Goal: Check status: Check status

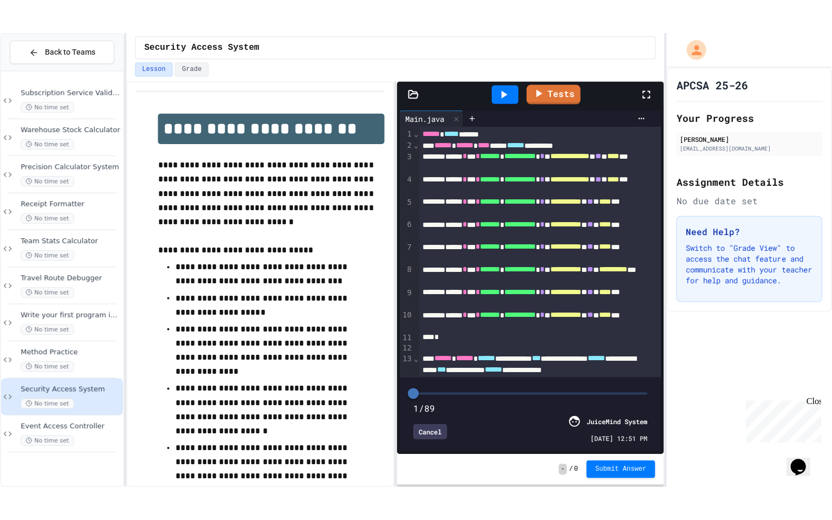
scroll to position [104, 0]
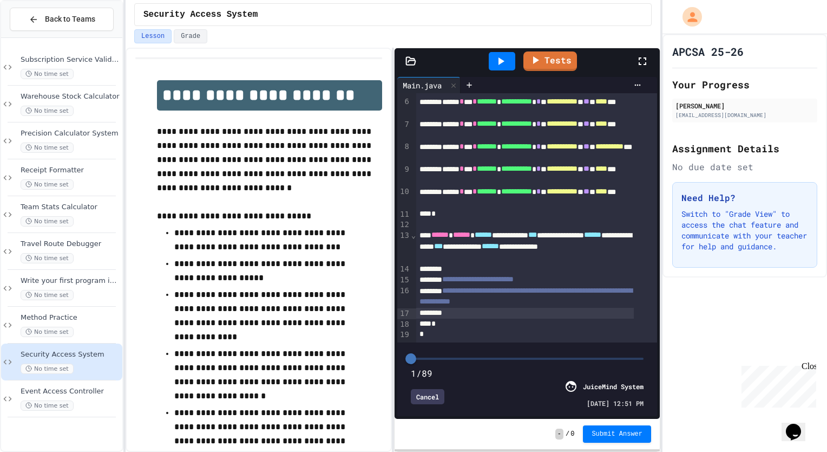
click at [637, 62] on icon at bounding box center [642, 61] width 13 height 13
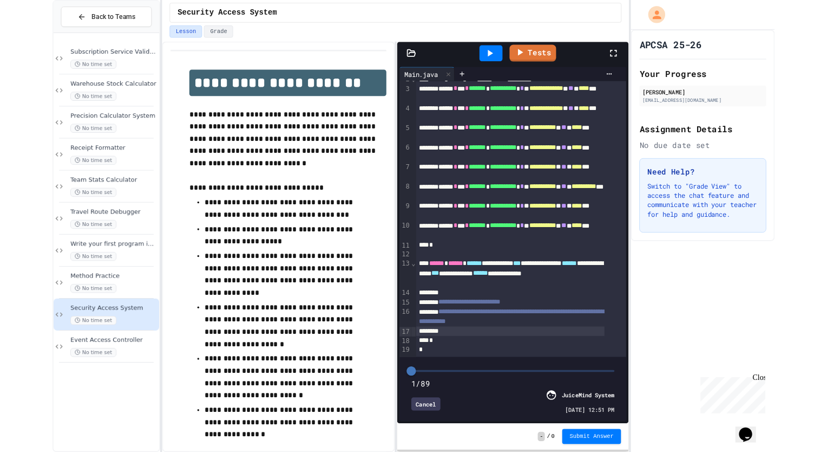
scroll to position [0, 0]
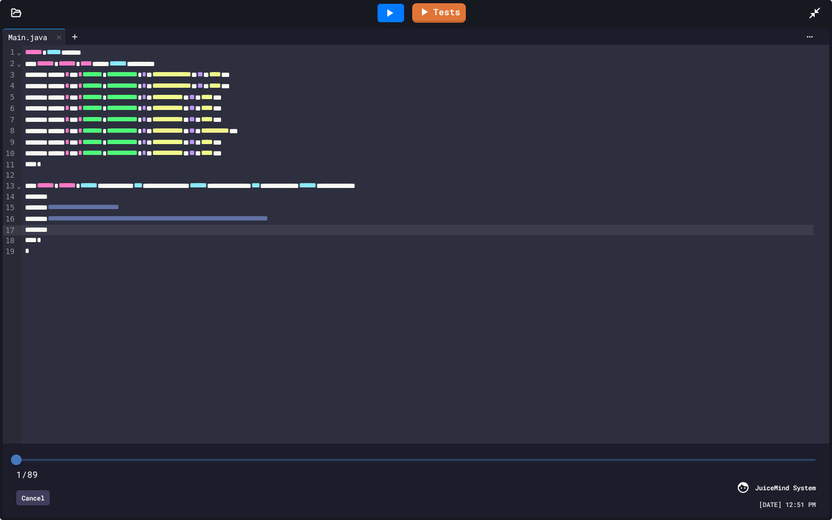
click at [303, 234] on div at bounding box center [418, 230] width 792 height 11
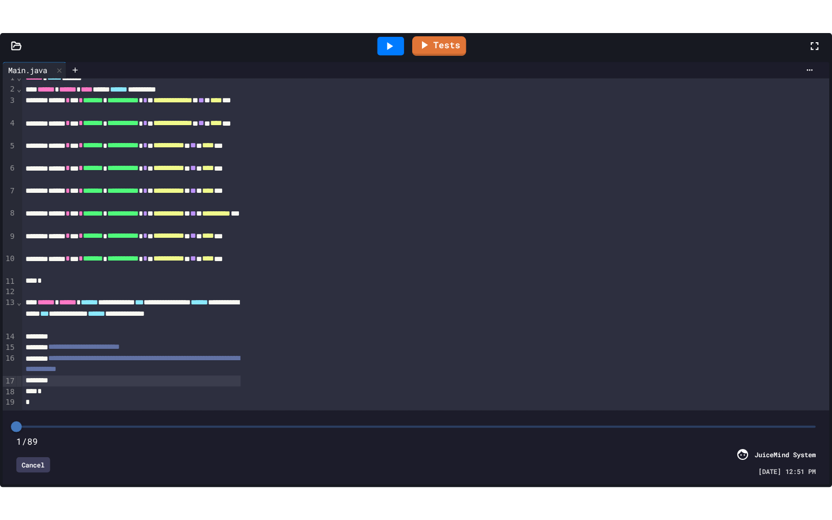
scroll to position [104, 0]
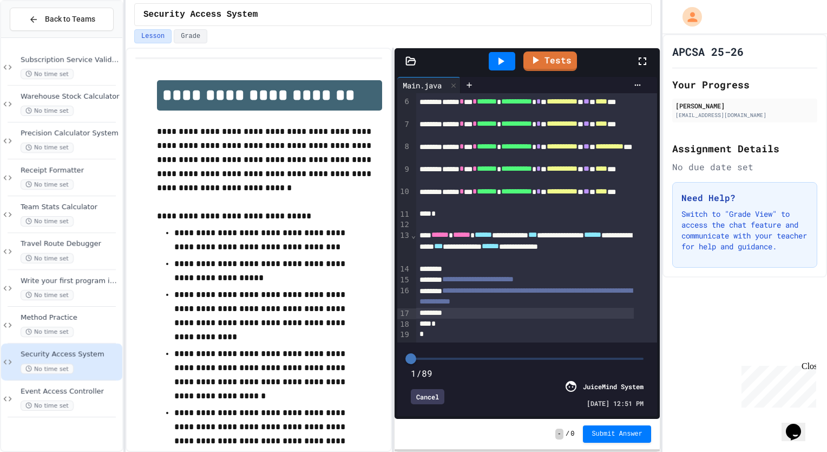
click at [534, 308] on div at bounding box center [524, 313] width 217 height 11
click at [643, 61] on icon at bounding box center [642, 61] width 13 height 13
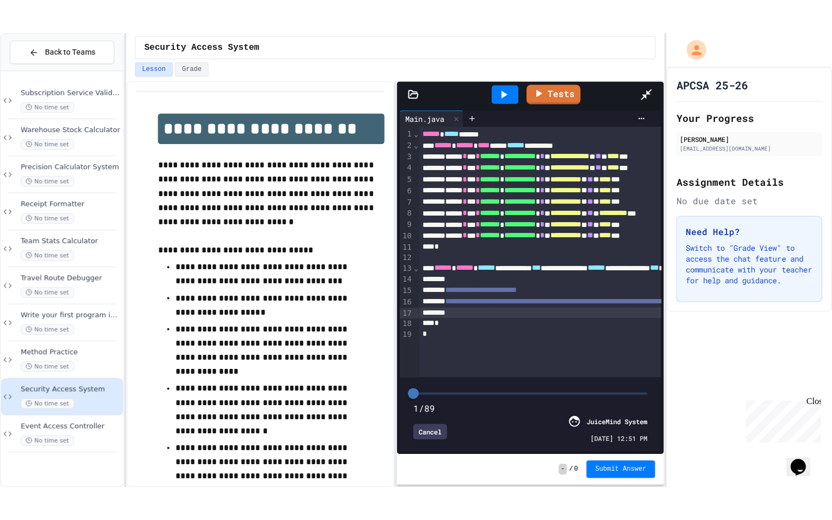
scroll to position [0, 0]
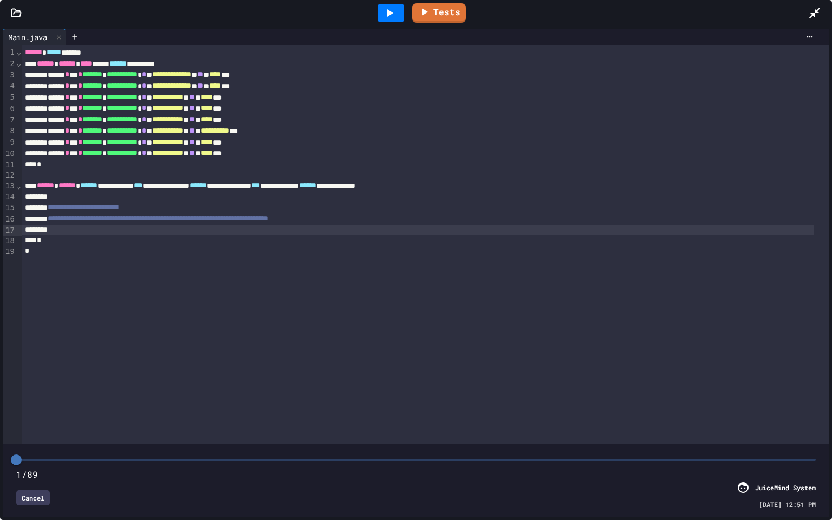
click at [440, 236] on div "*" at bounding box center [418, 240] width 792 height 11
click at [438, 232] on div at bounding box center [418, 230] width 792 height 11
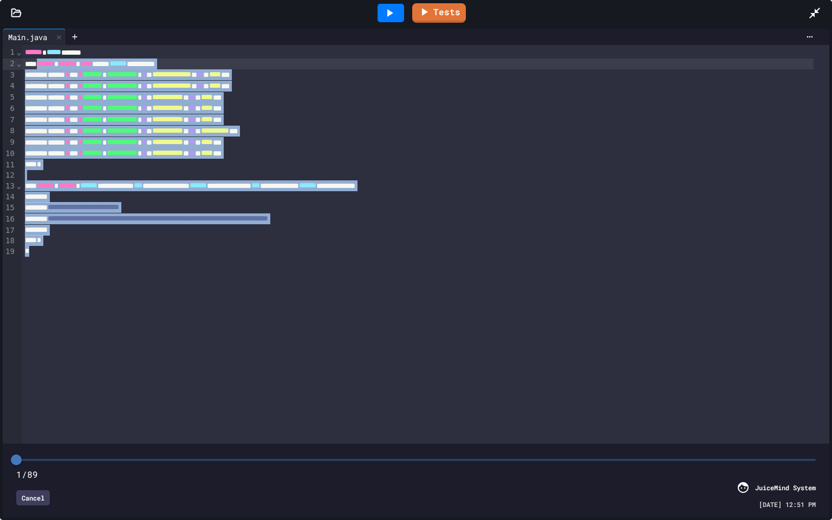
drag, startPoint x: 266, startPoint y: 254, endPoint x: 38, endPoint y: 58, distance: 301.4
click at [38, 58] on div "**********" at bounding box center [425, 244] width 807 height 398
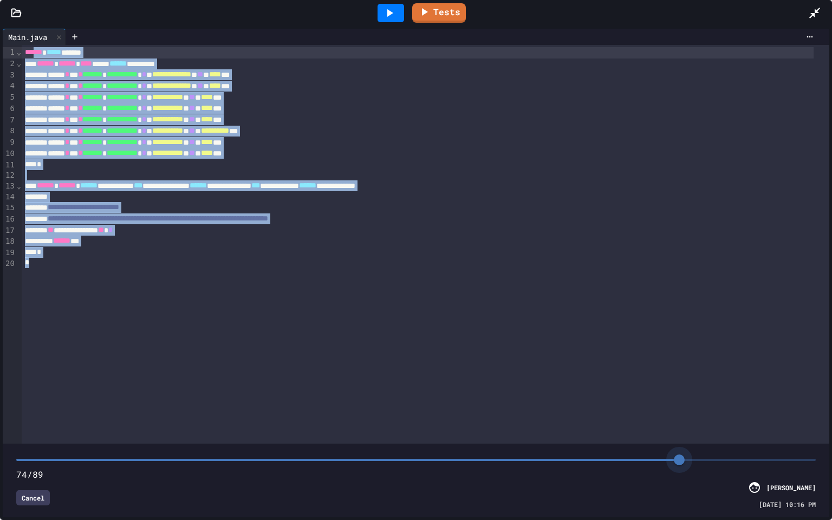
type input "**"
drag, startPoint x: 324, startPoint y: 452, endPoint x: 831, endPoint y: 433, distance: 507.7
click at [827, 433] on div "**********" at bounding box center [416, 273] width 832 height 494
click at [194, 232] on div at bounding box center [418, 230] width 792 height 11
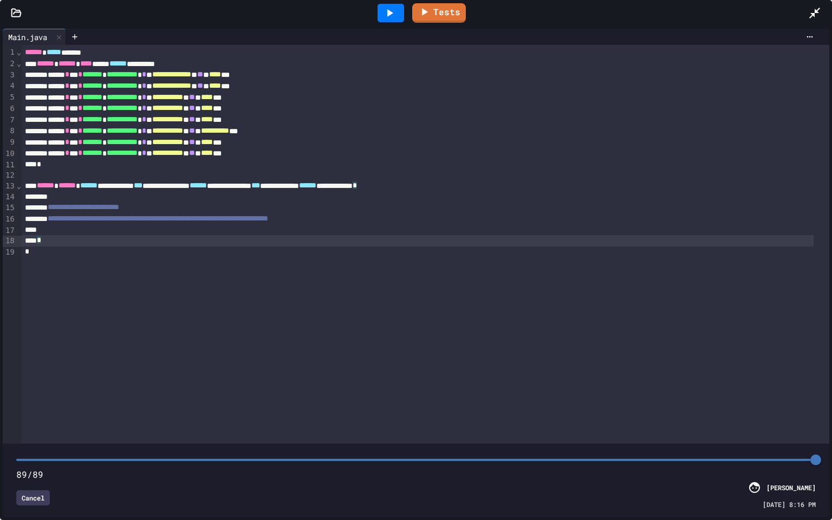
click at [220, 236] on div "*" at bounding box center [418, 240] width 792 height 11
click at [221, 226] on div at bounding box center [418, 230] width 792 height 11
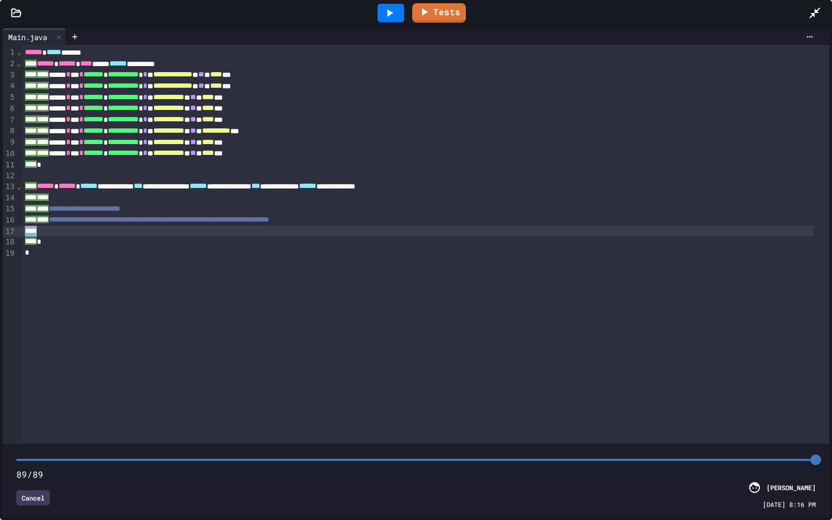
click at [221, 226] on div "**********" at bounding box center [425, 244] width 807 height 398
click at [221, 228] on div at bounding box center [418, 231] width 792 height 11
click at [30, 451] on div "Cancel" at bounding box center [33, 497] width 34 height 15
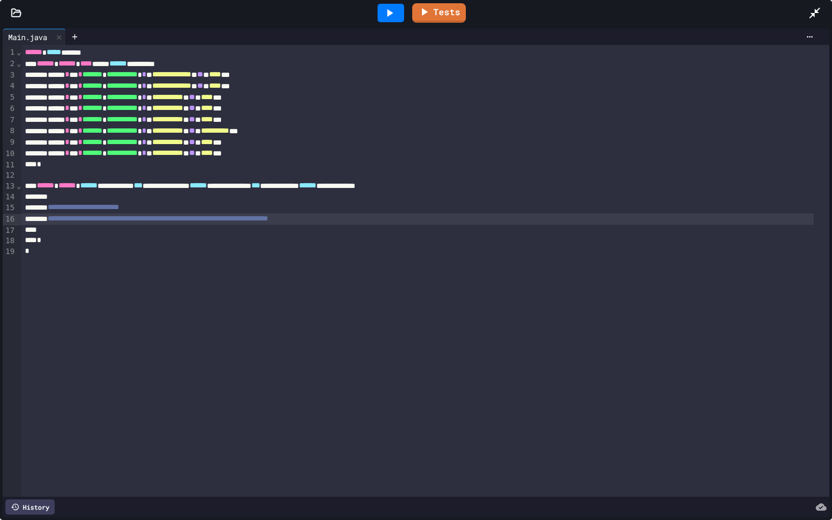
click at [143, 218] on span "**********" at bounding box center [158, 218] width 220 height 8
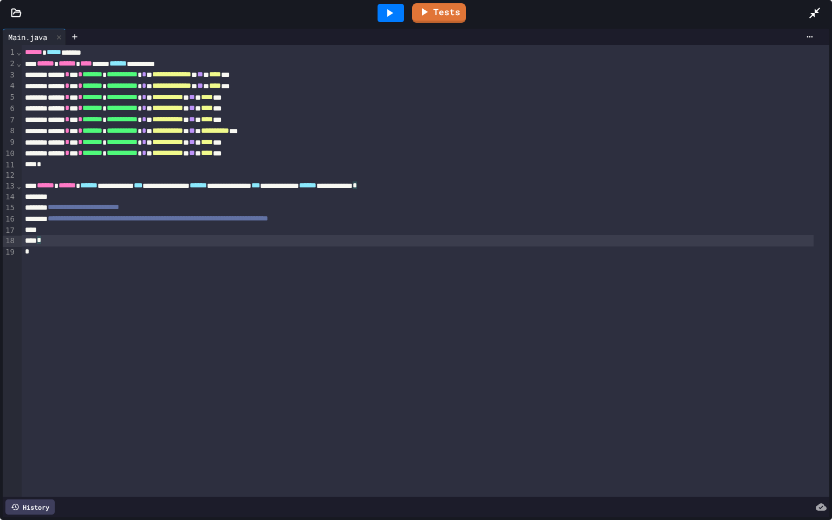
click at [149, 240] on div "*" at bounding box center [418, 240] width 792 height 11
click at [172, 232] on div at bounding box center [418, 230] width 792 height 11
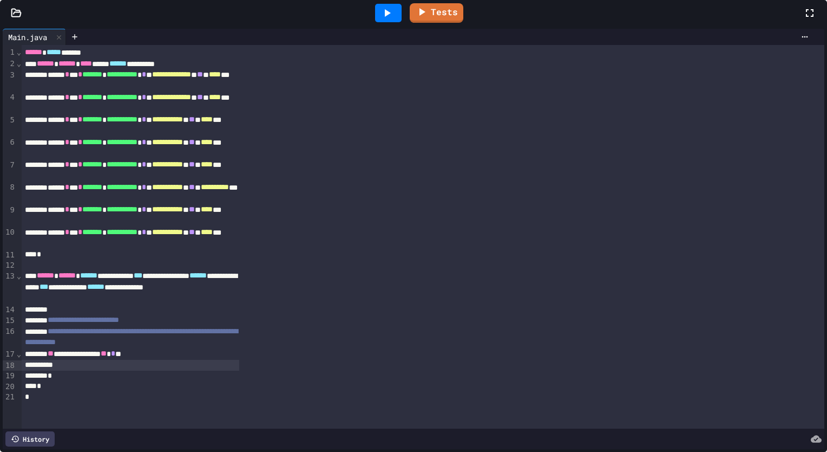
scroll to position [73, 0]
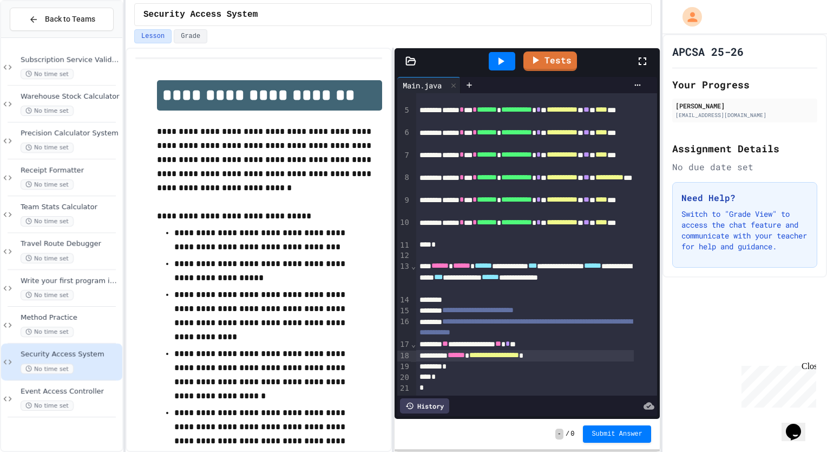
click at [500, 65] on icon at bounding box center [500, 61] width 13 height 13
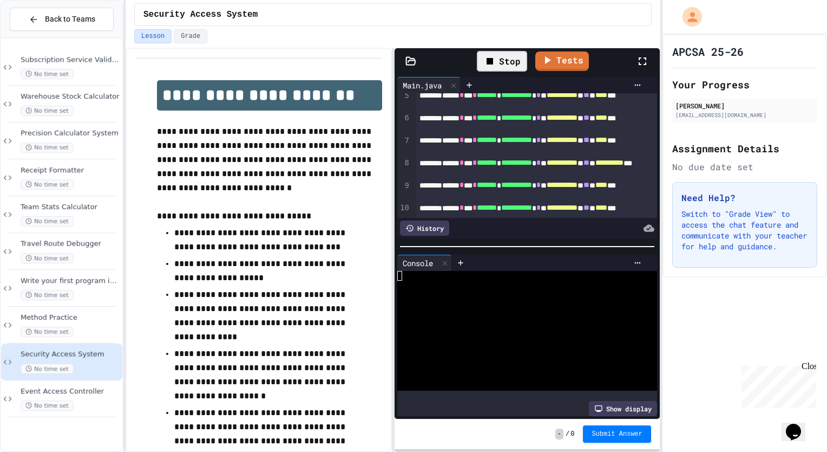
scroll to position [247, 0]
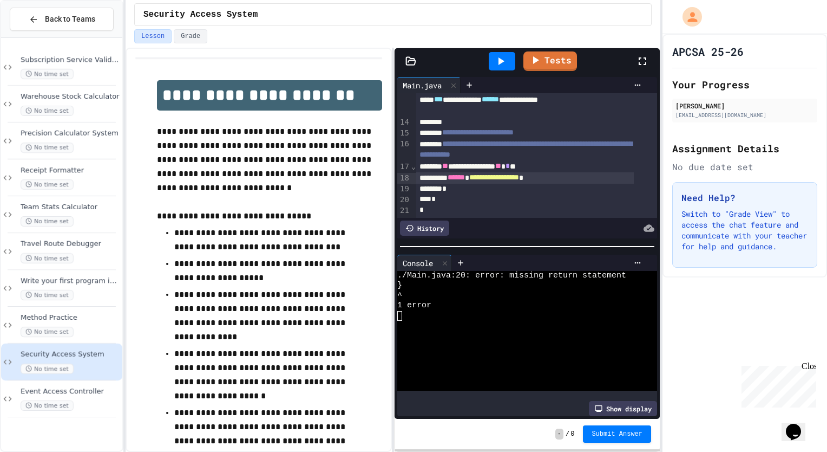
click at [585, 184] on div "*" at bounding box center [524, 189] width 217 height 11
click at [530, 193] on div "*" at bounding box center [524, 198] width 217 height 11
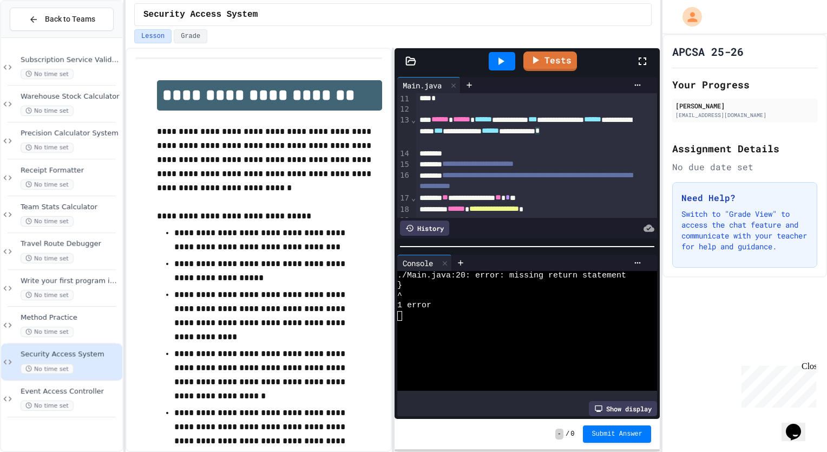
scroll to position [248, 0]
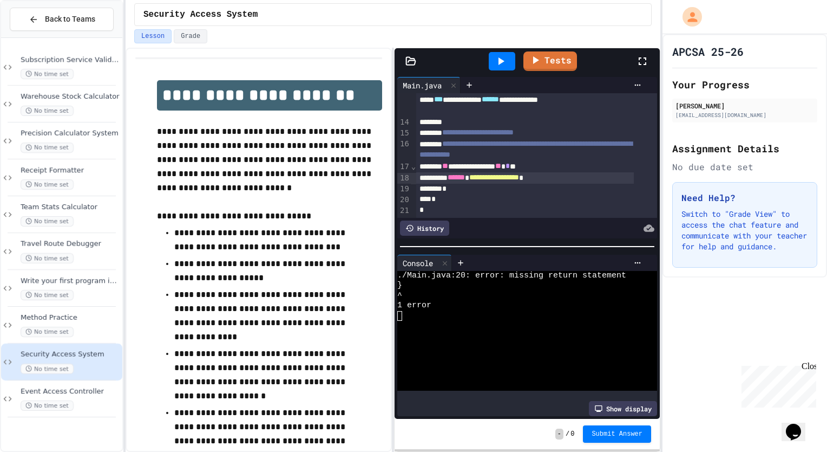
click at [512, 171] on div "**********" at bounding box center [536, 38] width 241 height 360
click at [515, 184] on div "*" at bounding box center [524, 189] width 217 height 11
click at [565, 172] on div "**********" at bounding box center [524, 177] width 217 height 11
click at [769, 215] on p "Switch to "Grade View" to access the chat feature and communicate with your tea…" at bounding box center [745, 229] width 127 height 43
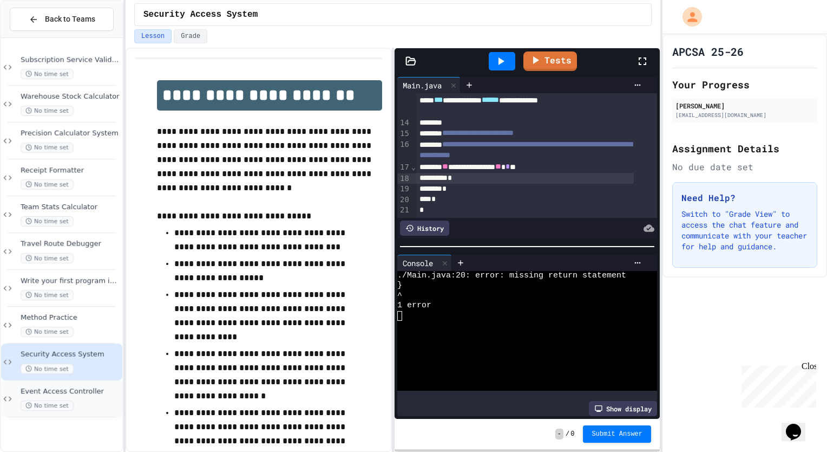
click at [84, 402] on div "No time set" at bounding box center [71, 405] width 100 height 10
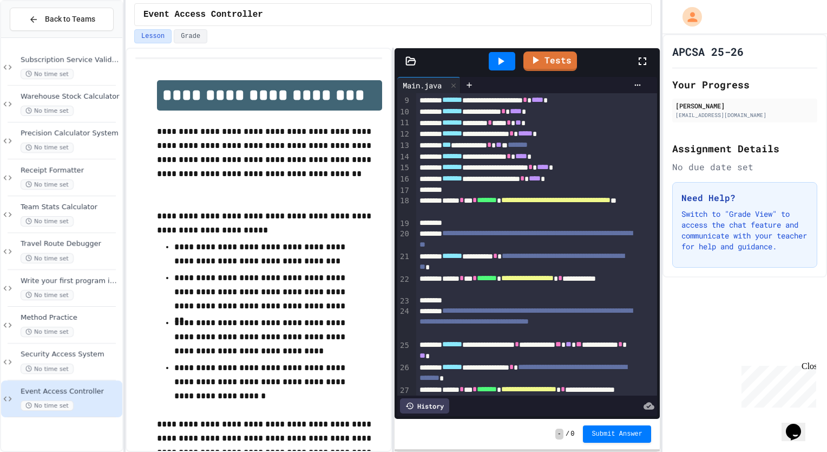
scroll to position [102, 0]
click at [97, 345] on div "Security Access System No time set" at bounding box center [61, 361] width 121 height 37
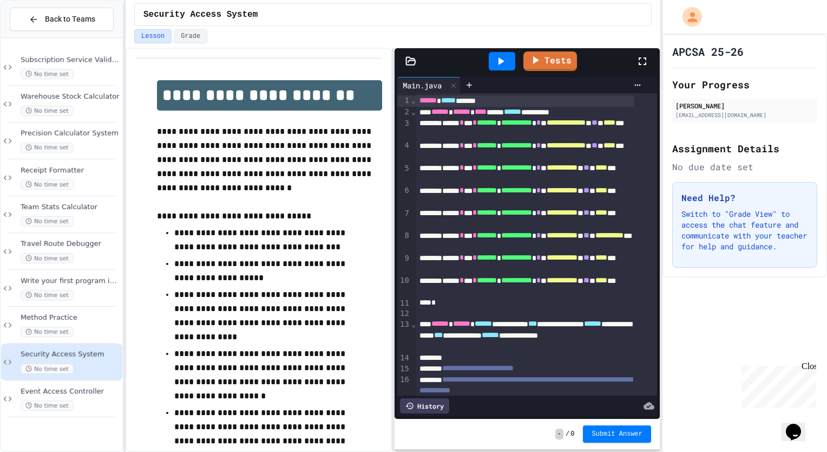
scroll to position [73, 0]
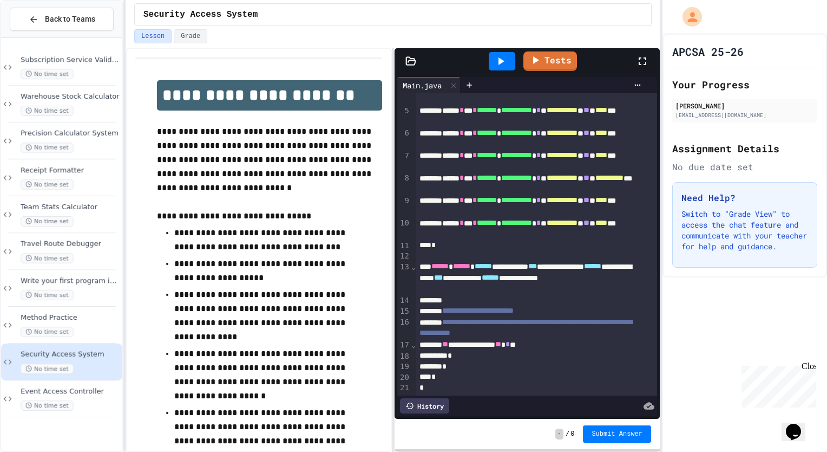
click at [473, 350] on div "*" at bounding box center [524, 355] width 217 height 11
click at [479, 361] on div "*" at bounding box center [524, 366] width 217 height 11
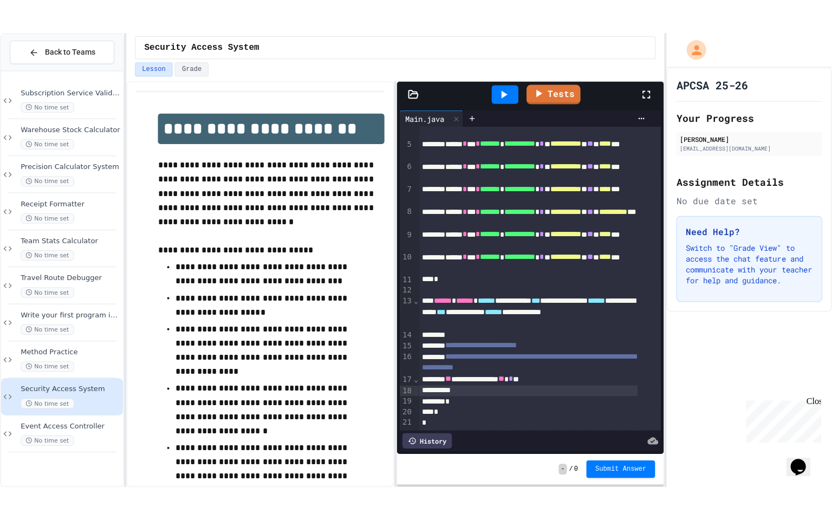
scroll to position [73, 0]
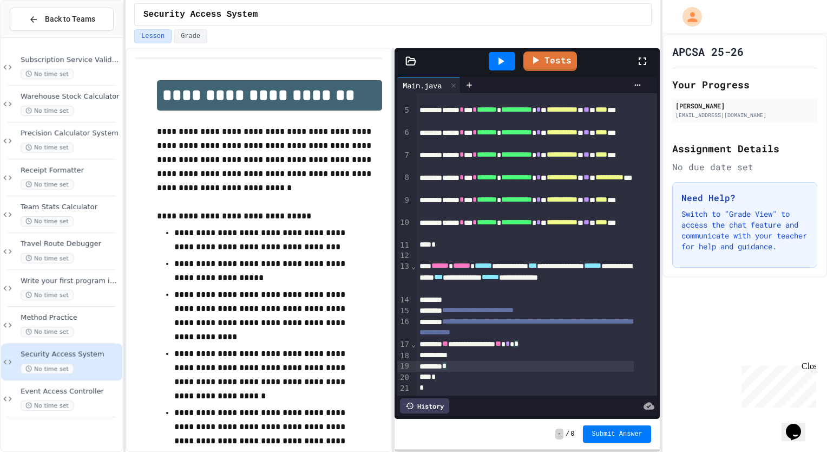
click at [643, 59] on icon at bounding box center [642, 61] width 13 height 13
click at [526, 361] on div "*" at bounding box center [524, 366] width 217 height 11
click at [565, 338] on div "**********" at bounding box center [524, 343] width 217 height 11
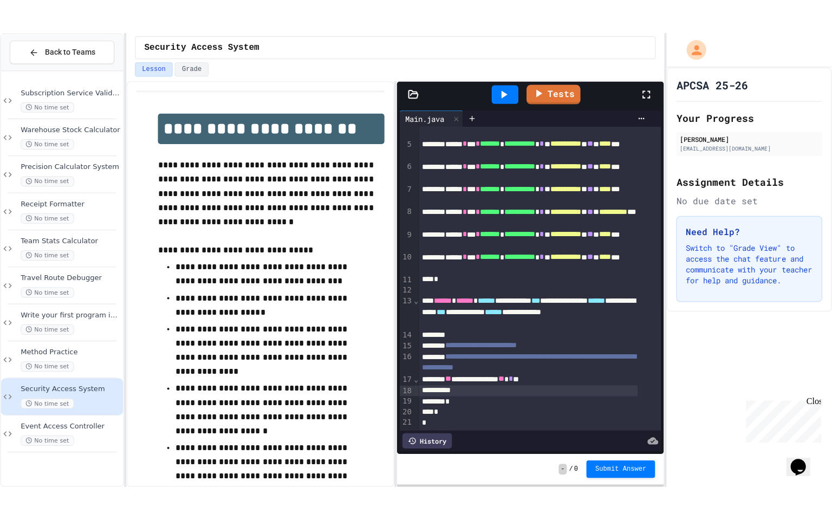
scroll to position [73, 0]
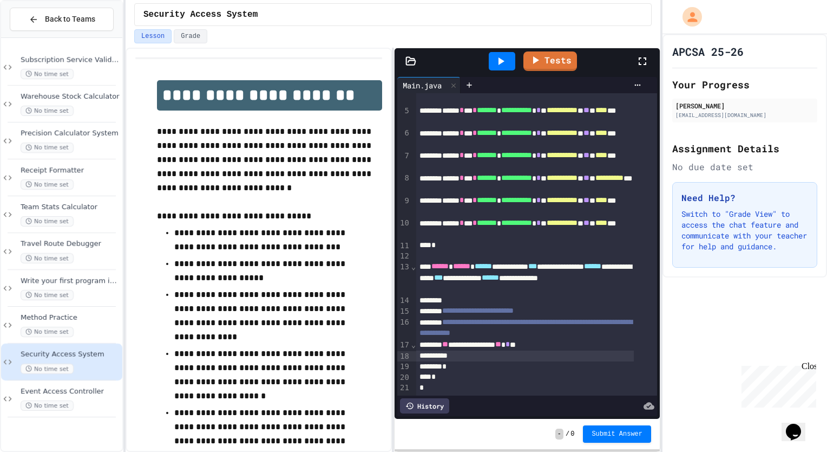
click at [566, 350] on div at bounding box center [524, 355] width 217 height 11
click at [647, 60] on icon at bounding box center [642, 61] width 13 height 13
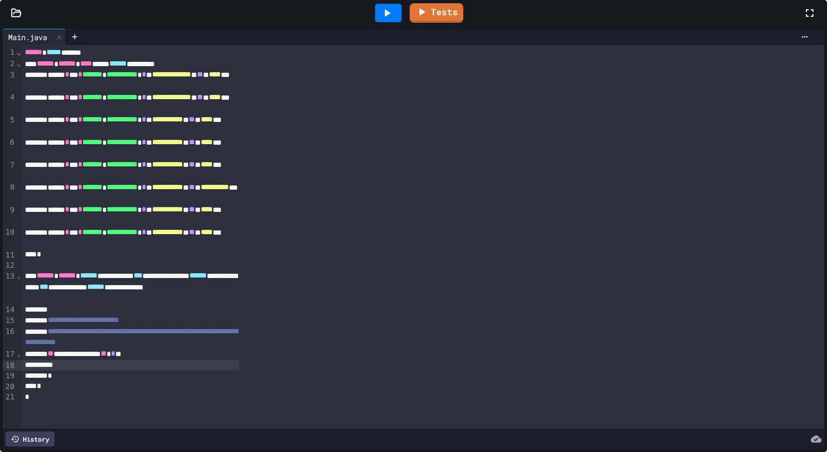
click at [239, 114] on div "**********" at bounding box center [130, 125] width 217 height 23
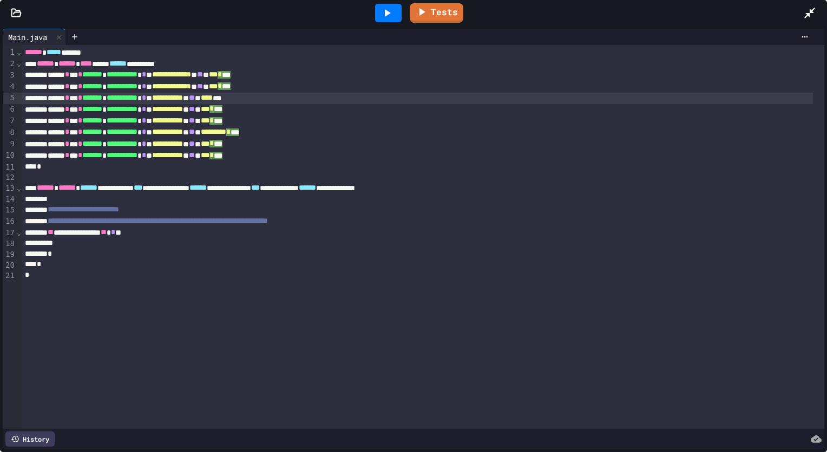
scroll to position [0, 0]
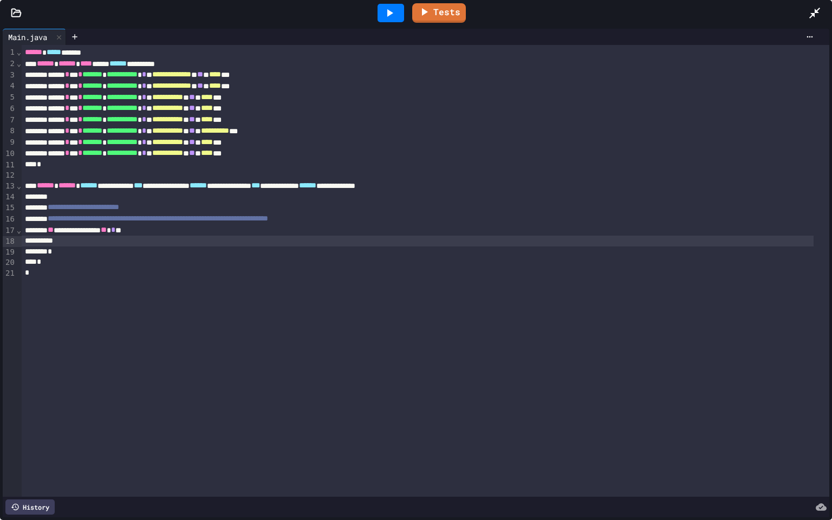
click at [359, 240] on div at bounding box center [418, 241] width 792 height 11
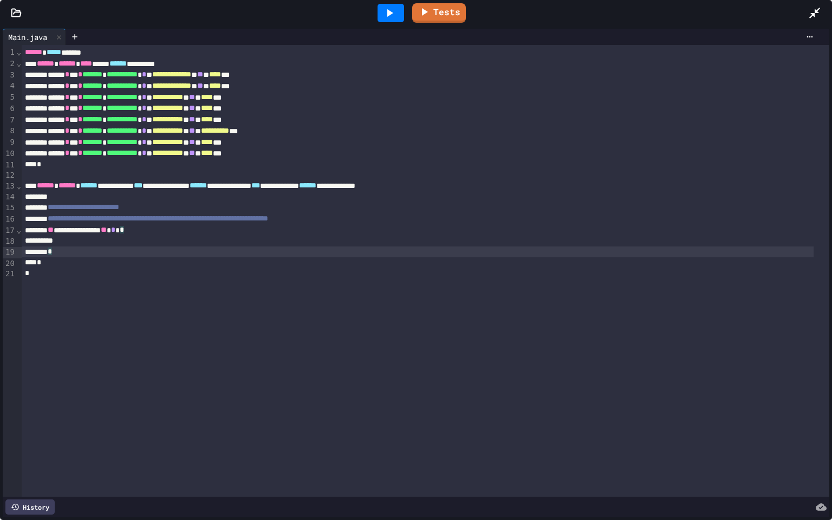
click at [360, 252] on div "*" at bounding box center [418, 251] width 792 height 11
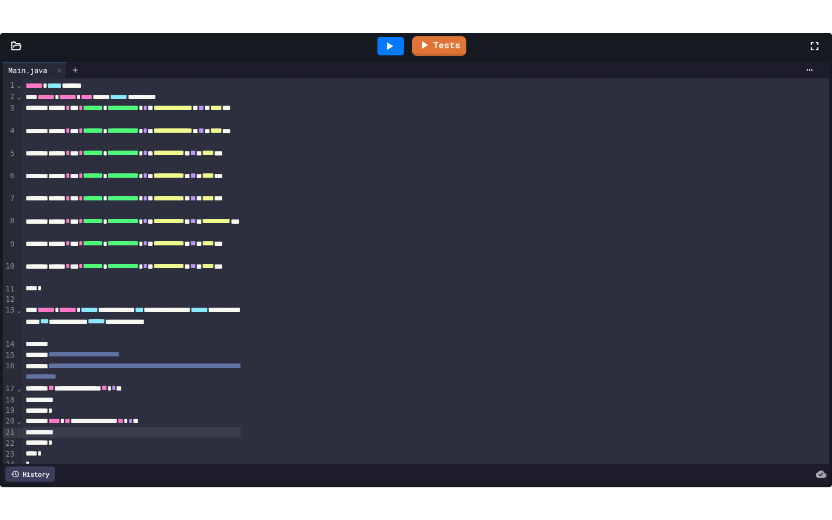
scroll to position [112, 0]
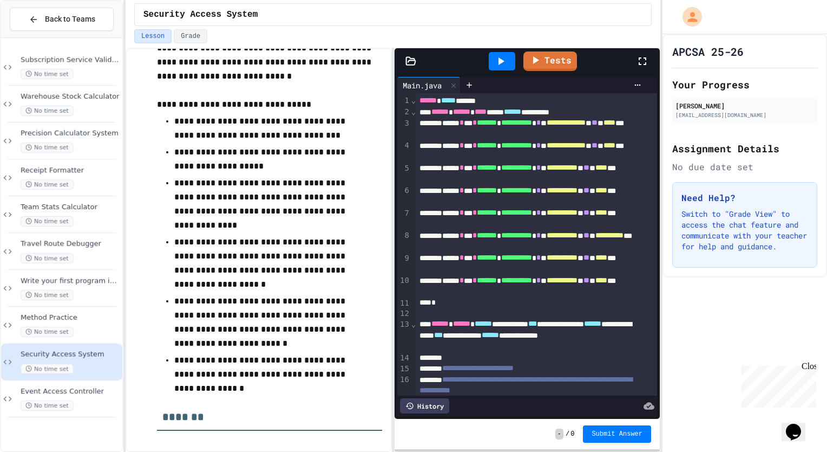
click at [642, 58] on icon at bounding box center [642, 61] width 13 height 13
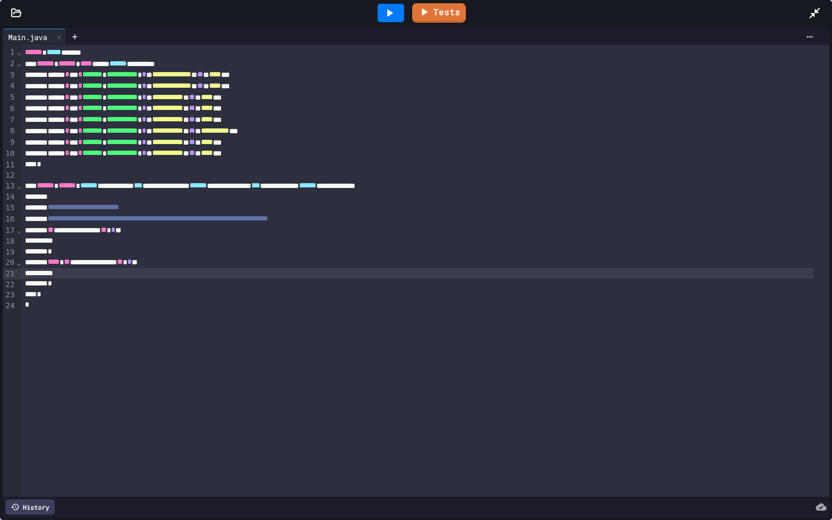
click at [461, 295] on div "*" at bounding box center [418, 294] width 792 height 11
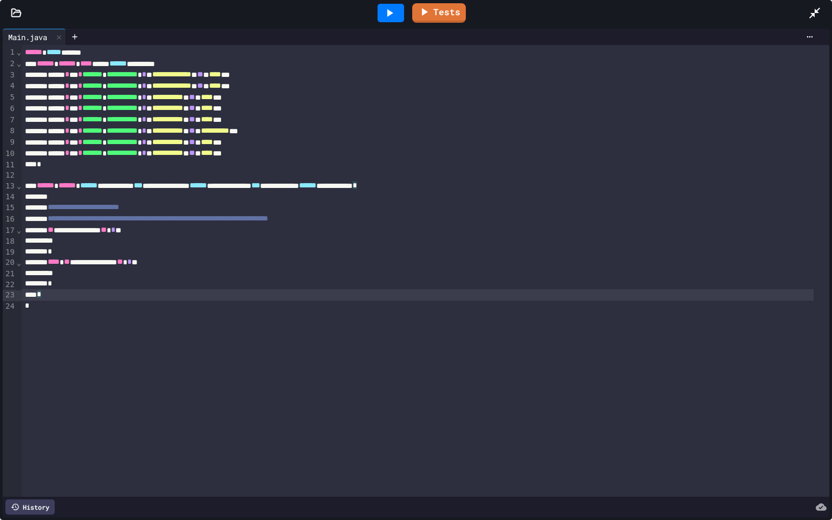
click at [468, 291] on div "*" at bounding box center [418, 294] width 792 height 11
click at [504, 280] on div "*" at bounding box center [418, 283] width 792 height 11
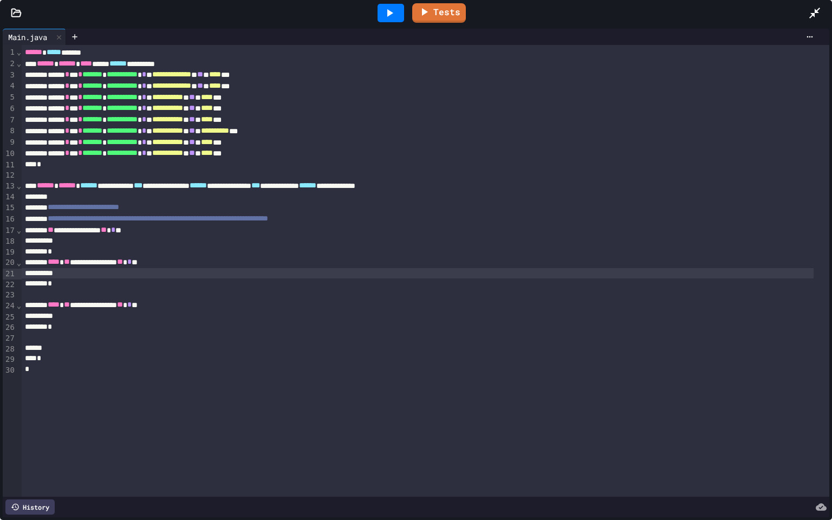
click at [362, 277] on div at bounding box center [418, 273] width 792 height 11
click at [370, 273] on div at bounding box center [418, 273] width 792 height 11
click at [390, 266] on div "**********" at bounding box center [418, 262] width 792 height 11
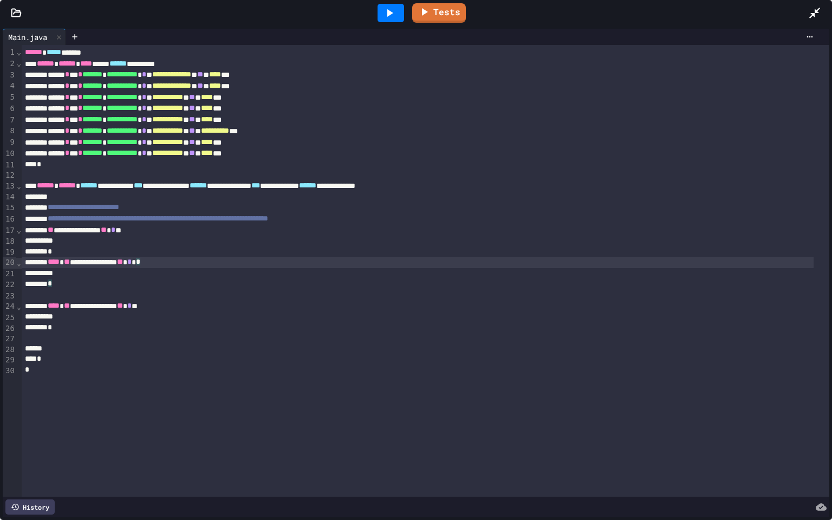
click at [401, 261] on div "**********" at bounding box center [418, 262] width 792 height 11
click at [415, 253] on div "*" at bounding box center [418, 251] width 792 height 11
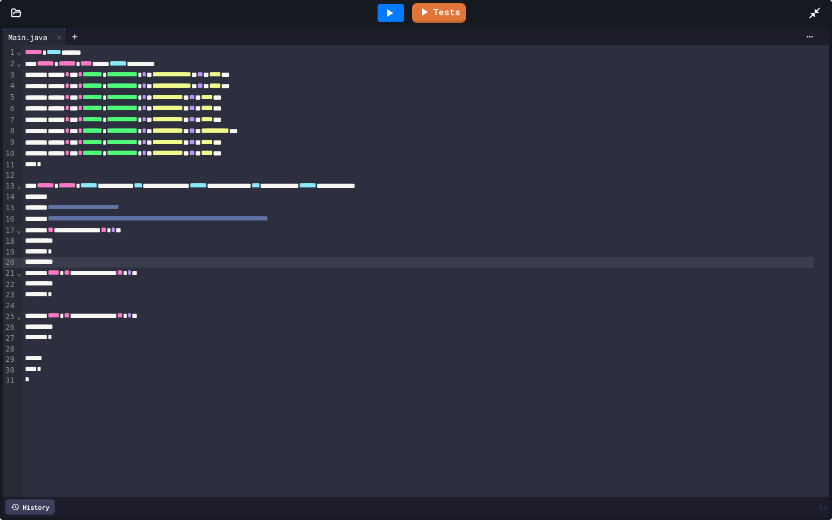
click at [394, 363] on div at bounding box center [418, 358] width 792 height 11
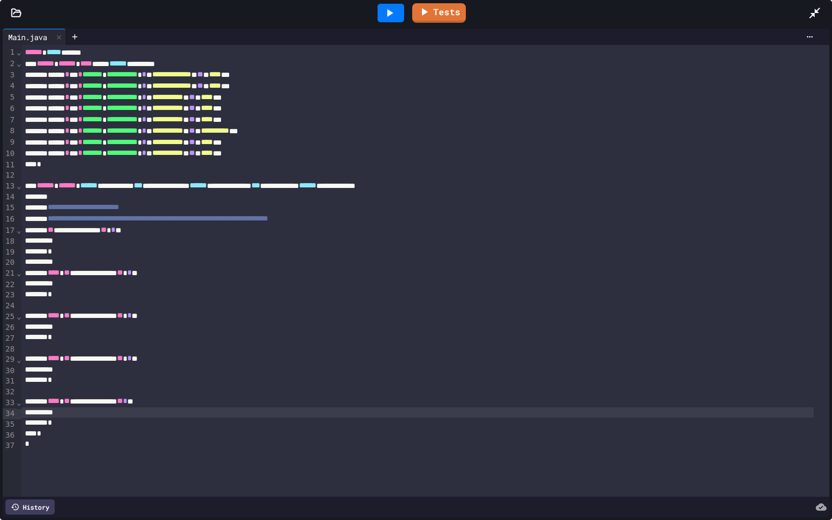
click at [127, 402] on span "*" at bounding box center [125, 401] width 4 height 8
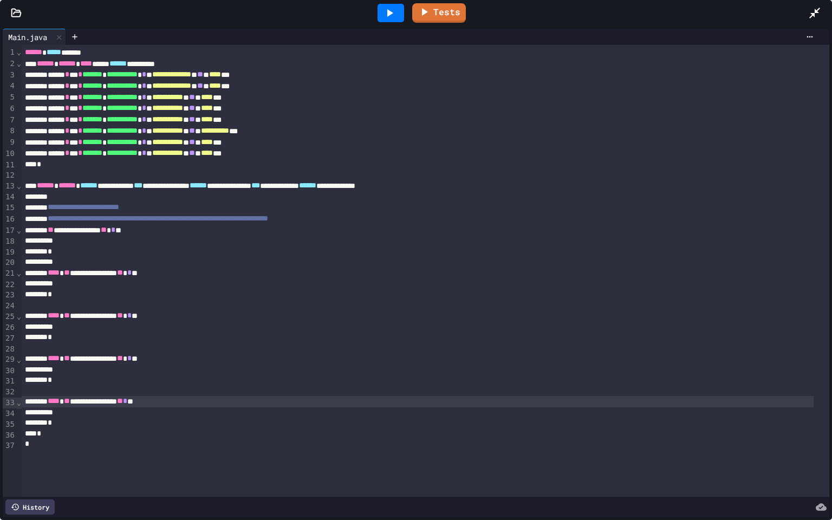
click at [127, 402] on span "*" at bounding box center [125, 401] width 4 height 8
click at [393, 4] on div at bounding box center [390, 13] width 27 height 18
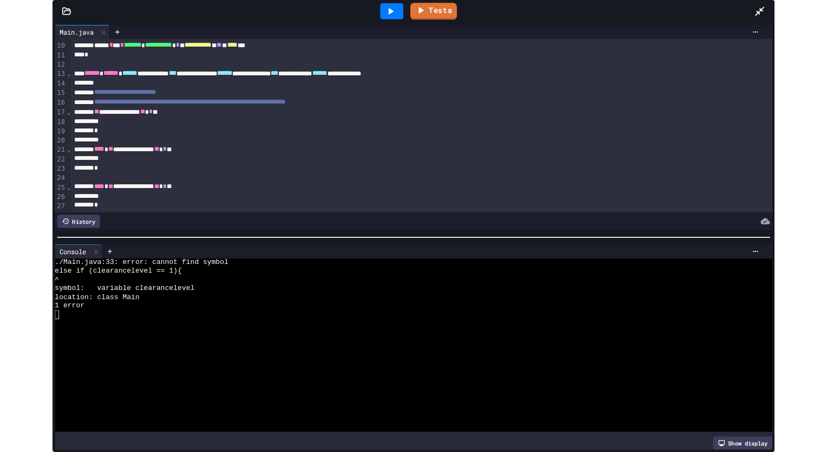
scroll to position [102, 0]
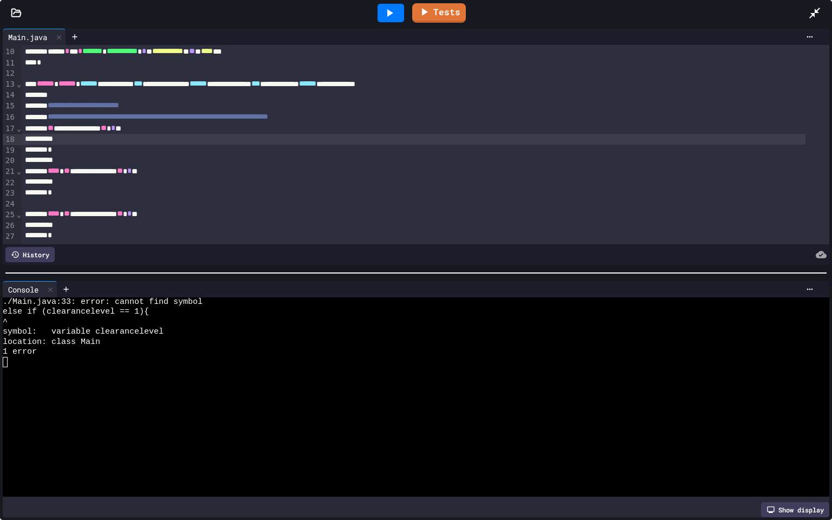
click at [294, 138] on div at bounding box center [413, 139] width 783 height 11
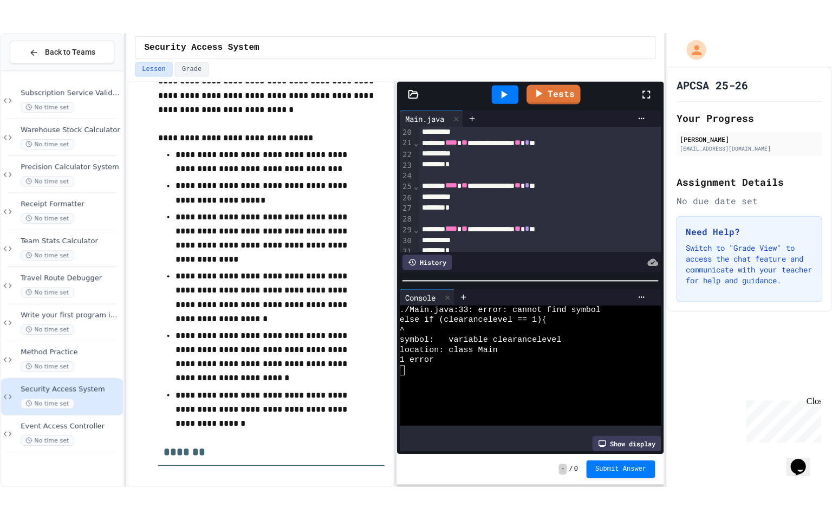
scroll to position [289, 0]
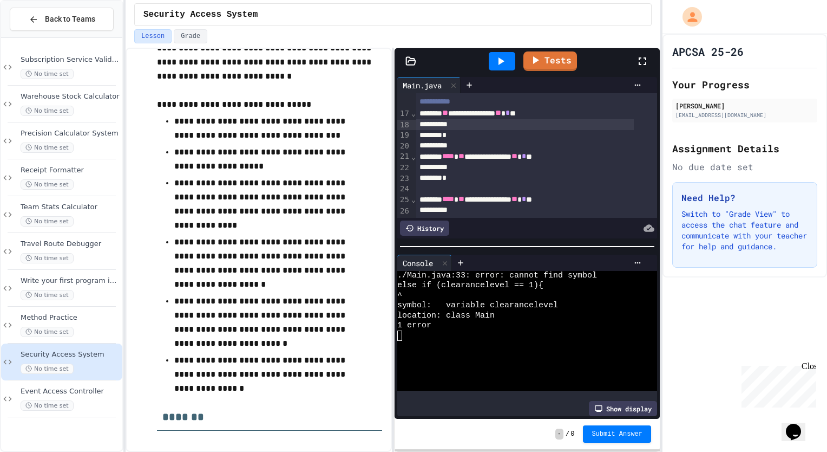
click at [639, 57] on icon at bounding box center [642, 61] width 13 height 13
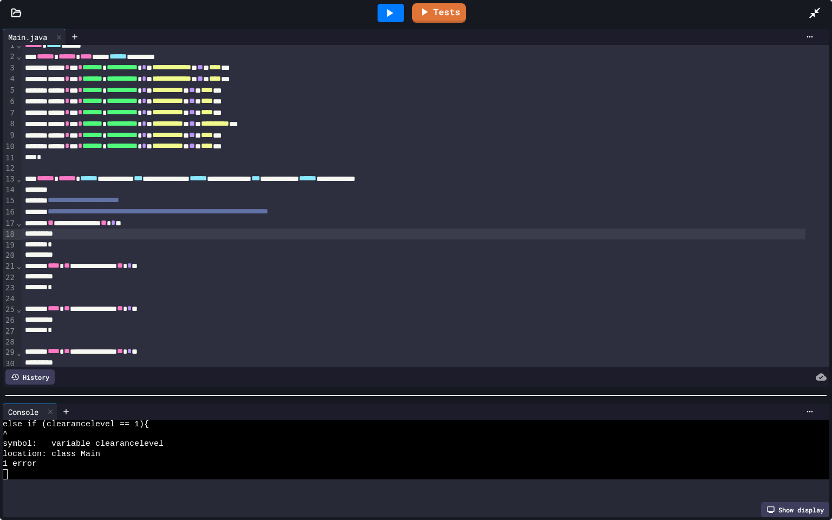
scroll to position [0, 0]
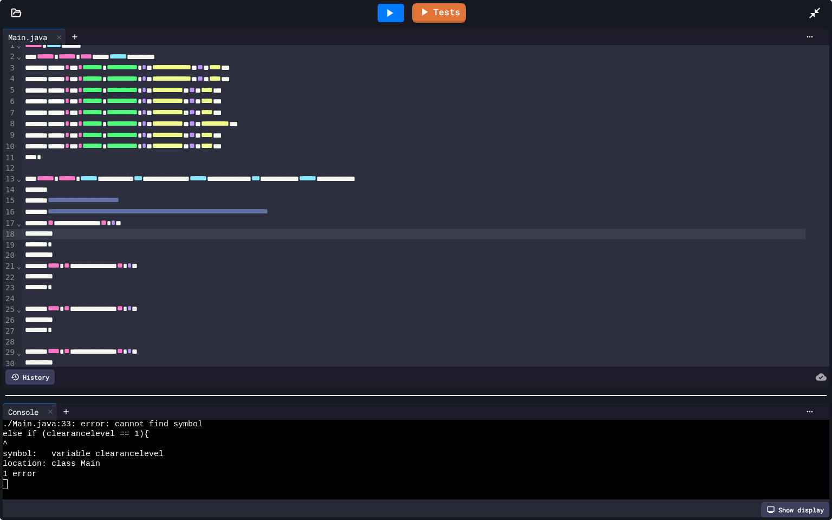
click at [327, 390] on div at bounding box center [416, 395] width 832 height 11
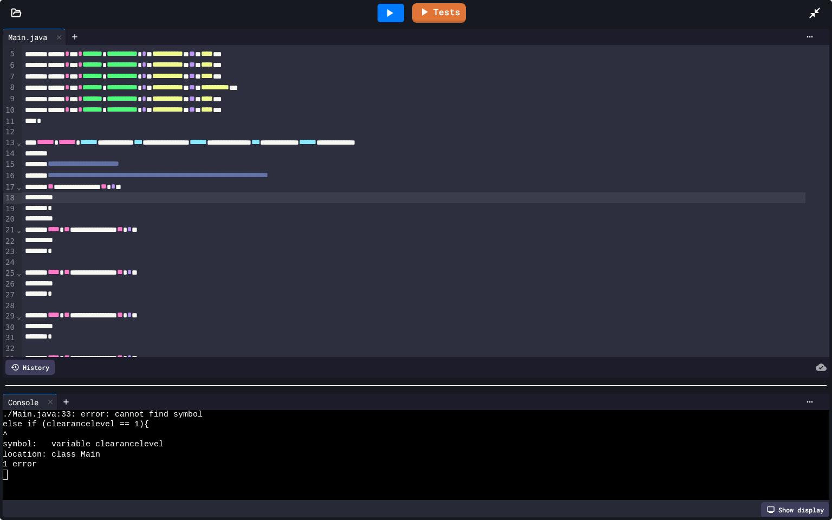
scroll to position [61, 0]
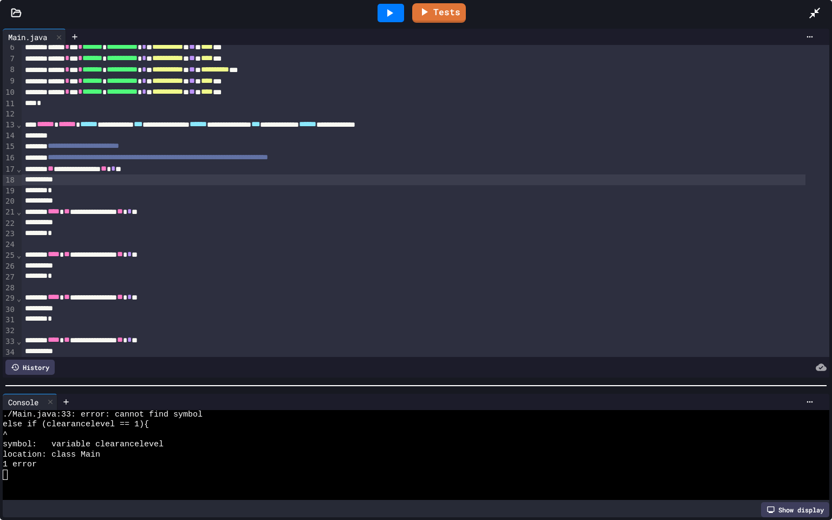
click at [237, 180] on div at bounding box center [413, 179] width 783 height 11
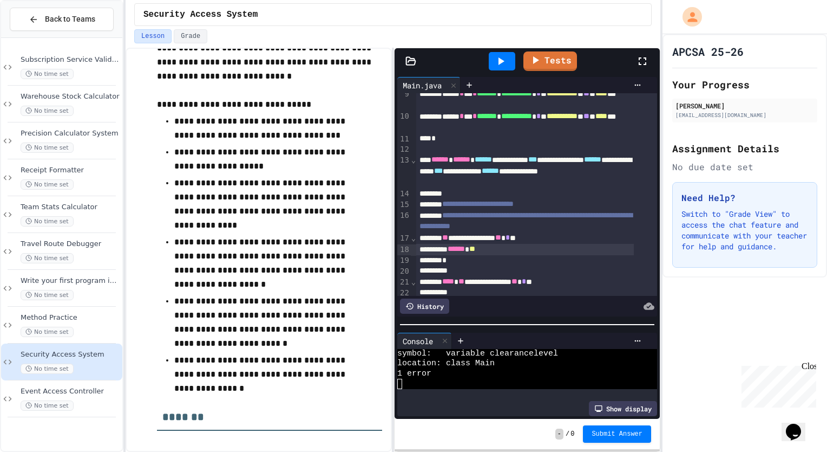
scroll to position [165, 0]
click at [499, 62] on icon at bounding box center [500, 61] width 13 height 13
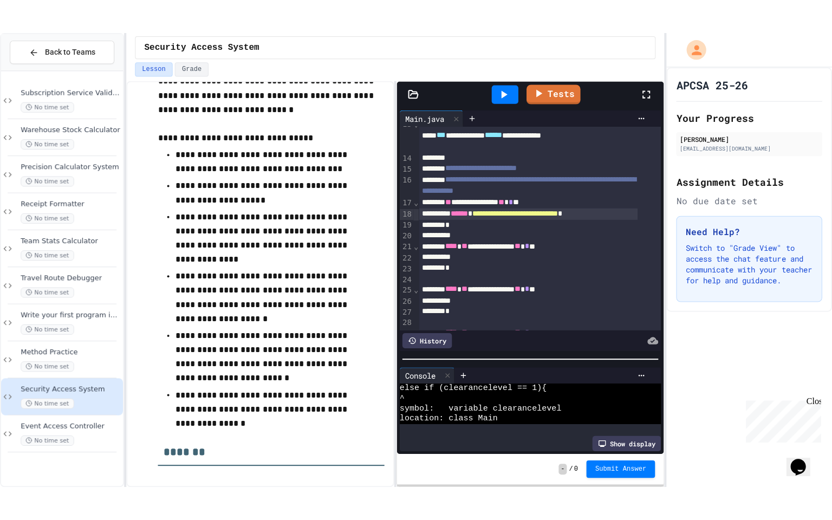
scroll to position [0, 0]
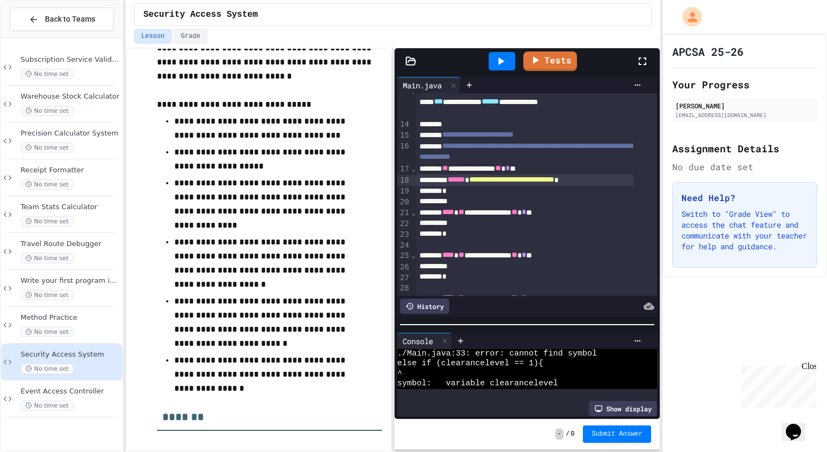
click at [641, 60] on icon at bounding box center [642, 61] width 13 height 13
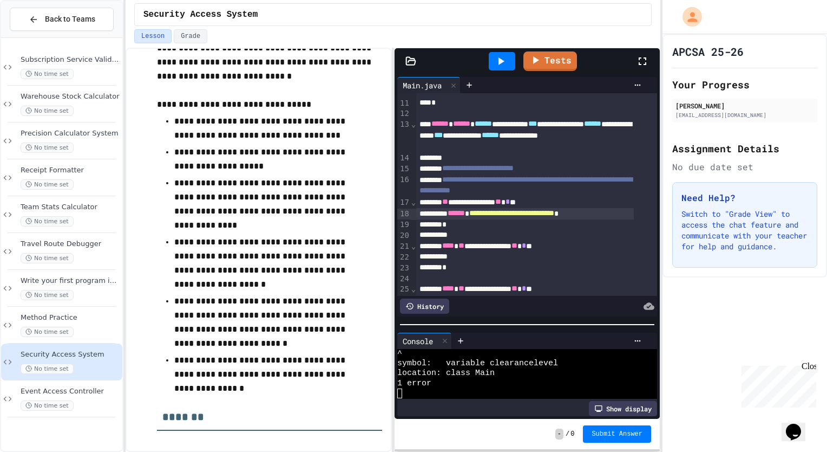
scroll to position [236, 0]
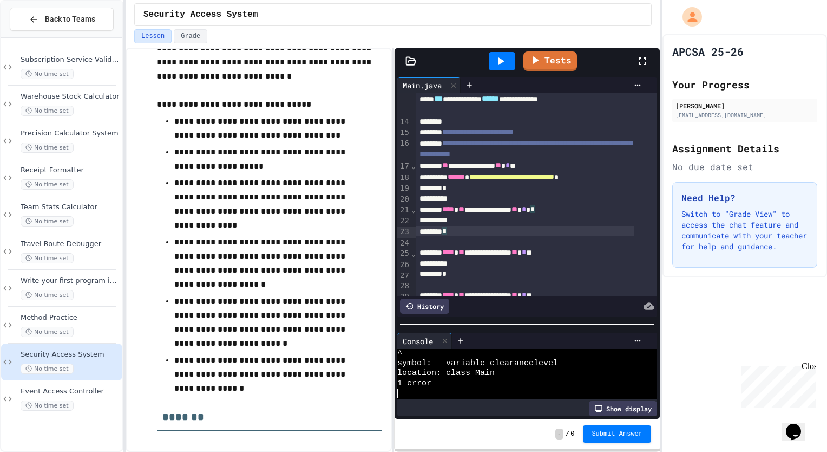
click at [485, 227] on div "*" at bounding box center [524, 231] width 217 height 11
click at [484, 223] on div at bounding box center [524, 220] width 217 height 11
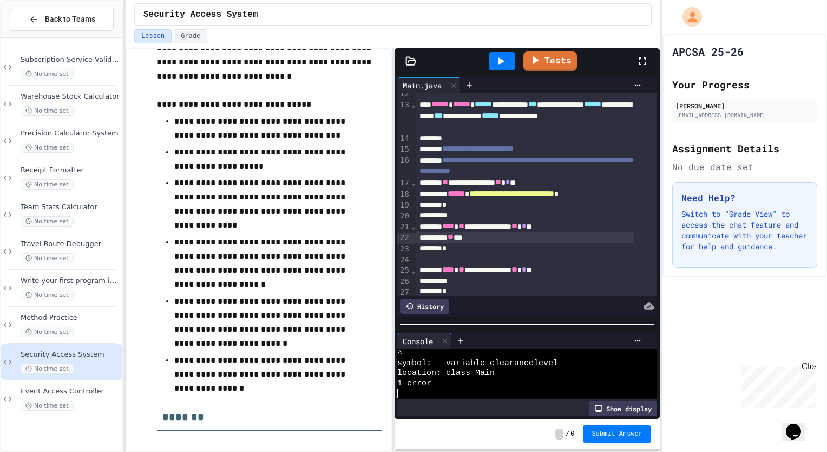
scroll to position [219, 0]
click at [520, 232] on div "** ********" at bounding box center [524, 237] width 217 height 11
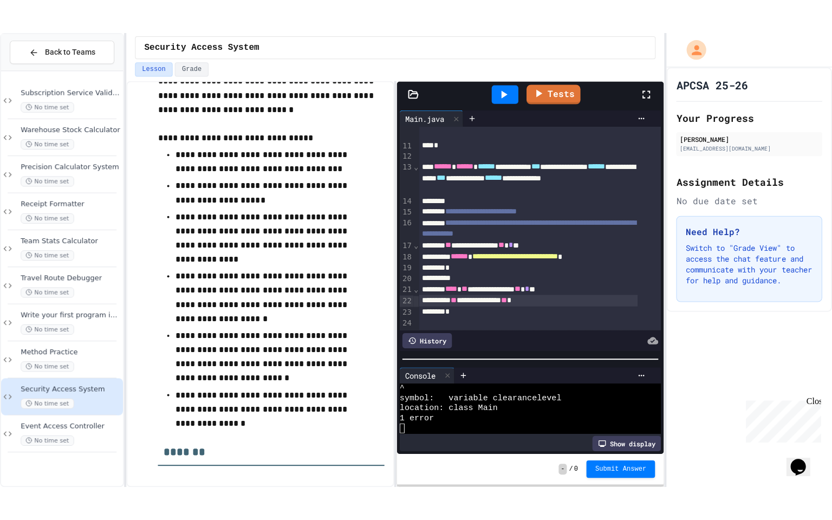
scroll to position [223, 0]
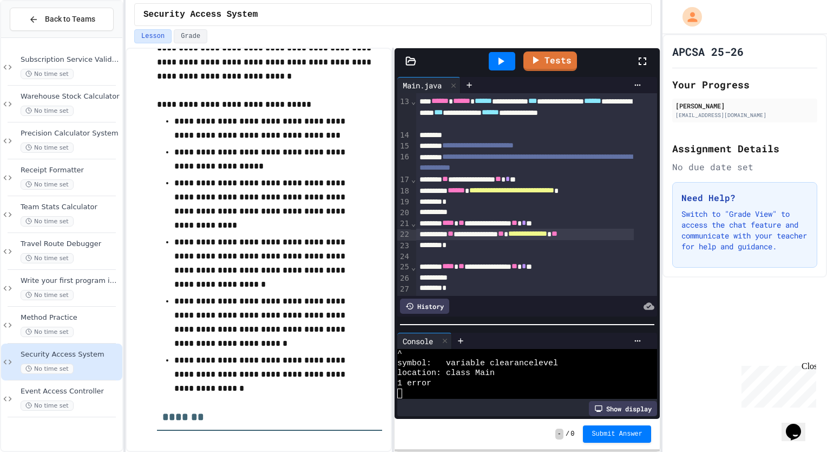
click at [642, 60] on icon at bounding box center [642, 61] width 13 height 13
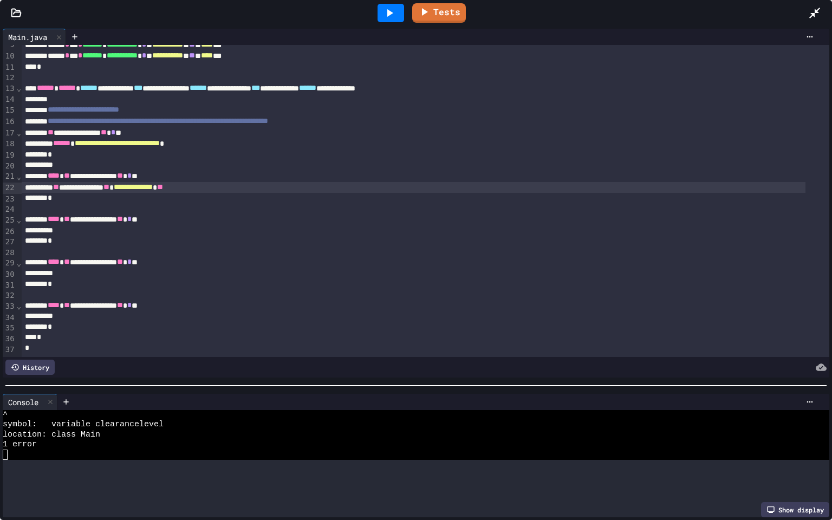
scroll to position [0, 0]
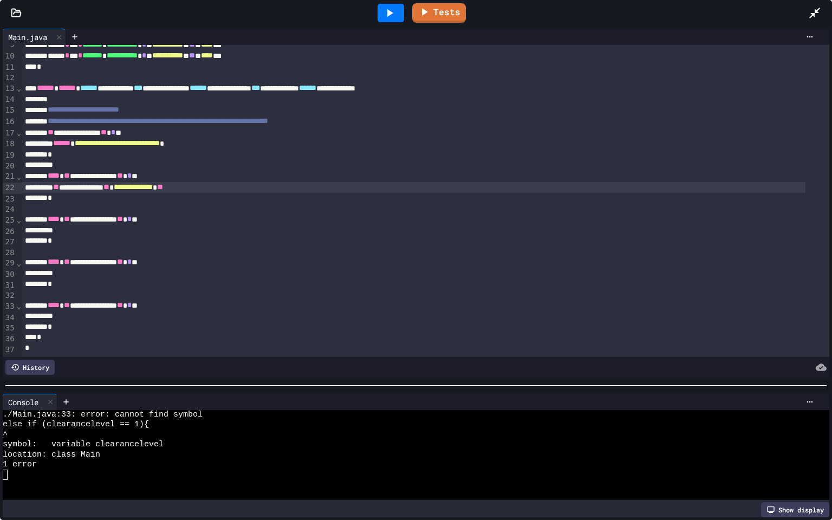
click at [468, 193] on div "*" at bounding box center [413, 198] width 783 height 11
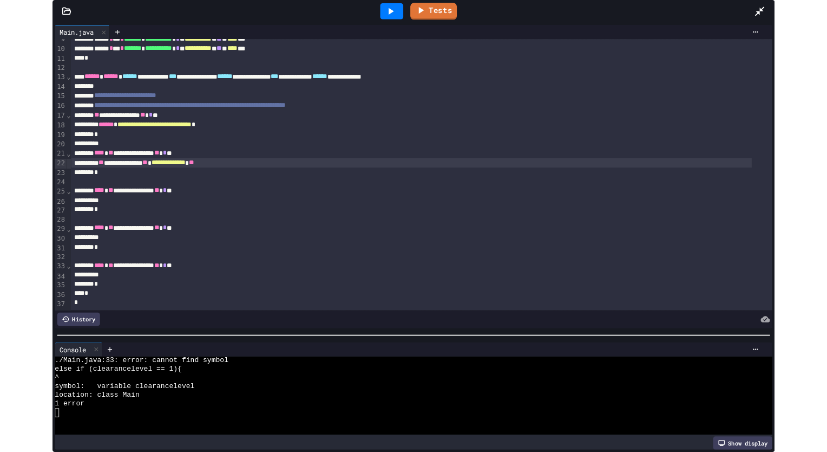
scroll to position [112, 0]
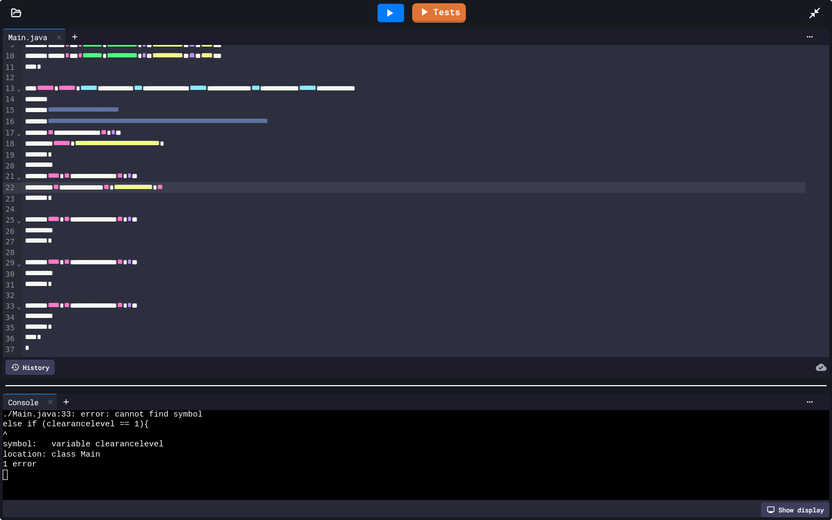
click at [466, 182] on div "**********" at bounding box center [413, 187] width 783 height 11
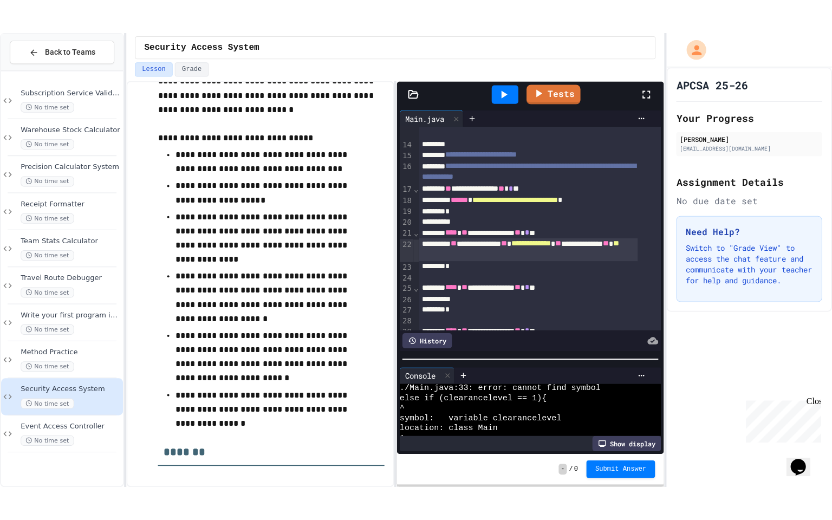
scroll to position [29, 0]
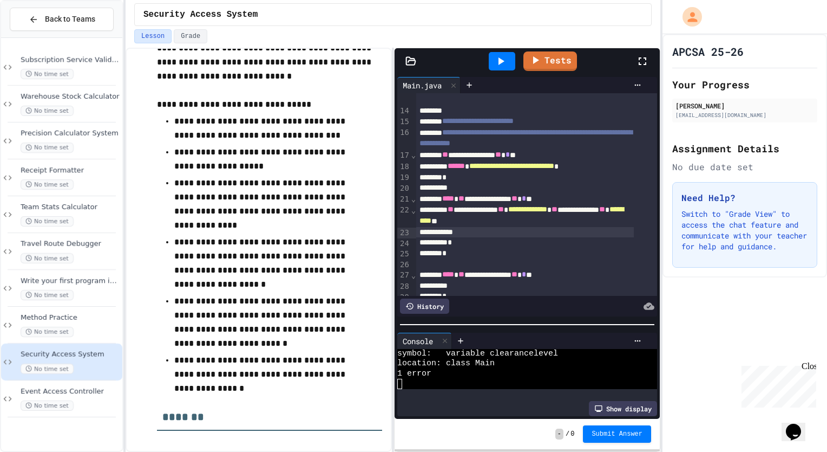
click at [646, 55] on icon at bounding box center [642, 61] width 13 height 13
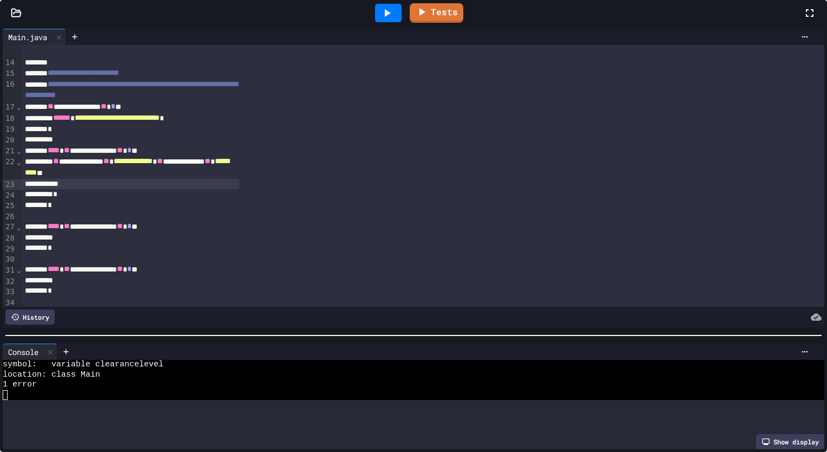
click at [649, 95] on div "**********" at bounding box center [423, 80] width 803 height 564
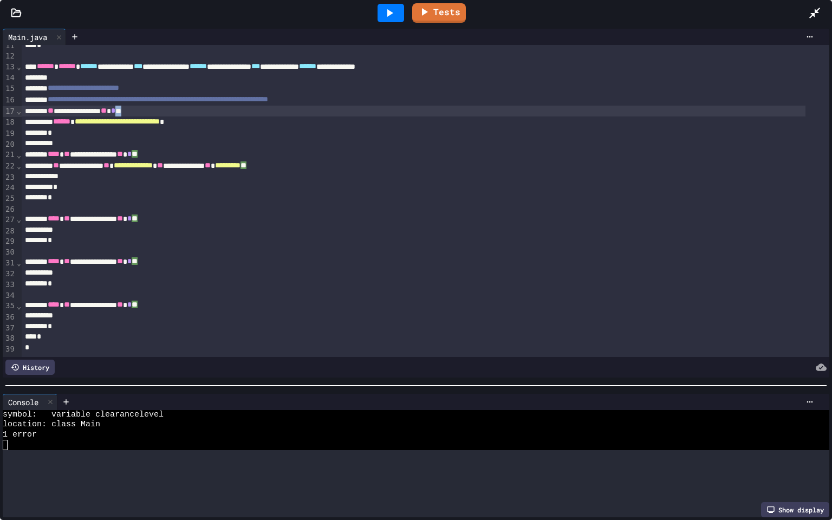
scroll to position [0, 0]
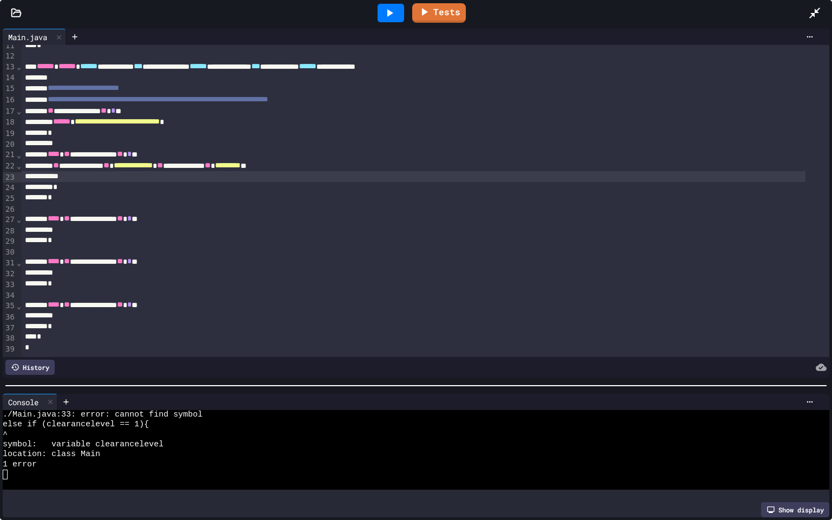
click at [513, 171] on div at bounding box center [413, 176] width 783 height 11
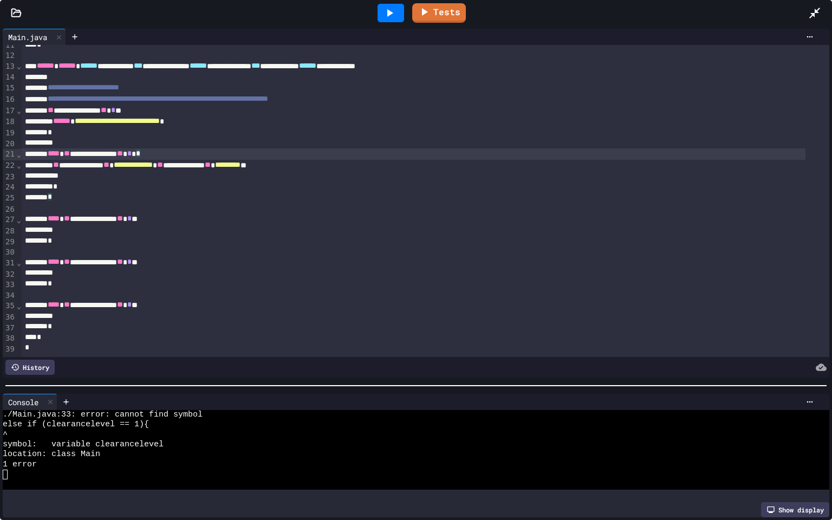
scroll to position [134, 0]
click at [576, 148] on div "**********" at bounding box center [413, 153] width 783 height 11
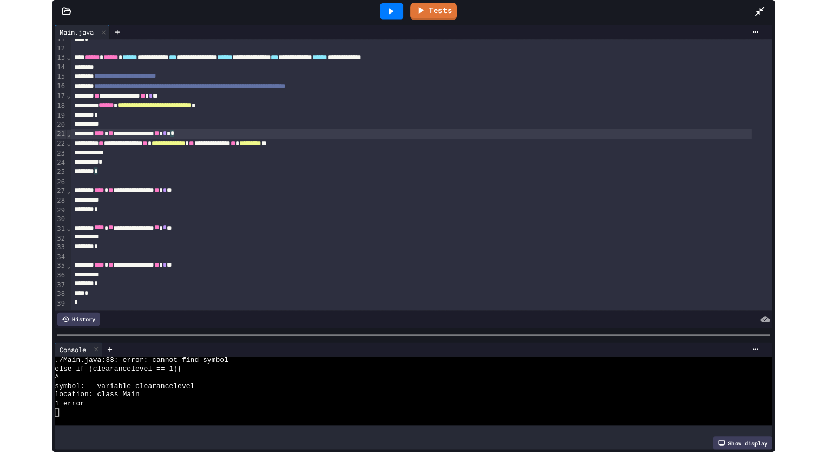
scroll to position [133, 0]
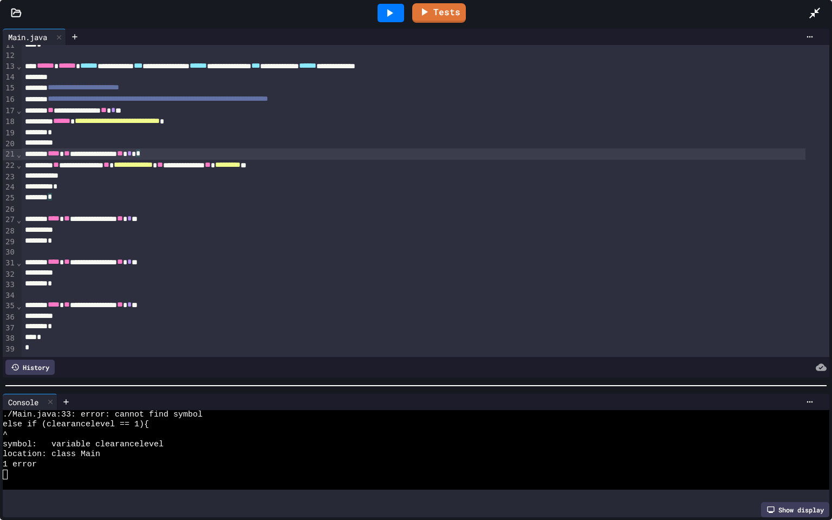
click at [504, 171] on div at bounding box center [413, 176] width 783 height 11
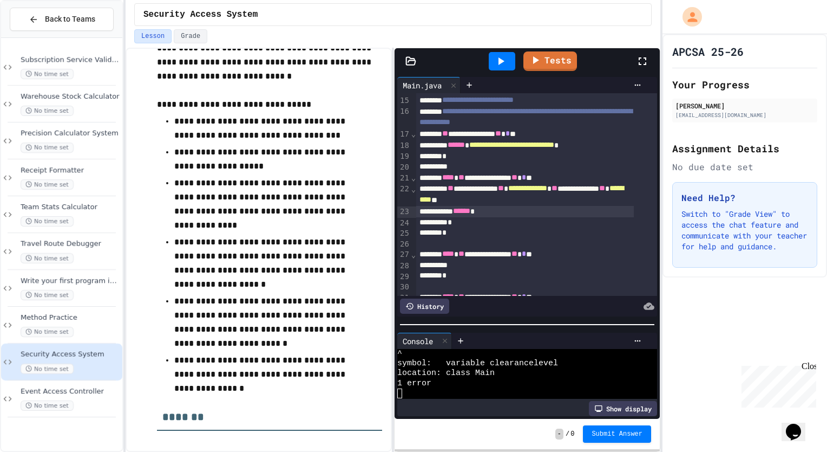
scroll to position [19, 0]
click at [585, 219] on div "*" at bounding box center [524, 222] width 217 height 11
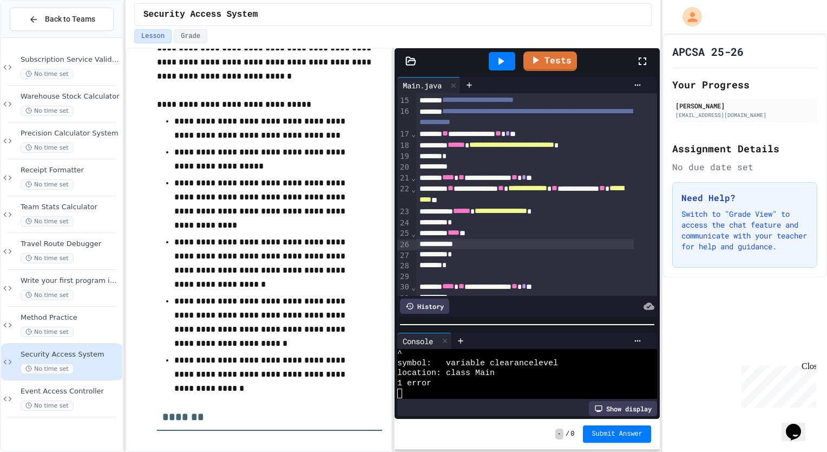
click at [481, 237] on div "**** *" at bounding box center [524, 232] width 217 height 11
click at [496, 244] on div at bounding box center [524, 244] width 217 height 11
click at [514, 227] on div "**** *" at bounding box center [524, 232] width 217 height 11
click at [510, 222] on div "*" at bounding box center [524, 222] width 217 height 11
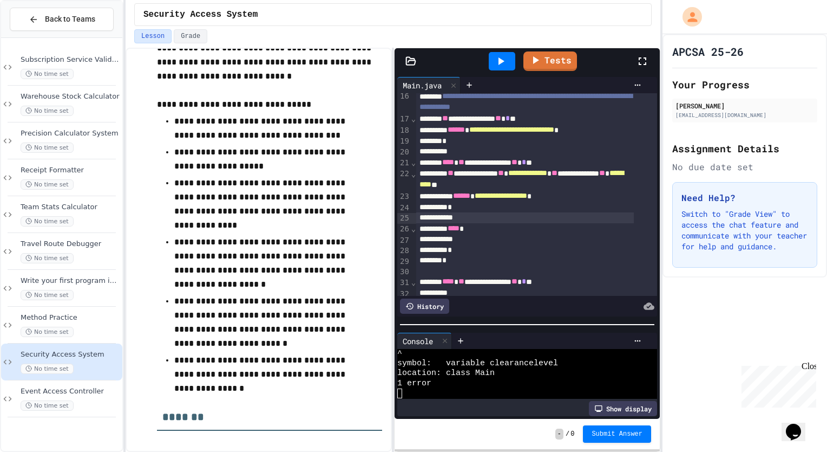
scroll to position [283, 0]
click at [502, 240] on div at bounding box center [524, 239] width 217 height 11
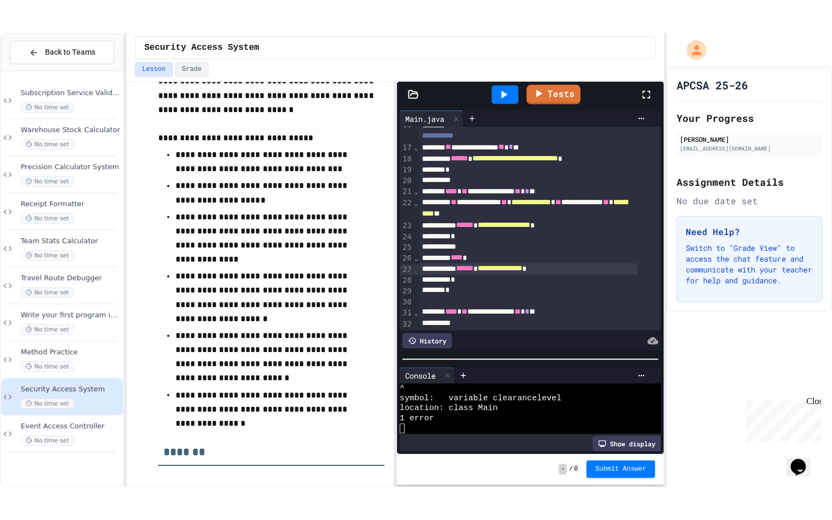
scroll to position [287, 0]
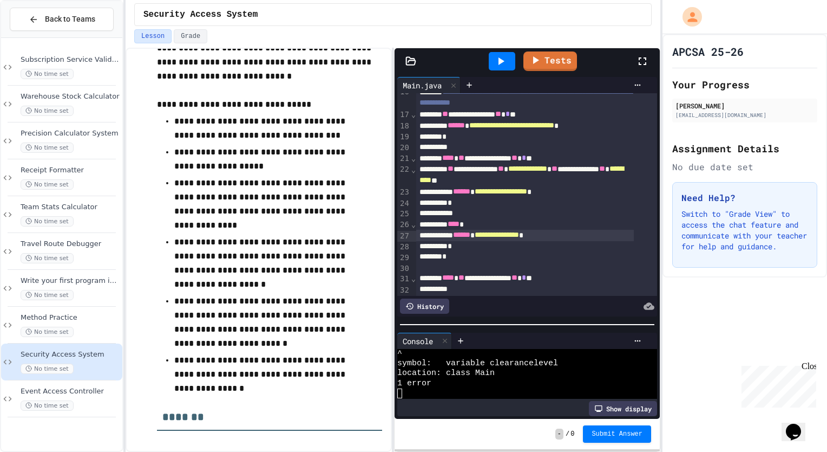
click at [648, 61] on icon at bounding box center [642, 61] width 13 height 13
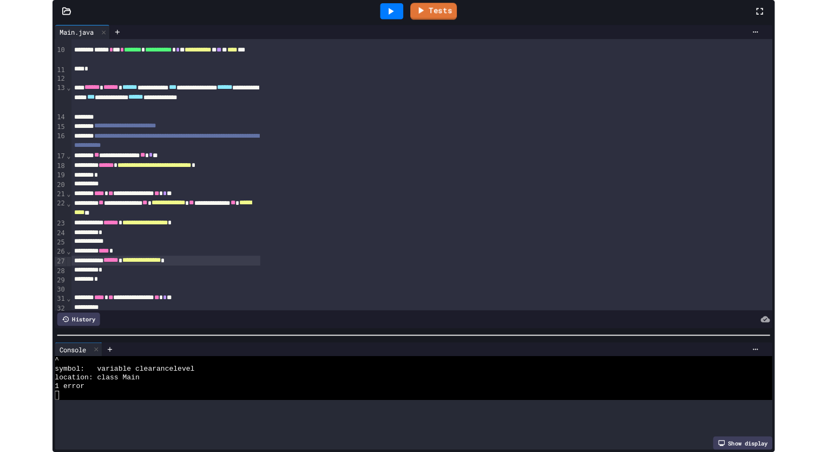
scroll to position [0, 0]
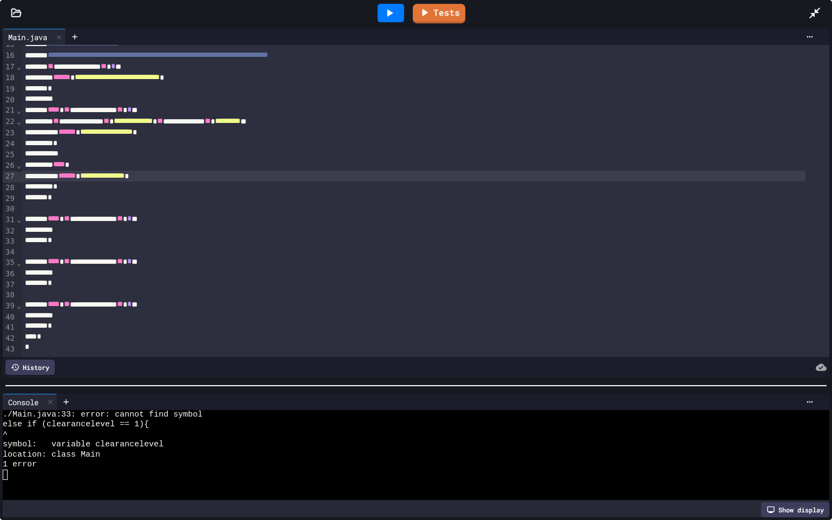
click at [395, 6] on icon at bounding box center [389, 12] width 13 height 13
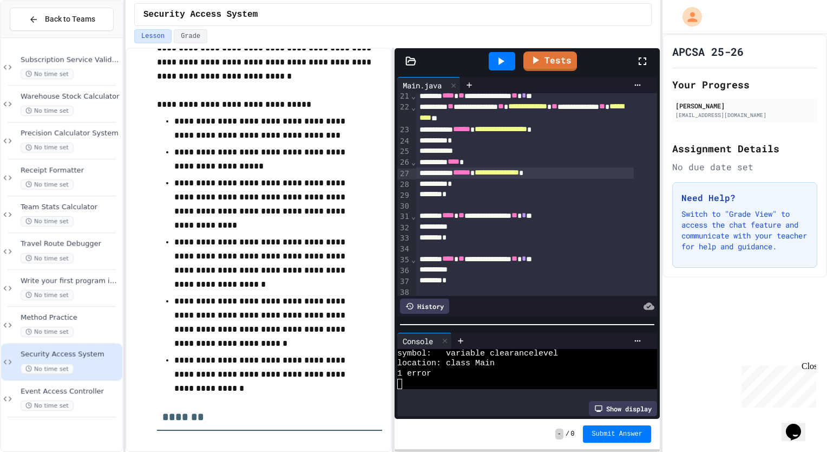
scroll to position [367, 0]
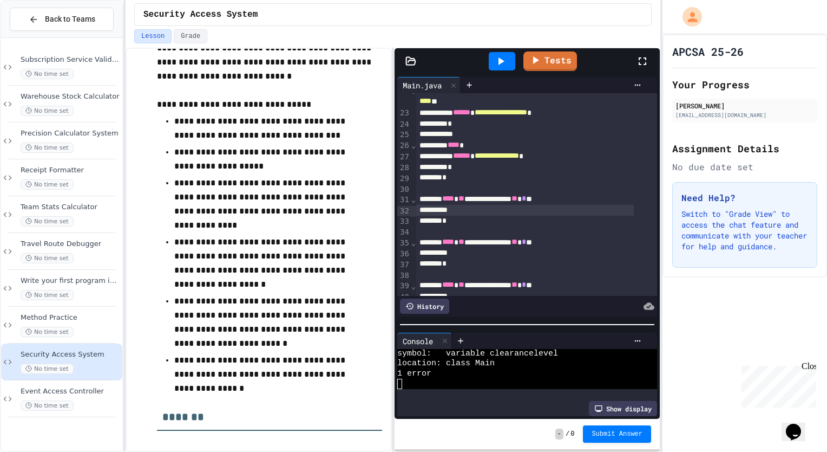
click at [532, 210] on div at bounding box center [524, 210] width 217 height 11
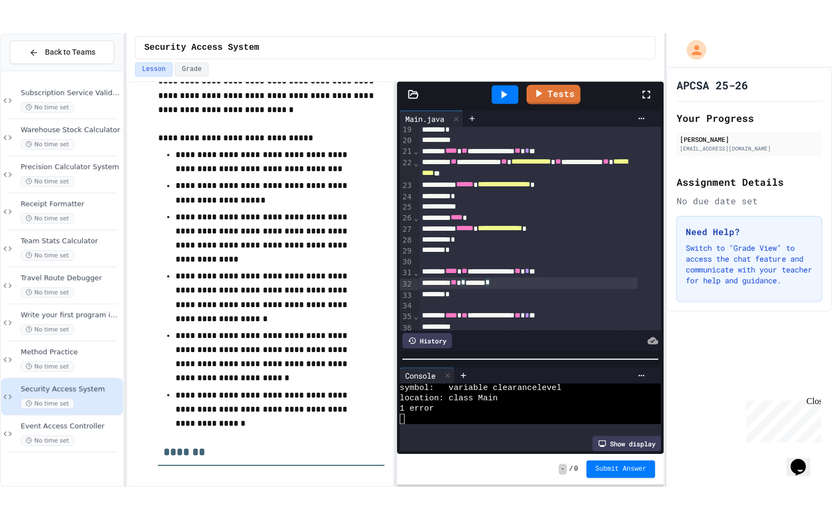
scroll to position [327, 0]
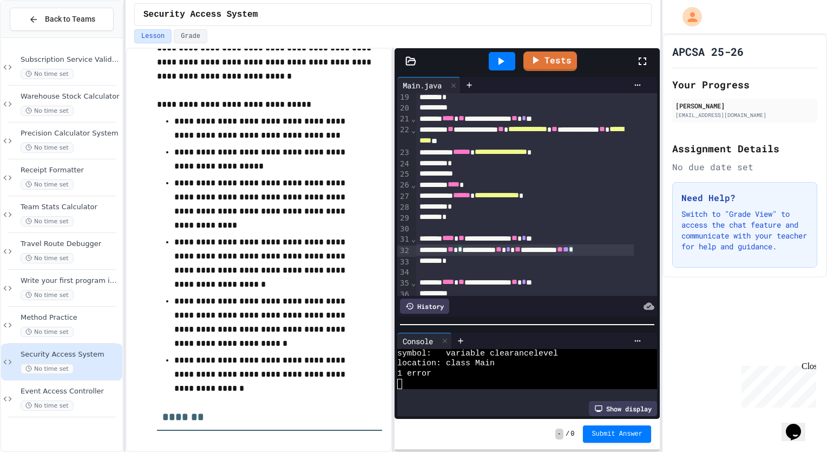
click at [569, 252] on span "**" at bounding box center [566, 249] width 6 height 8
drag, startPoint x: 641, startPoint y: 60, endPoint x: 643, endPoint y: 100, distance: 40.1
click at [641, 60] on icon at bounding box center [642, 61] width 13 height 13
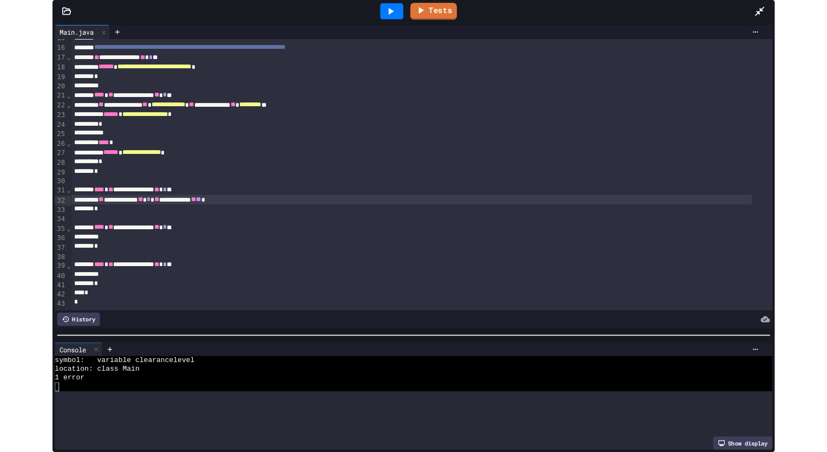
scroll to position [0, 0]
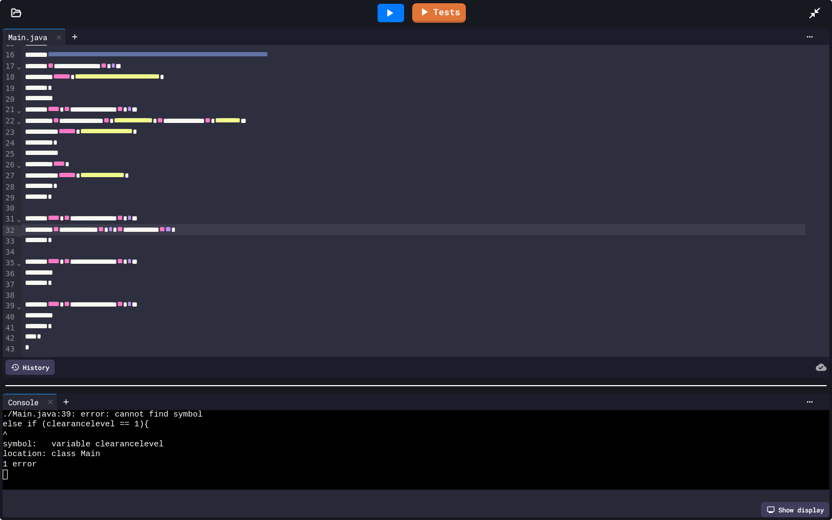
click at [171, 225] on span "**" at bounding box center [168, 229] width 6 height 8
click at [254, 224] on div "**********" at bounding box center [413, 229] width 783 height 11
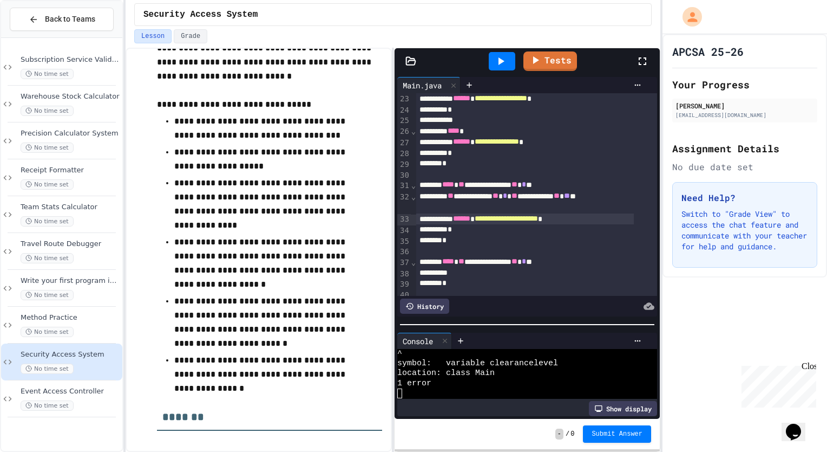
scroll to position [381, 0]
click at [505, 228] on div "*" at bounding box center [524, 229] width 217 height 11
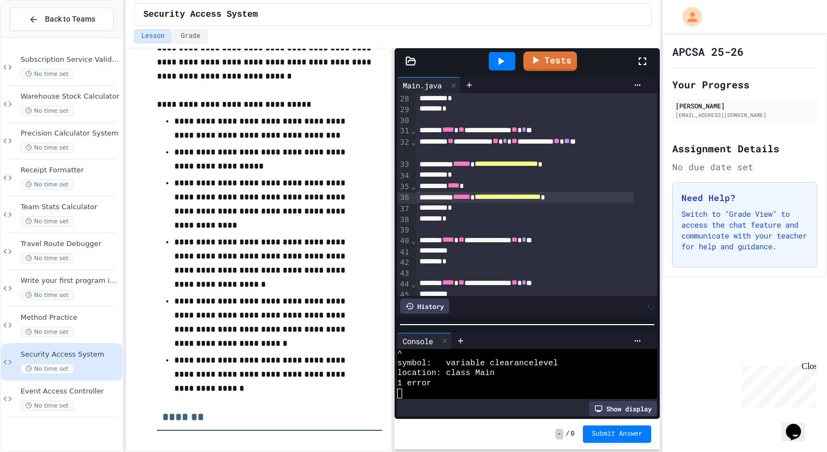
scroll to position [439, 0]
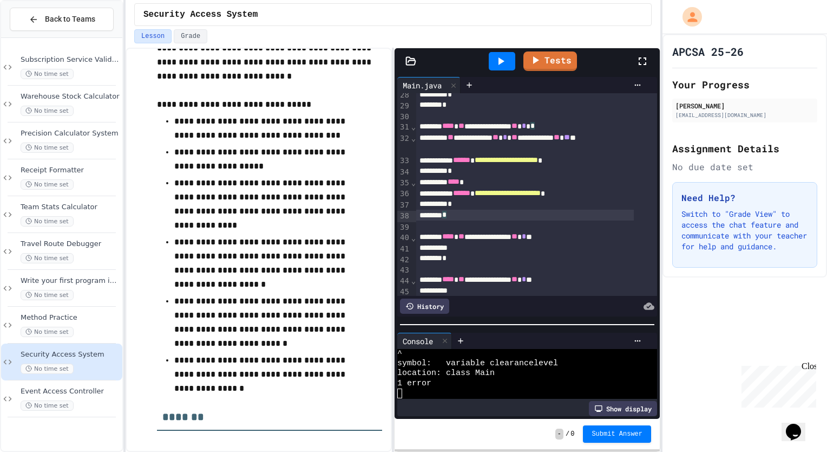
click at [535, 217] on div "*" at bounding box center [524, 215] width 217 height 11
click at [498, 62] on icon at bounding box center [500, 61] width 13 height 13
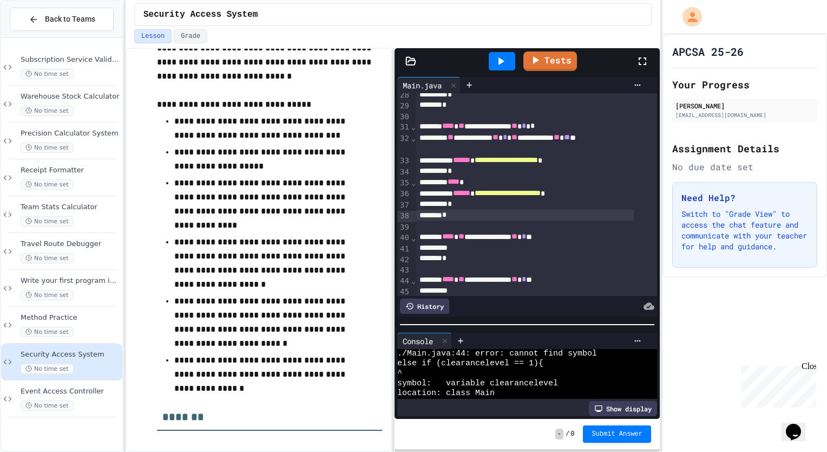
scroll to position [486, 0]
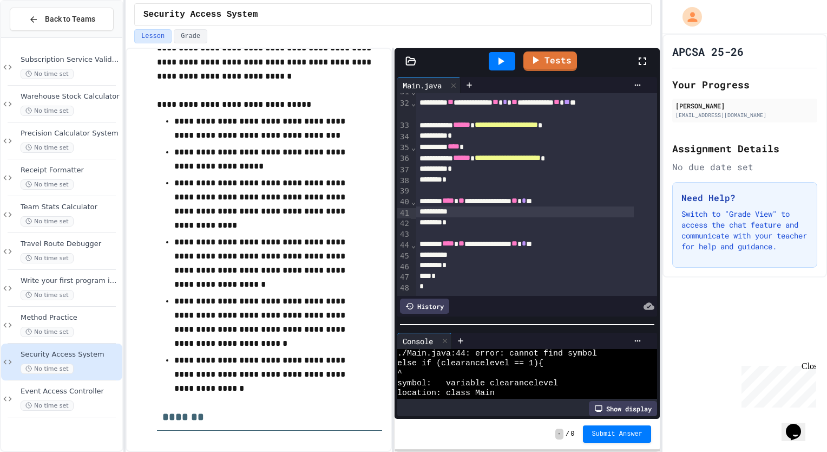
click at [517, 206] on div at bounding box center [524, 211] width 217 height 11
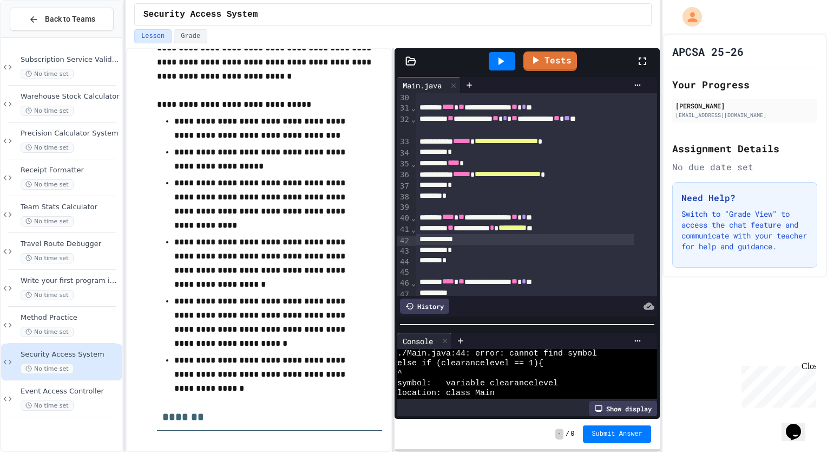
scroll to position [461, 0]
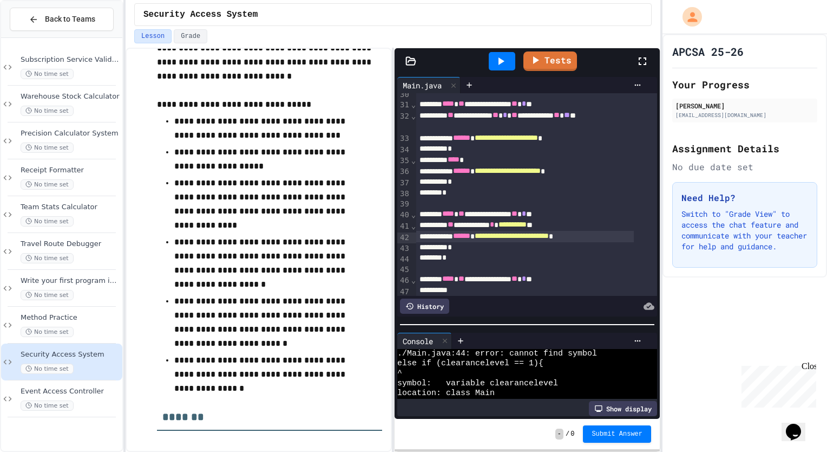
click at [546, 239] on span "**********" at bounding box center [512, 236] width 74 height 8
click at [547, 245] on div "*" at bounding box center [524, 247] width 217 height 11
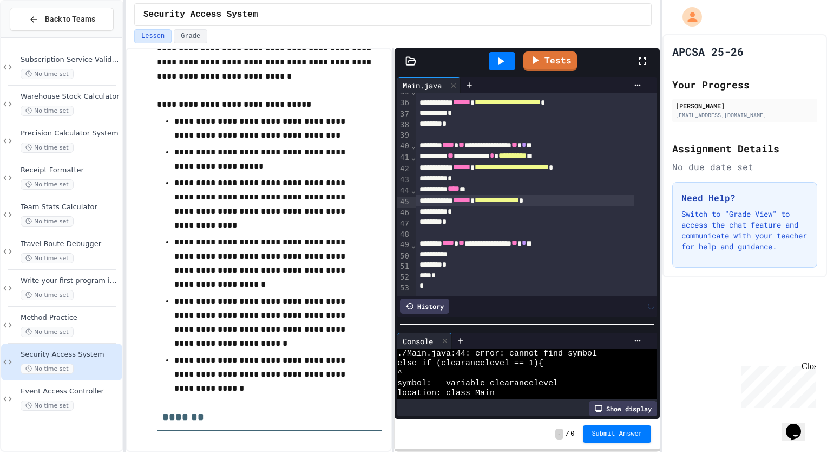
scroll to position [544, 0]
click at [547, 249] on div at bounding box center [524, 254] width 217 height 11
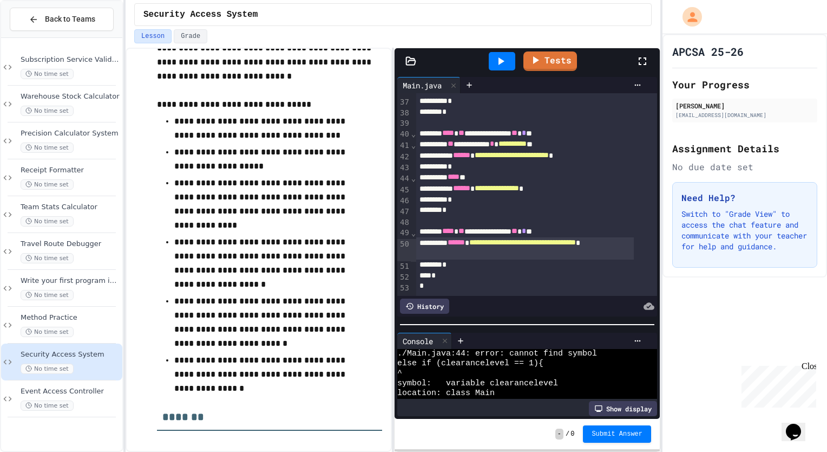
click at [494, 73] on div at bounding box center [501, 61] width 37 height 29
click at [498, 69] on div at bounding box center [502, 61] width 27 height 18
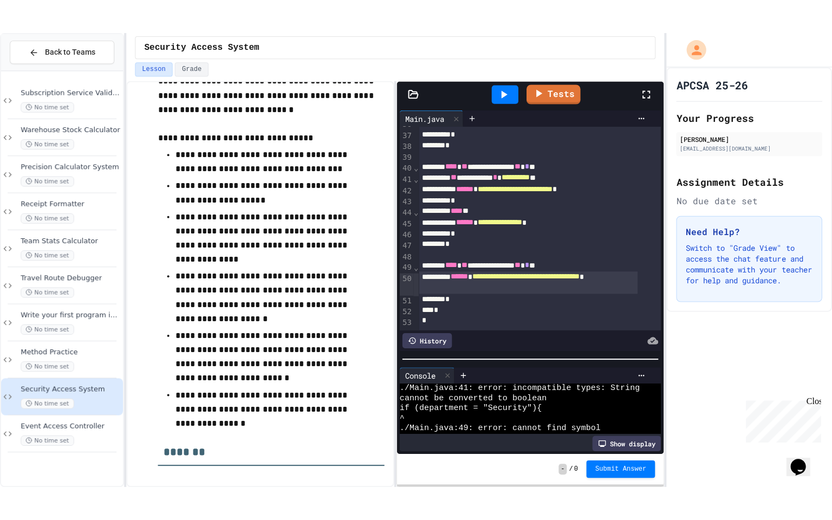
scroll to position [0, 0]
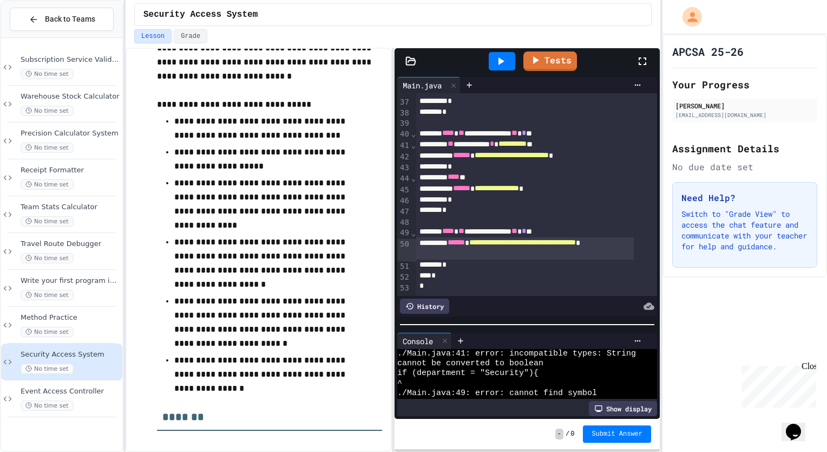
click at [649, 58] on icon at bounding box center [642, 61] width 13 height 13
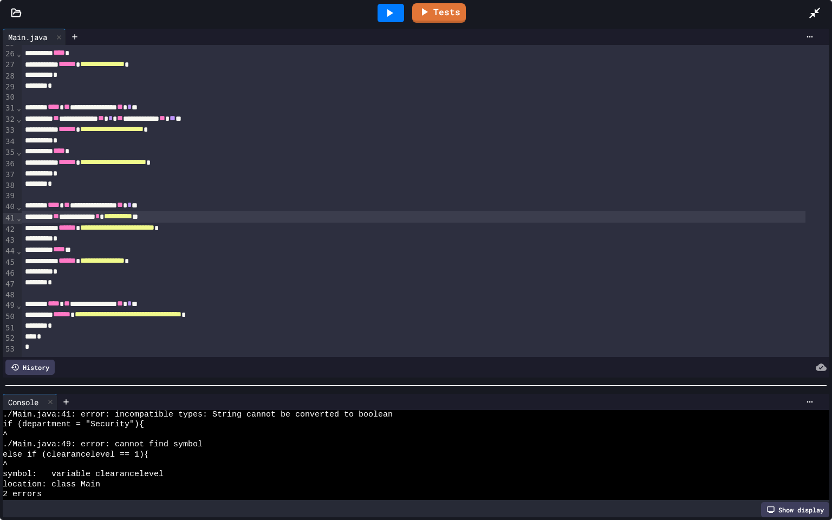
click at [126, 211] on div "**********" at bounding box center [413, 216] width 783 height 11
click at [391, 11] on icon at bounding box center [389, 12] width 13 height 13
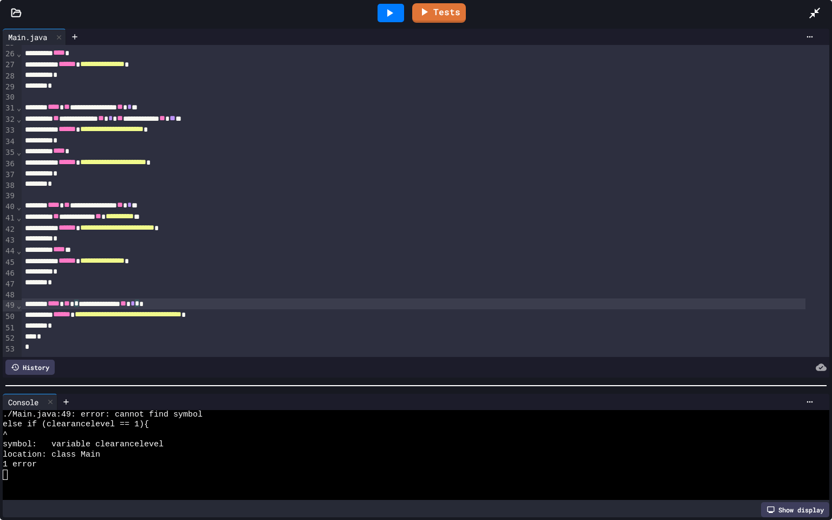
click at [175, 298] on div "**********" at bounding box center [413, 303] width 783 height 11
drag, startPoint x: 180, startPoint y: 292, endPoint x: 72, endPoint y: 292, distance: 107.7
click at [72, 298] on div "**********" at bounding box center [413, 303] width 783 height 11
click at [388, 9] on icon at bounding box center [390, 13] width 6 height 8
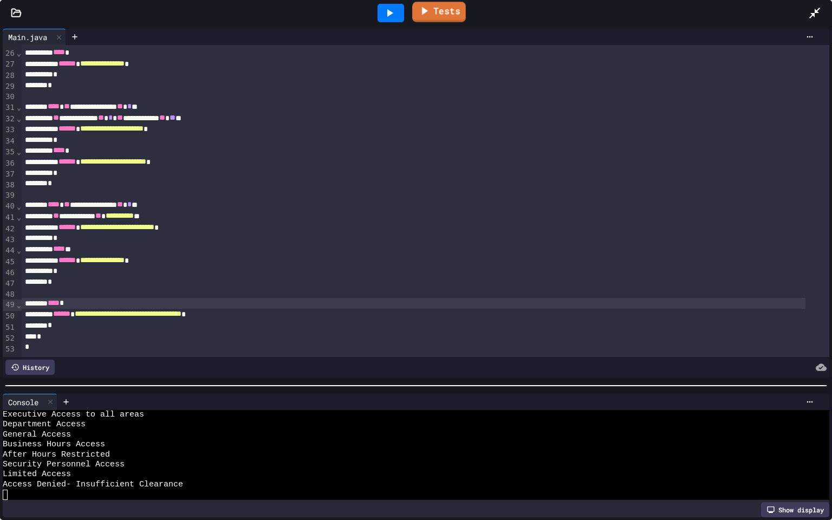
click at [436, 13] on link "Tests" at bounding box center [439, 12] width 54 height 21
click at [453, 11] on link "Tests" at bounding box center [439, 12] width 53 height 21
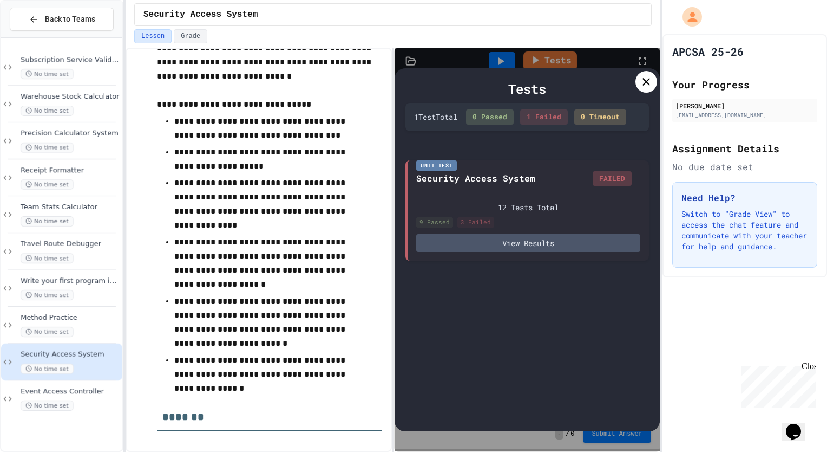
scroll to position [50, 0]
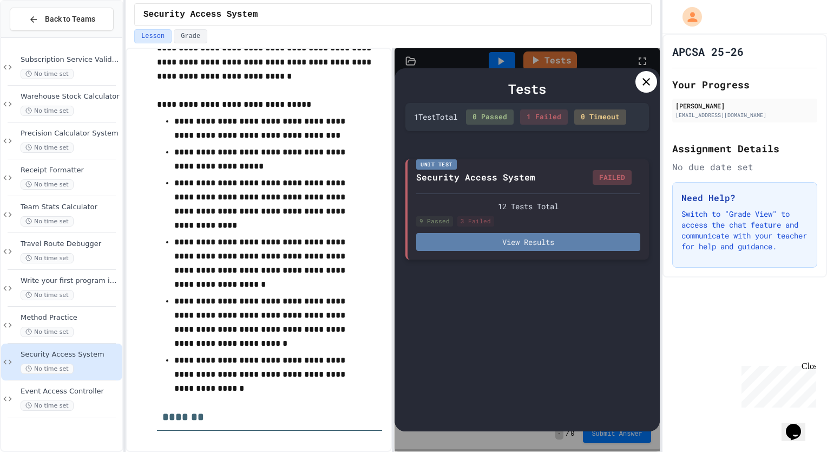
click at [548, 244] on button "View Results" at bounding box center [528, 242] width 224 height 18
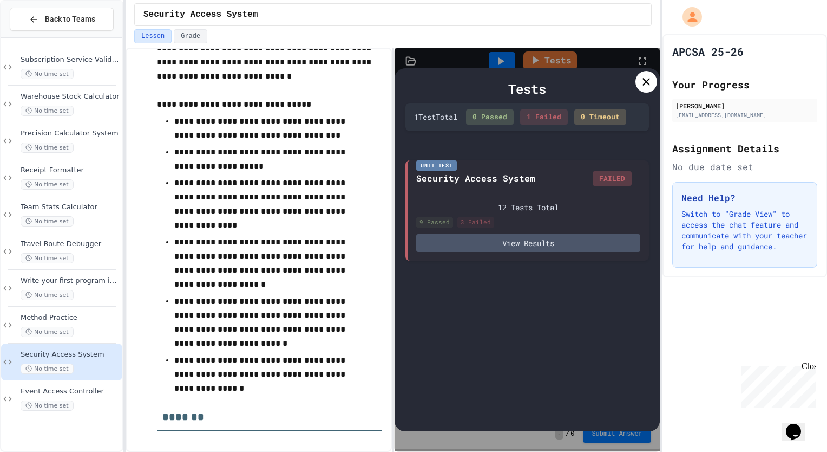
scroll to position [182, 0]
click at [649, 80] on icon at bounding box center [646, 81] width 13 height 13
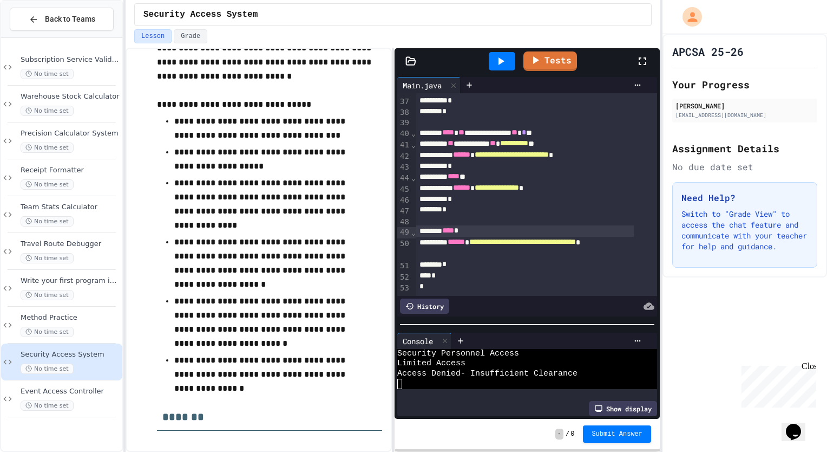
scroll to position [557, 0]
click at [459, 226] on span "*" at bounding box center [456, 230] width 4 height 8
click at [502, 70] on div at bounding box center [501, 61] width 37 height 29
click at [503, 60] on icon at bounding box center [502, 61] width 6 height 8
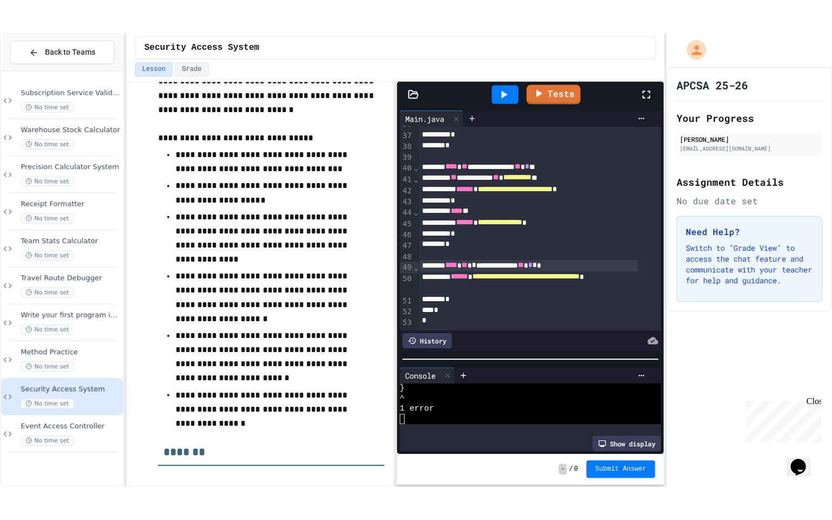
scroll to position [0, 0]
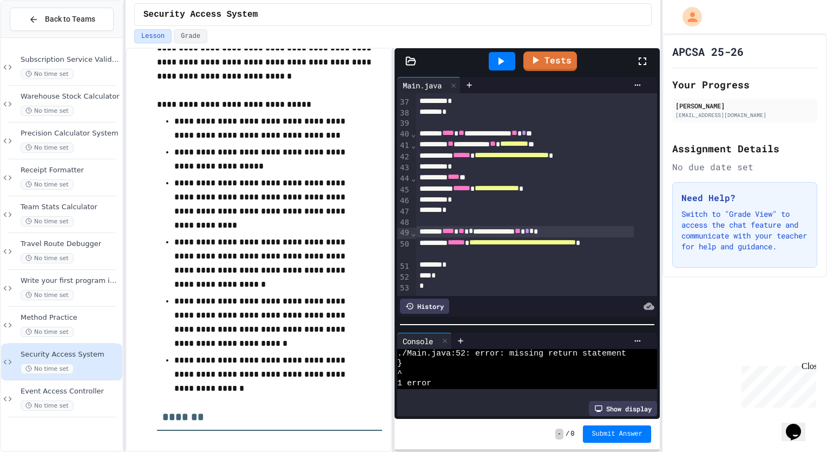
click at [645, 61] on icon at bounding box center [642, 61] width 13 height 13
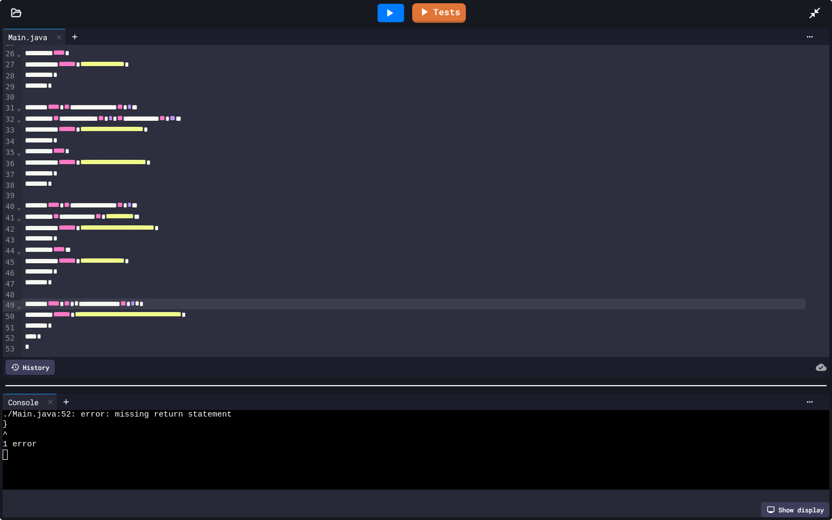
scroll to position [290, 0]
click at [154, 331] on div "*" at bounding box center [413, 336] width 783 height 11
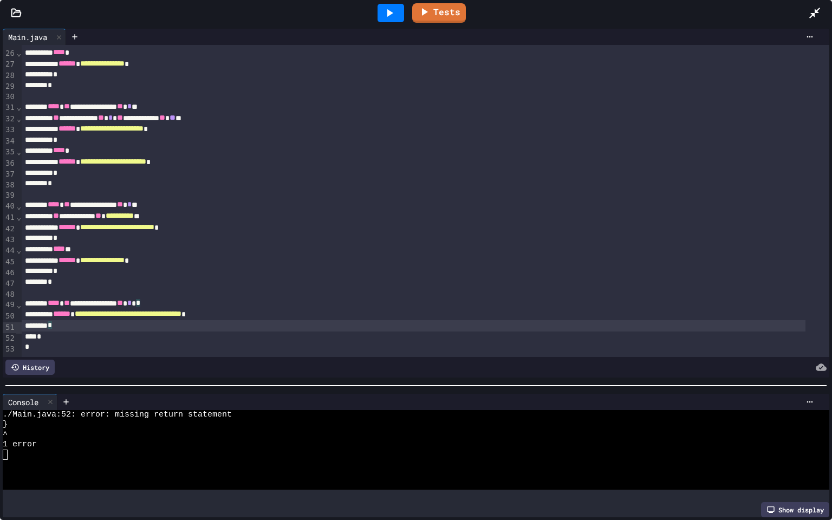
click at [182, 320] on div "*" at bounding box center [413, 325] width 783 height 11
click at [37, 360] on div "History" at bounding box center [29, 367] width 49 height 15
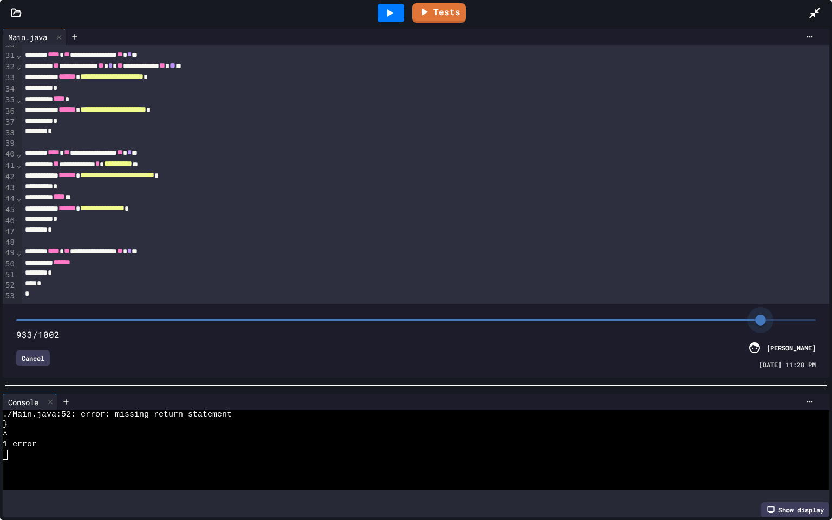
scroll to position [342, 0]
type input "****"
drag, startPoint x: 810, startPoint y: 315, endPoint x: 831, endPoint y: 295, distance: 28.7
click at [827, 295] on div "**********" at bounding box center [416, 273] width 832 height 494
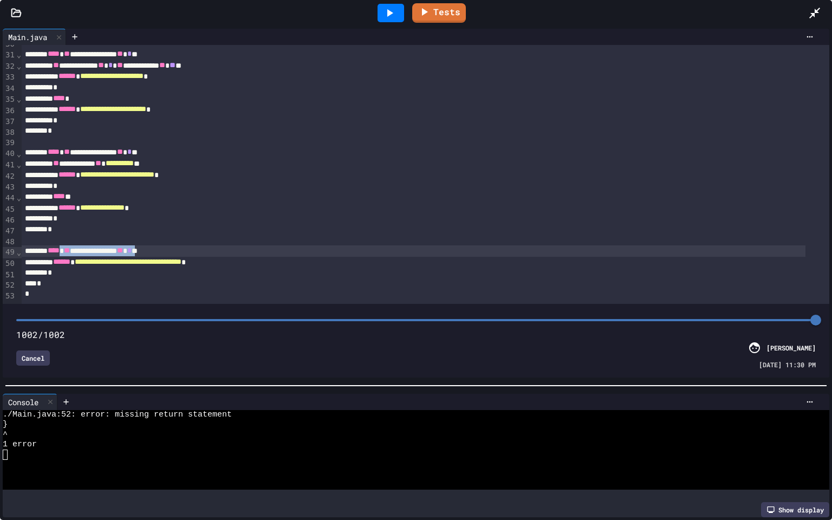
drag, startPoint x: 180, startPoint y: 237, endPoint x: 75, endPoint y: 237, distance: 105.0
click at [75, 245] on div "**********" at bounding box center [413, 250] width 783 height 11
click at [103, 245] on div "**********" at bounding box center [413, 250] width 783 height 11
drag, startPoint x: 178, startPoint y: 236, endPoint x: 74, endPoint y: 237, distance: 103.4
click at [74, 245] on div "**********" at bounding box center [413, 250] width 783 height 11
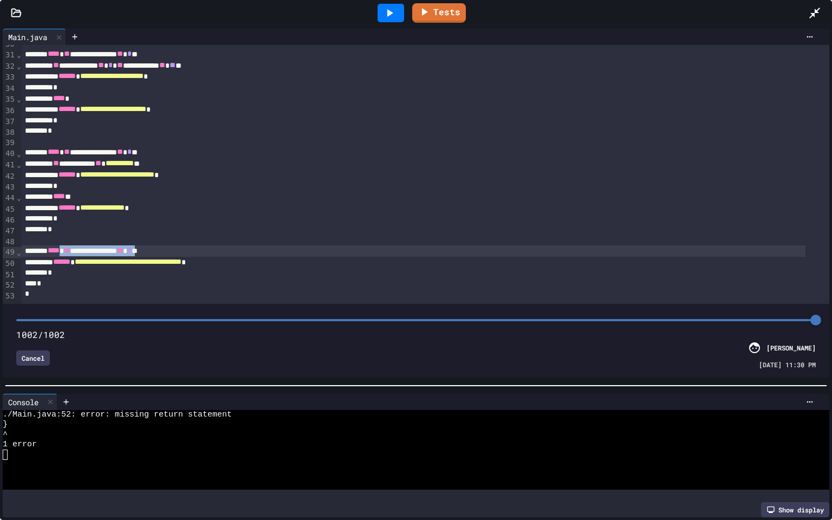
click at [75, 245] on div "**********" at bounding box center [413, 250] width 783 height 11
drag, startPoint x: 75, startPoint y: 237, endPoint x: 177, endPoint y: 240, distance: 102.4
click at [177, 245] on div "**********" at bounding box center [413, 250] width 783 height 11
click at [35, 352] on div "Cancel" at bounding box center [33, 357] width 34 height 15
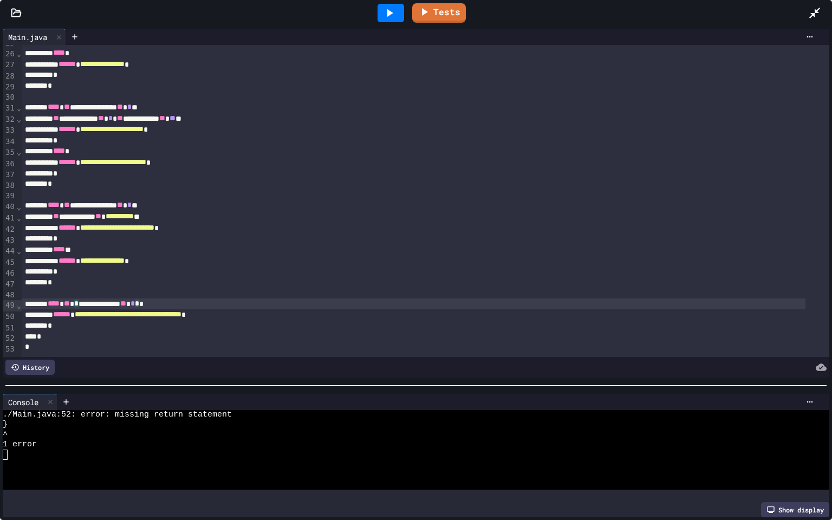
scroll to position [289, 0]
drag, startPoint x: 179, startPoint y: 286, endPoint x: 74, endPoint y: 289, distance: 105.1
click at [74, 298] on div "**********" at bounding box center [413, 303] width 783 height 11
click at [391, 15] on icon at bounding box center [389, 12] width 13 height 13
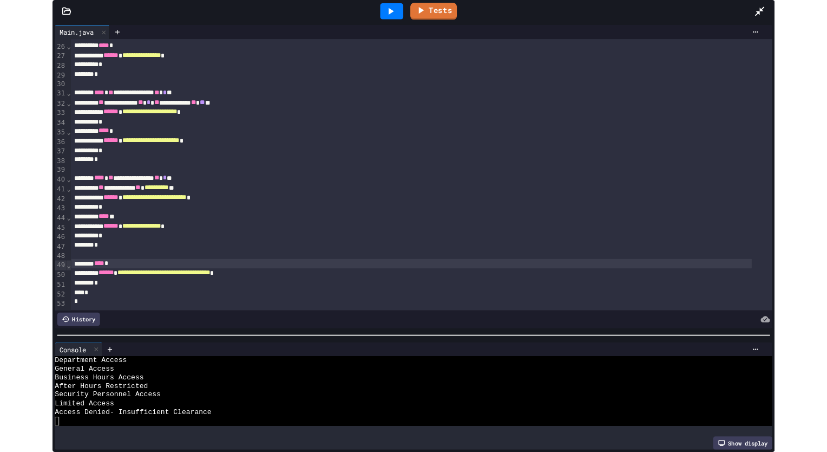
scroll to position [289, 0]
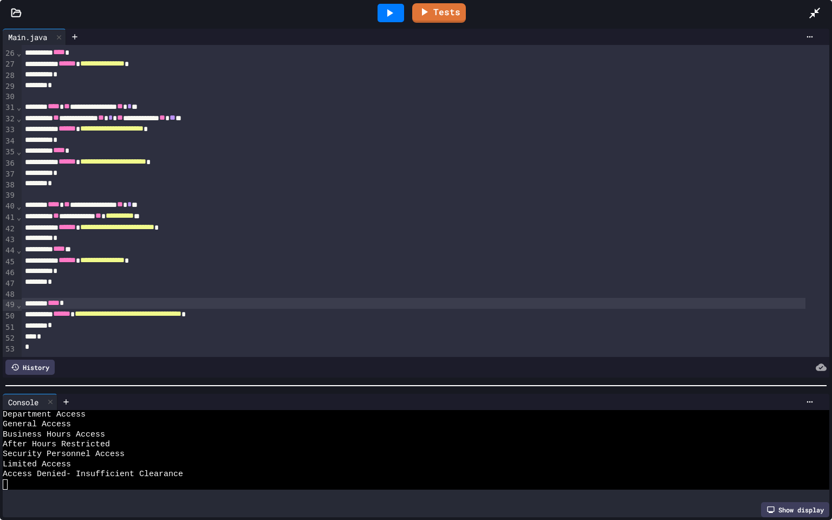
click at [429, 26] on div "Tests" at bounding box center [419, 12] width 775 height 29
click at [429, 20] on link "Tests" at bounding box center [439, 12] width 54 height 19
click at [429, 21] on link "Tests" at bounding box center [439, 12] width 53 height 21
click at [435, 8] on link "Tests" at bounding box center [439, 12] width 53 height 21
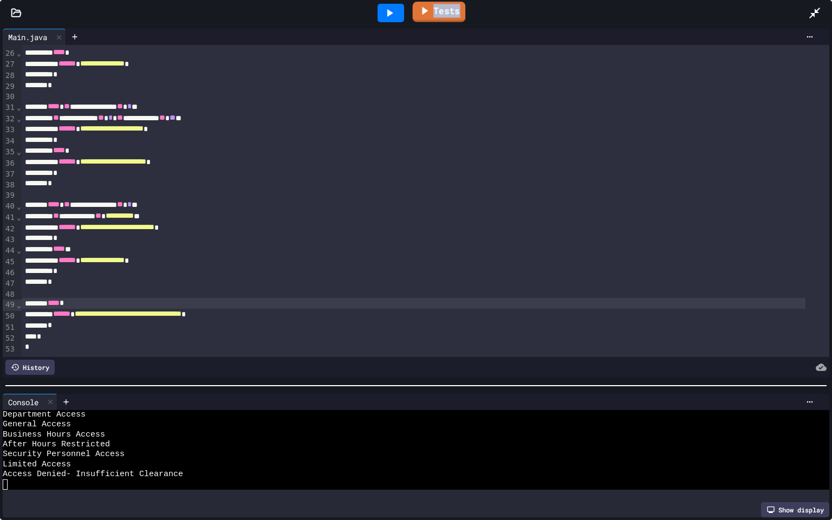
click at [435, 8] on link "Tests" at bounding box center [439, 12] width 53 height 21
click at [827, 0] on div at bounding box center [820, 12] width 24 height 29
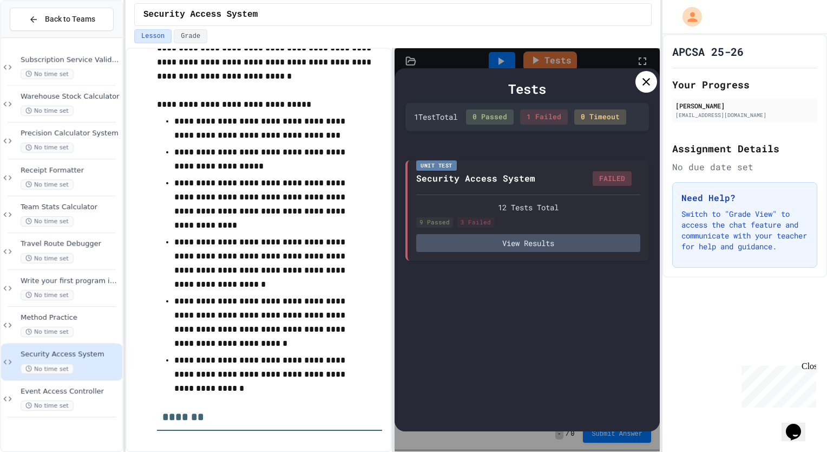
scroll to position [40, 0]
click at [643, 89] on div at bounding box center [647, 82] width 22 height 22
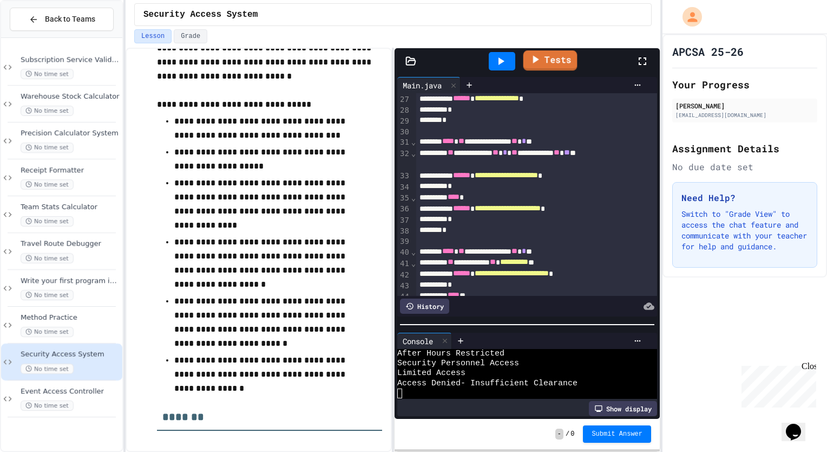
click at [561, 56] on link "Tests" at bounding box center [551, 60] width 54 height 20
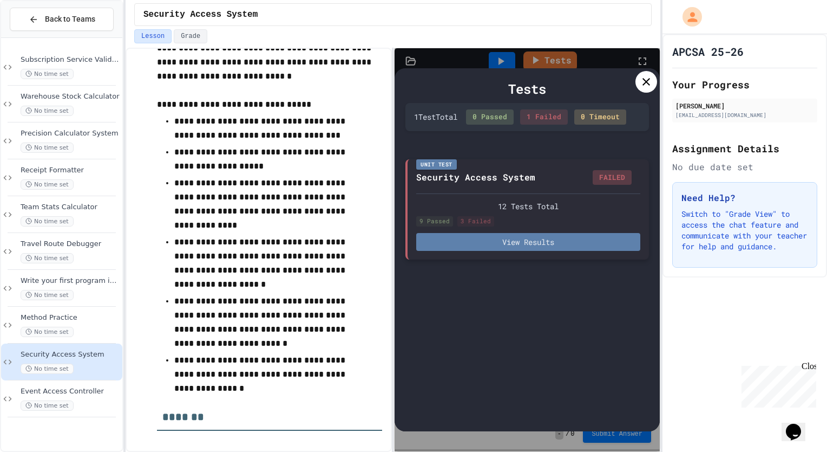
click at [582, 244] on button "View Results" at bounding box center [528, 242] width 224 height 18
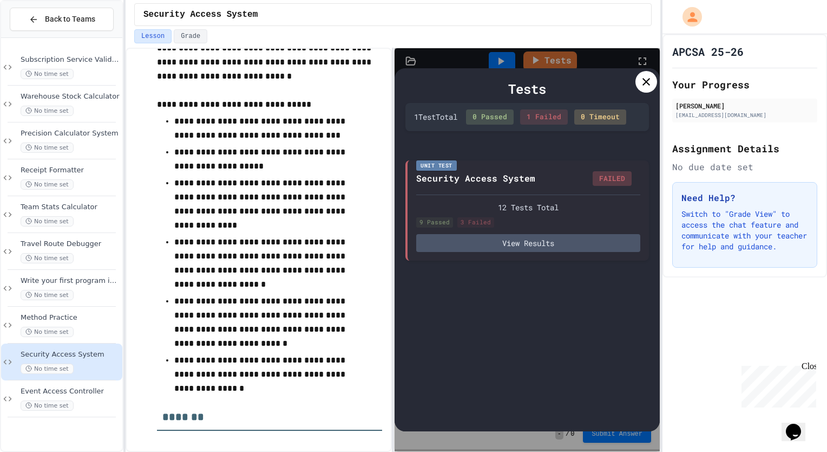
drag, startPoint x: 450, startPoint y: 215, endPoint x: 433, endPoint y: 217, distance: 17.4
click at [642, 84] on icon at bounding box center [646, 81] width 13 height 13
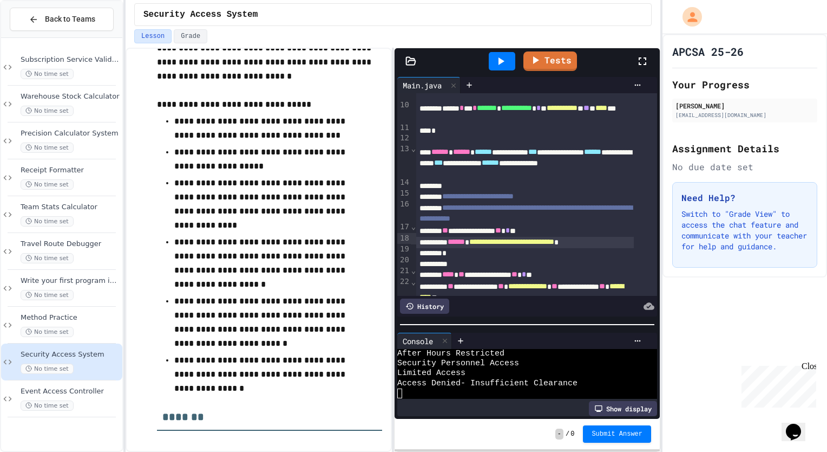
scroll to position [175, 0]
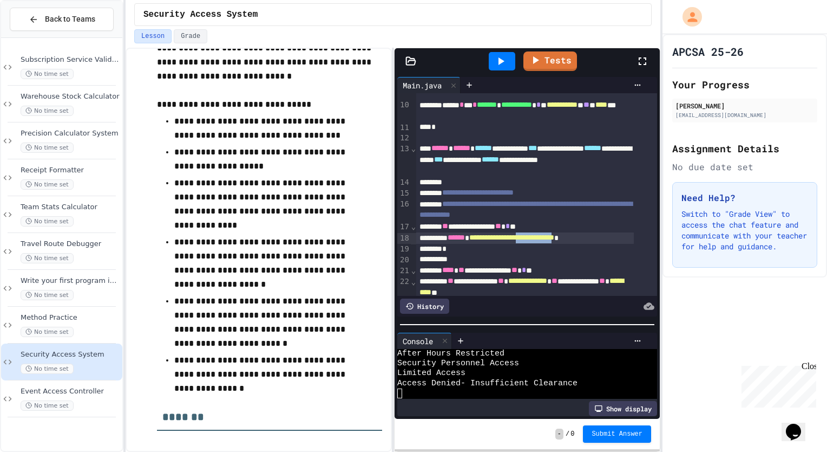
drag, startPoint x: 613, startPoint y: 238, endPoint x: 560, endPoint y: 239, distance: 53.1
click at [554, 239] on span "**********" at bounding box center [511, 237] width 85 height 8
click at [544, 52] on link "Tests" at bounding box center [551, 60] width 52 height 21
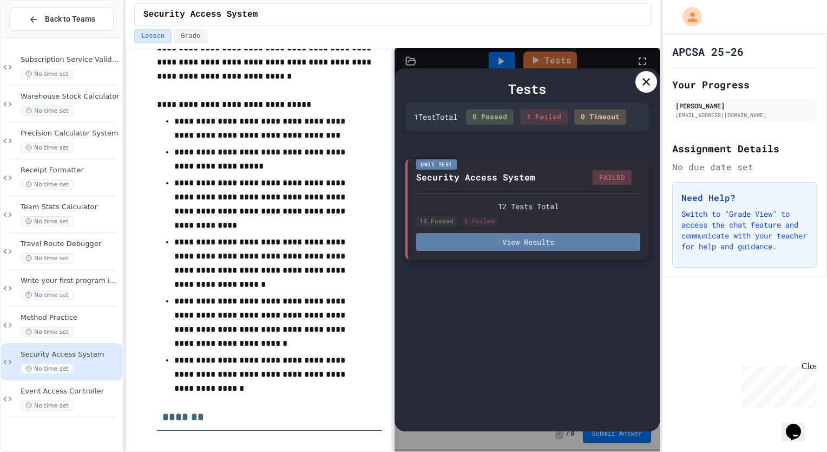
click at [561, 241] on button "View Results" at bounding box center [528, 242] width 224 height 18
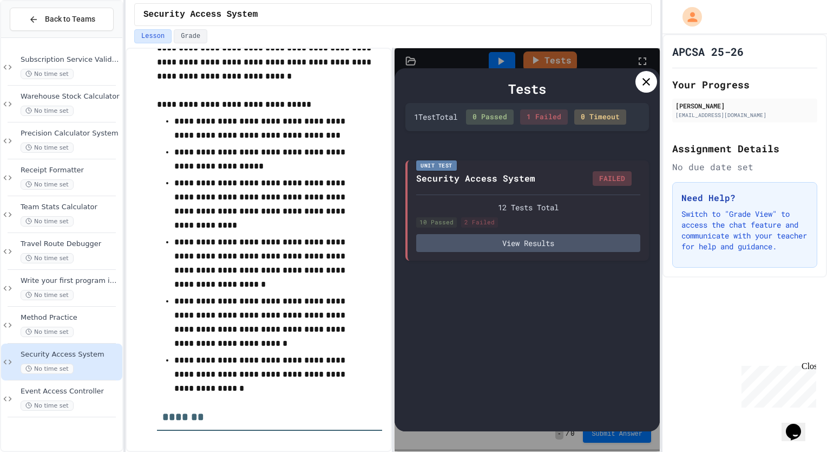
scroll to position [128, 0]
click at [641, 87] on icon at bounding box center [646, 81] width 13 height 13
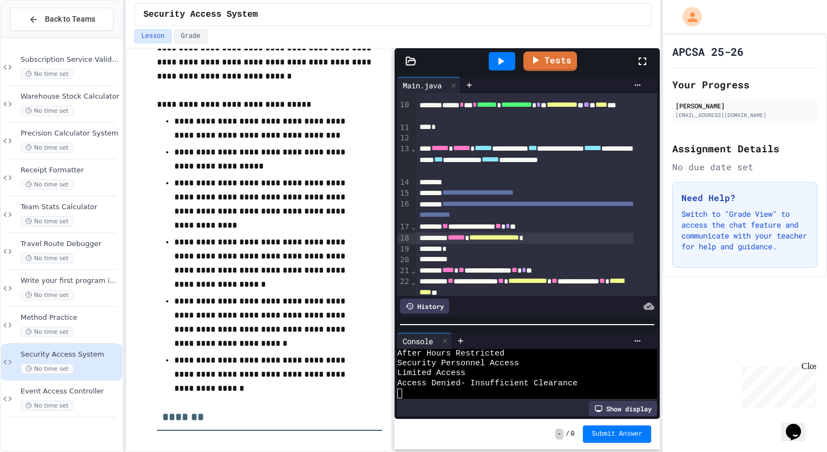
scroll to position [555, 0]
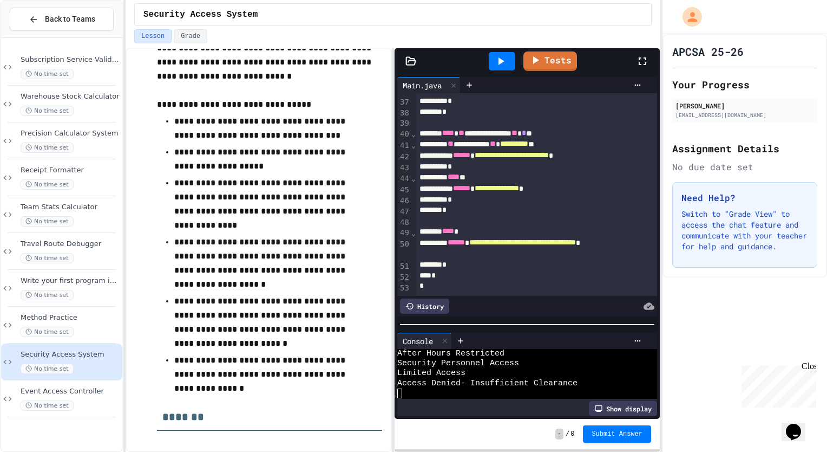
click at [550, 238] on span "**********" at bounding box center [522, 242] width 107 height 8
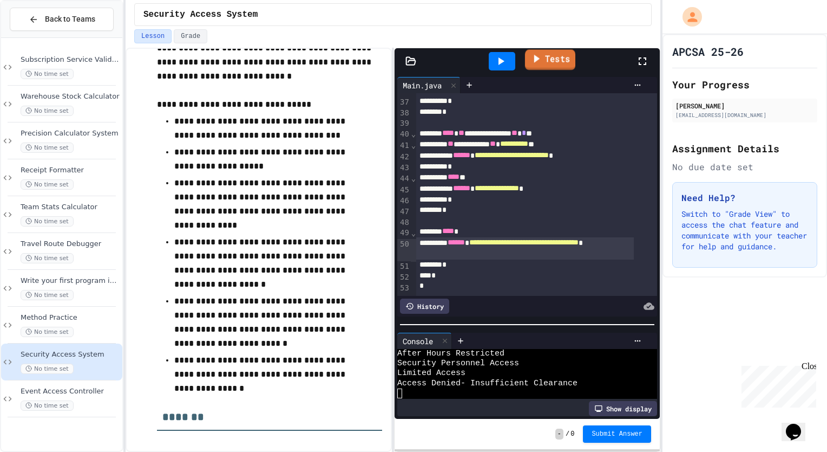
click at [540, 61] on icon at bounding box center [536, 59] width 12 height 14
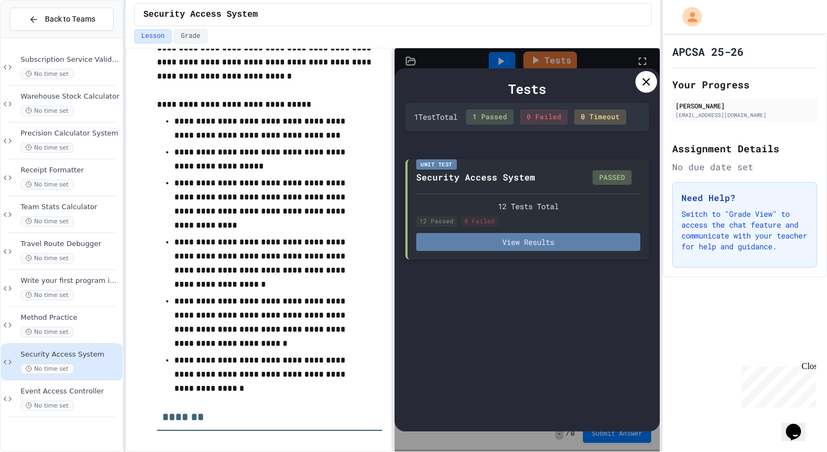
click at [543, 236] on button "View Results" at bounding box center [528, 242] width 224 height 18
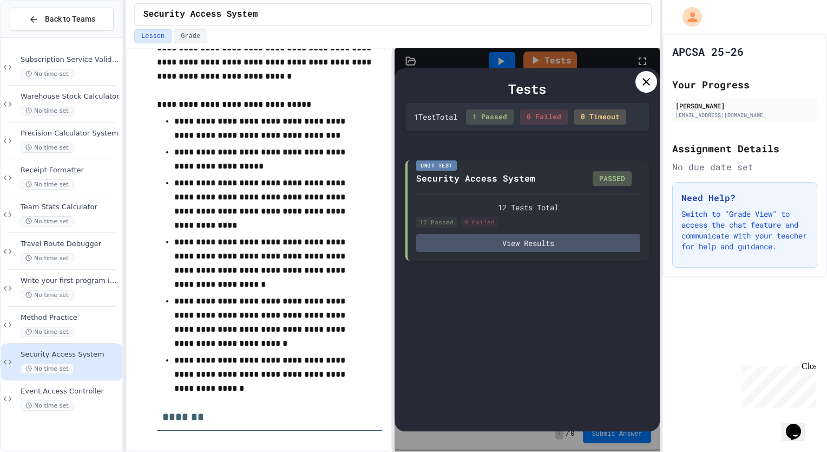
click at [682, 416] on div "APCSA 25-26 Your Progress [PERSON_NAME] [PERSON_NAME][EMAIL_ADDRESS][DOMAIN_NAM…" at bounding box center [745, 242] width 165 height 417
click at [645, 81] on icon at bounding box center [647, 82] width 8 height 8
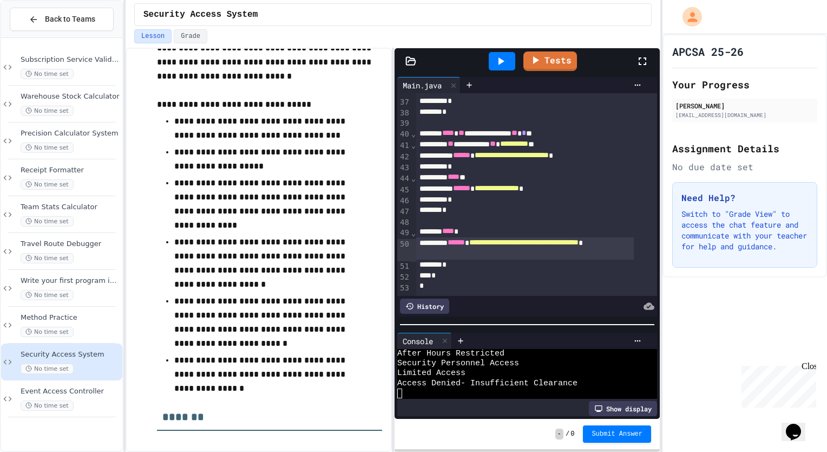
click at [620, 442] on button "Submit Answer" at bounding box center [617, 433] width 68 height 17
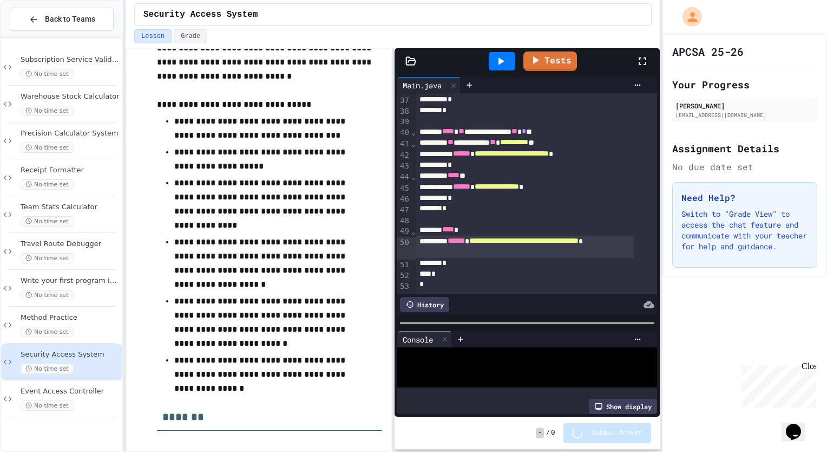
scroll to position [50, 0]
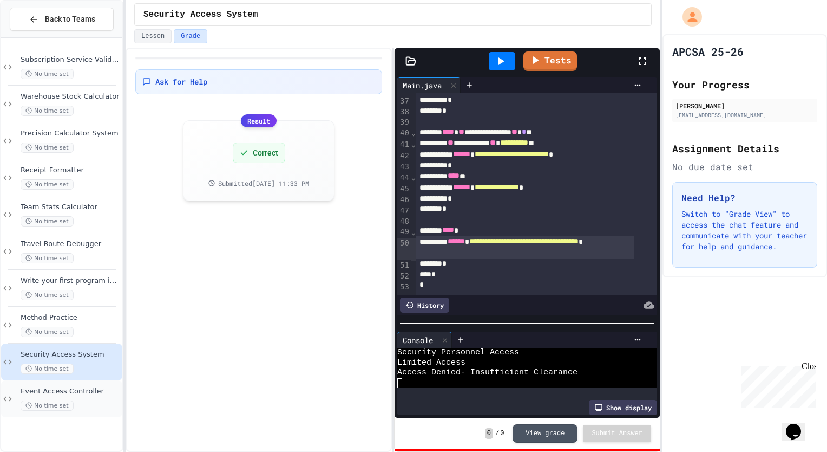
click at [87, 383] on div "Event Access Controller No time set" at bounding box center [61, 398] width 121 height 37
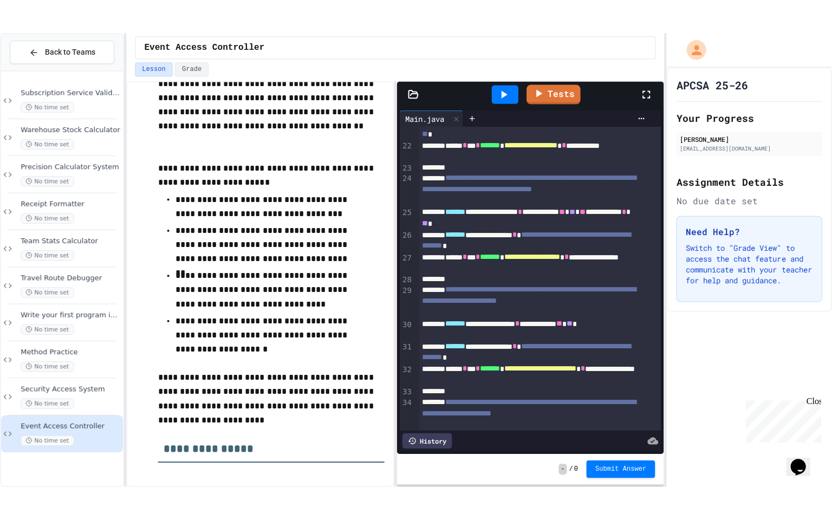
scroll to position [114, 0]
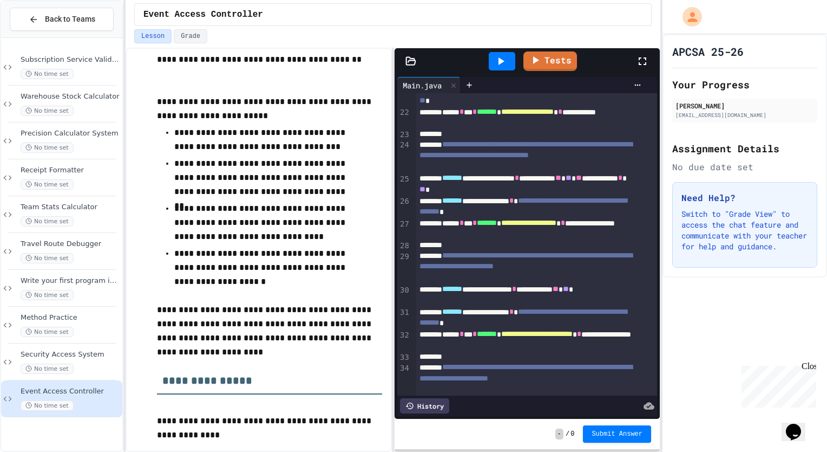
click at [639, 58] on icon at bounding box center [643, 61] width 8 height 8
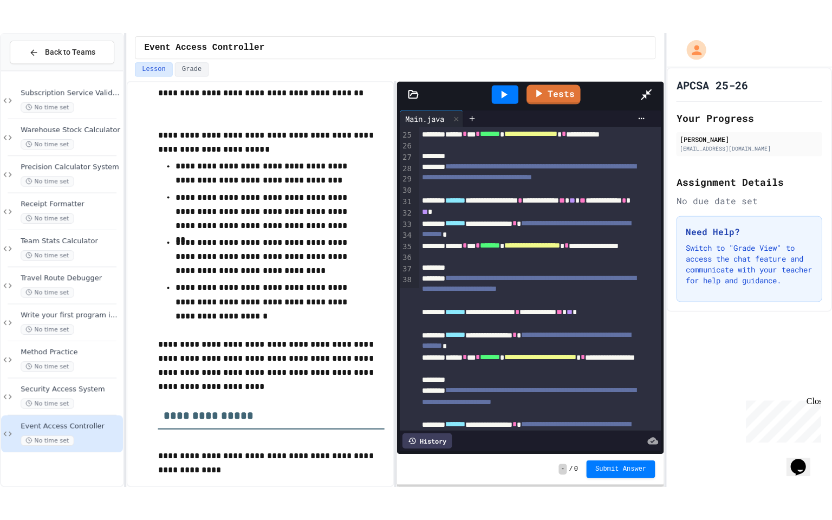
scroll to position [0, 0]
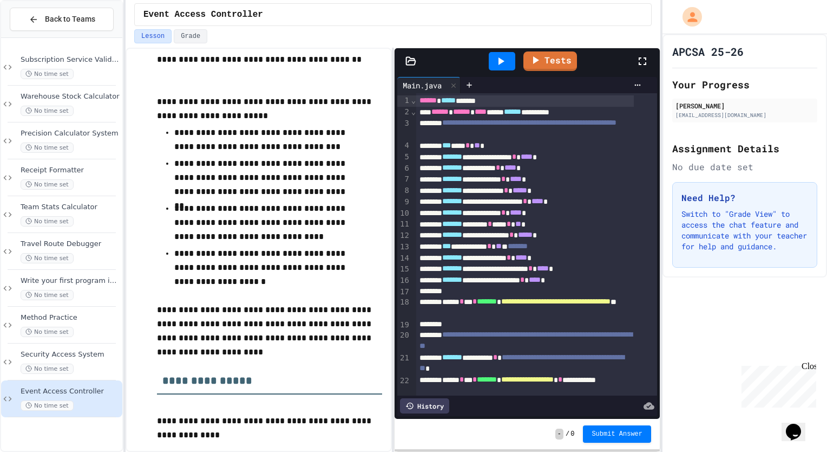
click at [648, 66] on icon at bounding box center [642, 61] width 13 height 13
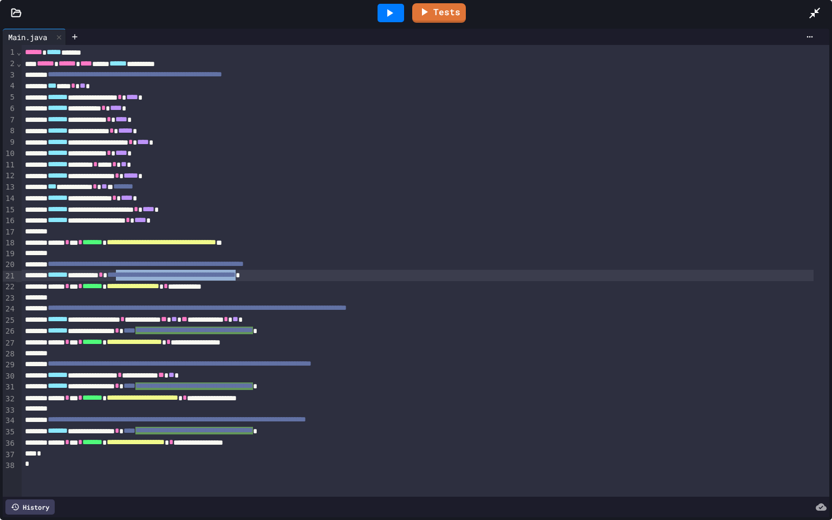
drag, startPoint x: 336, startPoint y: 277, endPoint x: 152, endPoint y: 276, distance: 184.1
click at [152, 276] on span "**********" at bounding box center [171, 275] width 128 height 8
click at [141, 275] on span "**********" at bounding box center [171, 275] width 128 height 8
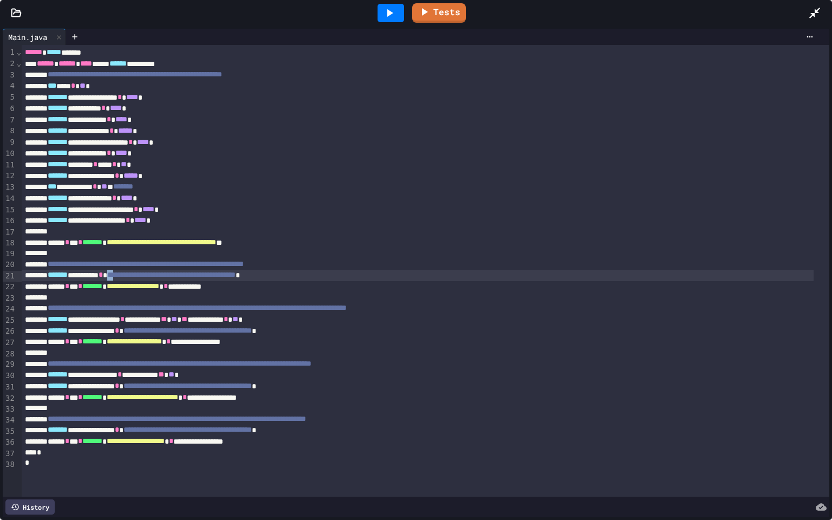
click at [141, 275] on span "**********" at bounding box center [171, 275] width 128 height 8
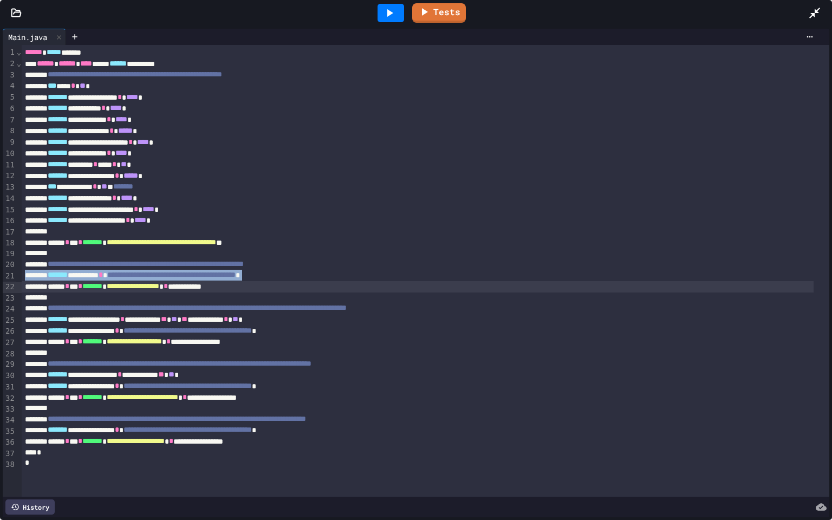
click at [141, 275] on span "**********" at bounding box center [171, 275] width 128 height 8
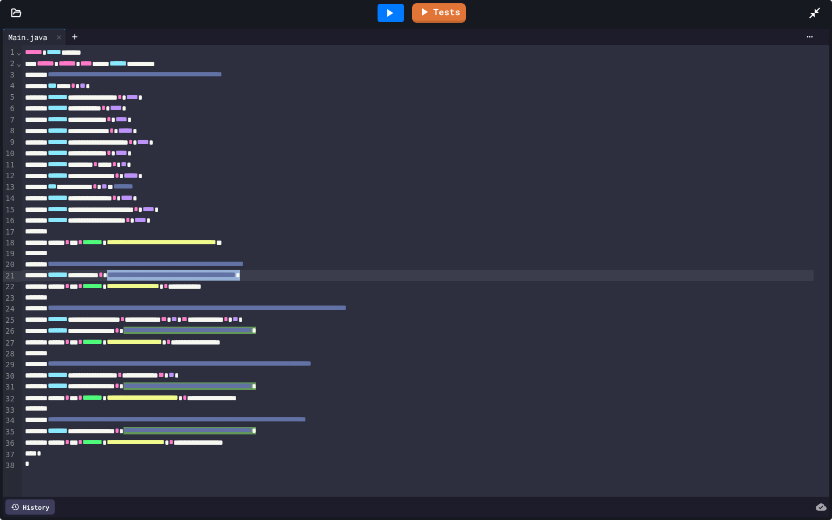
drag, startPoint x: 141, startPoint y: 275, endPoint x: 331, endPoint y: 276, distance: 190.0
click at [236, 276] on span "**********" at bounding box center [171, 275] width 128 height 8
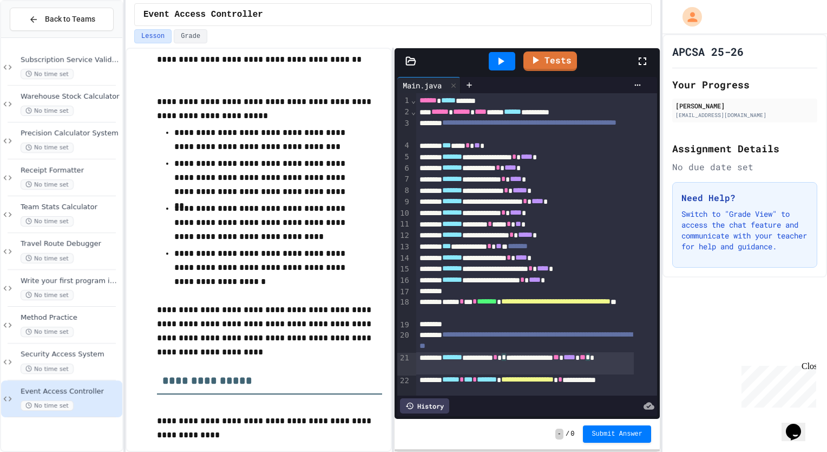
click at [641, 60] on icon at bounding box center [642, 61] width 13 height 13
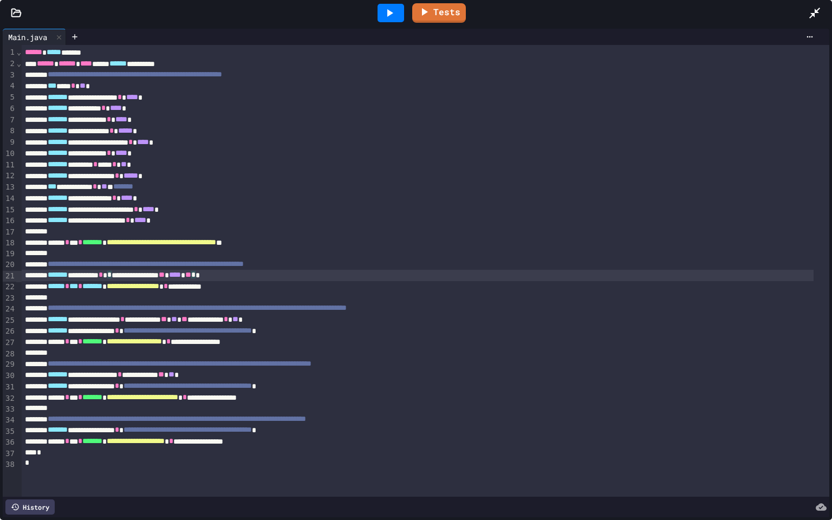
click at [262, 276] on div "**********" at bounding box center [418, 275] width 792 height 11
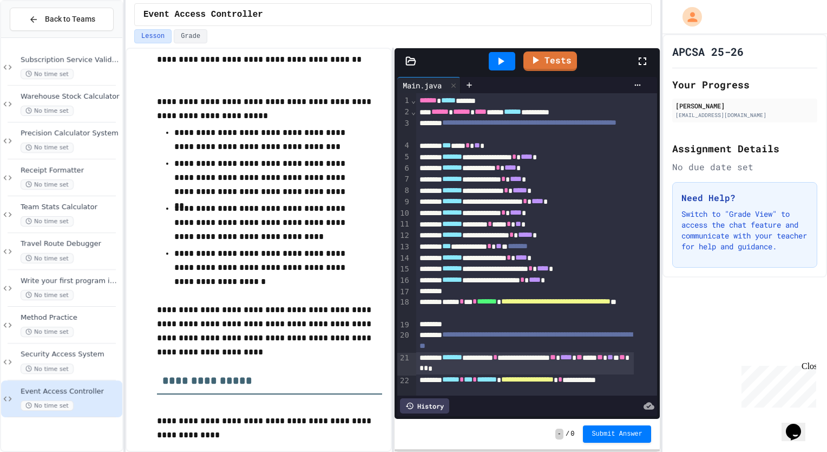
click at [643, 62] on icon at bounding box center [642, 61] width 13 height 13
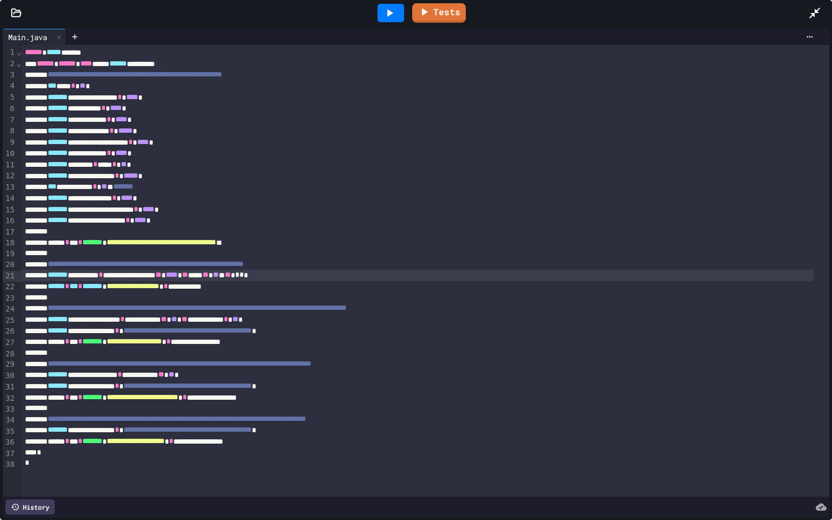
click at [244, 275] on span "*" at bounding box center [241, 275] width 4 height 8
click at [244, 278] on span "*" at bounding box center [241, 275] width 4 height 8
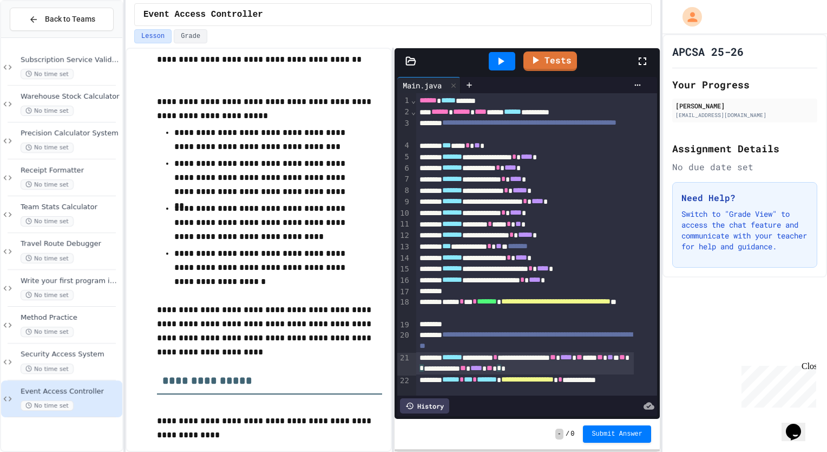
click at [638, 62] on icon at bounding box center [642, 61] width 13 height 13
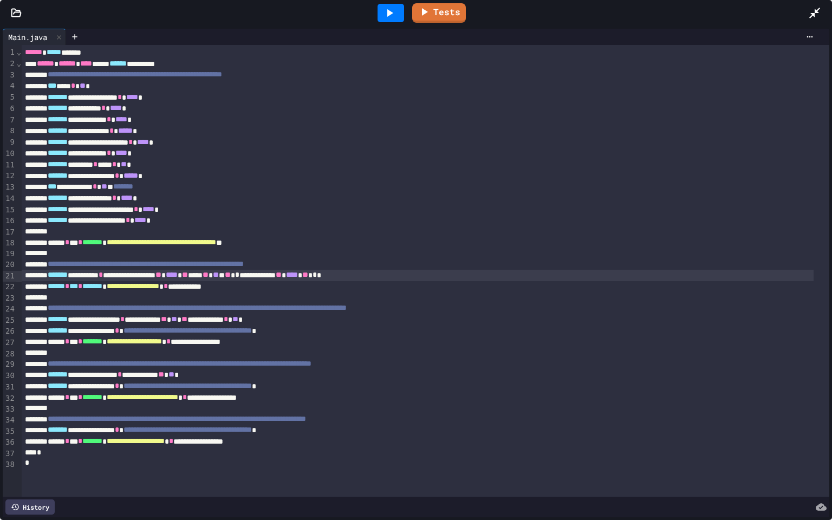
click at [317, 275] on span "*" at bounding box center [314, 275] width 4 height 8
click at [390, 29] on div at bounding box center [442, 37] width 752 height 16
click at [388, 17] on icon at bounding box center [389, 12] width 13 height 13
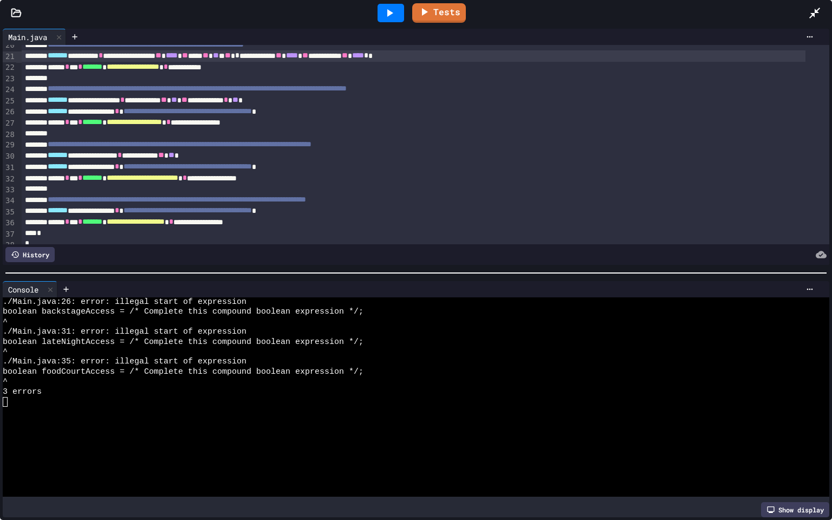
scroll to position [220, 0]
click at [53, 282] on div at bounding box center [50, 290] width 13 height 16
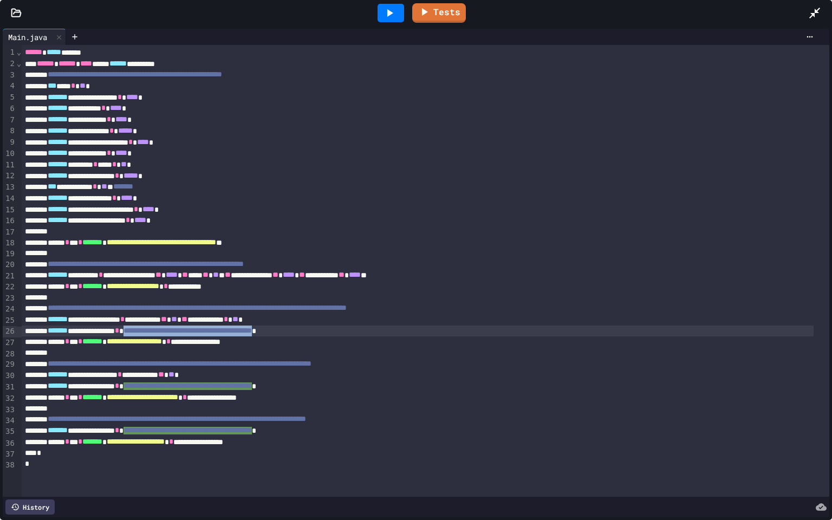
drag, startPoint x: 362, startPoint y: 332, endPoint x: 167, endPoint y: 328, distance: 194.9
click at [167, 328] on div "**********" at bounding box center [418, 330] width 792 height 11
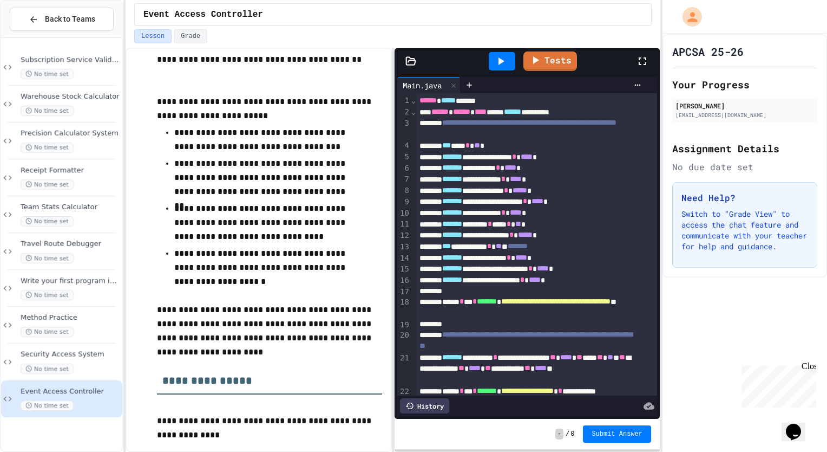
click at [636, 64] on icon at bounding box center [642, 61] width 13 height 13
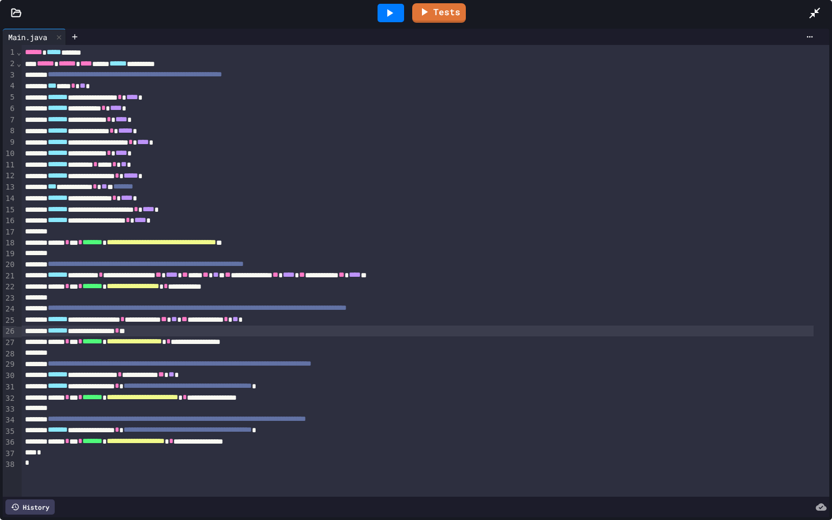
click at [167, 329] on div "**********" at bounding box center [418, 330] width 792 height 11
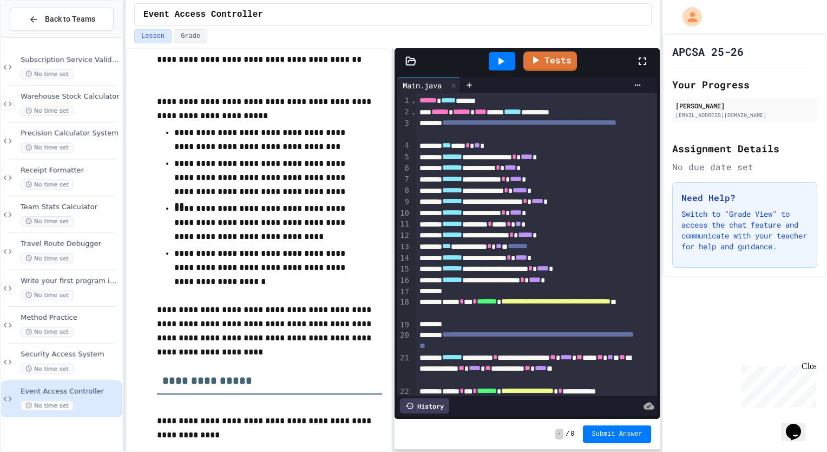
click at [648, 66] on icon at bounding box center [642, 61] width 13 height 13
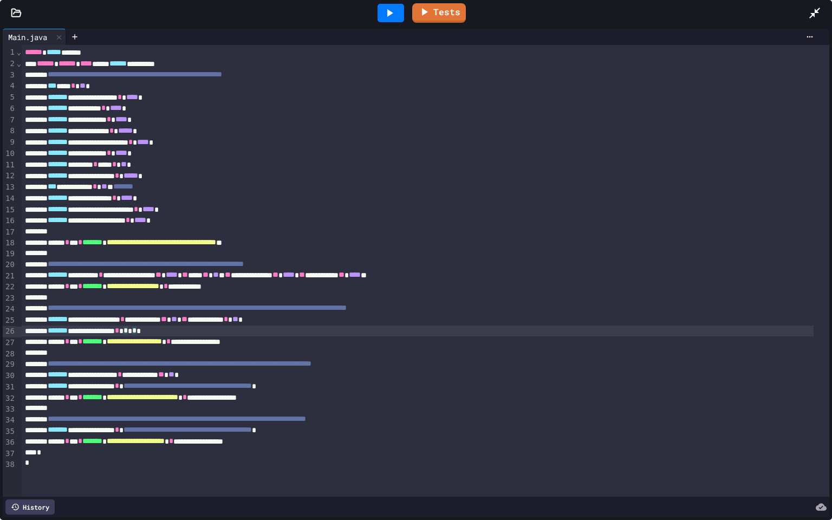
click at [173, 330] on div "**********" at bounding box center [418, 330] width 792 height 11
click at [128, 329] on span "*" at bounding box center [125, 330] width 4 height 8
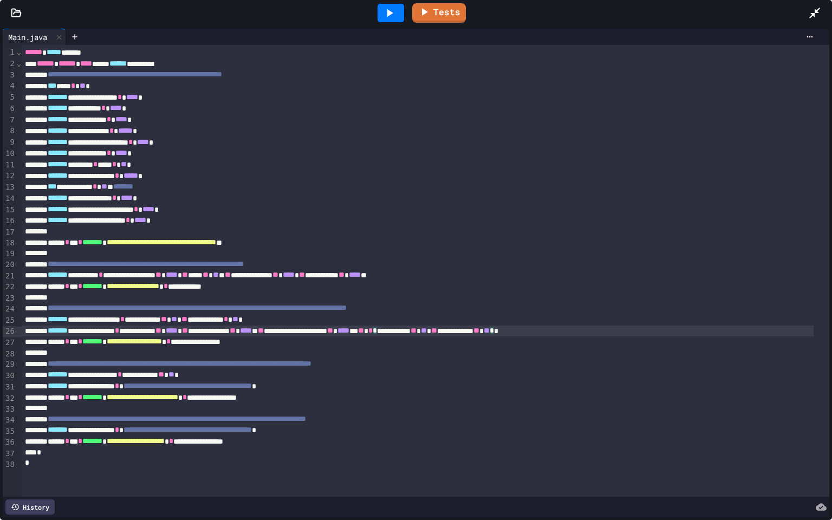
click at [394, 15] on icon at bounding box center [389, 12] width 13 height 13
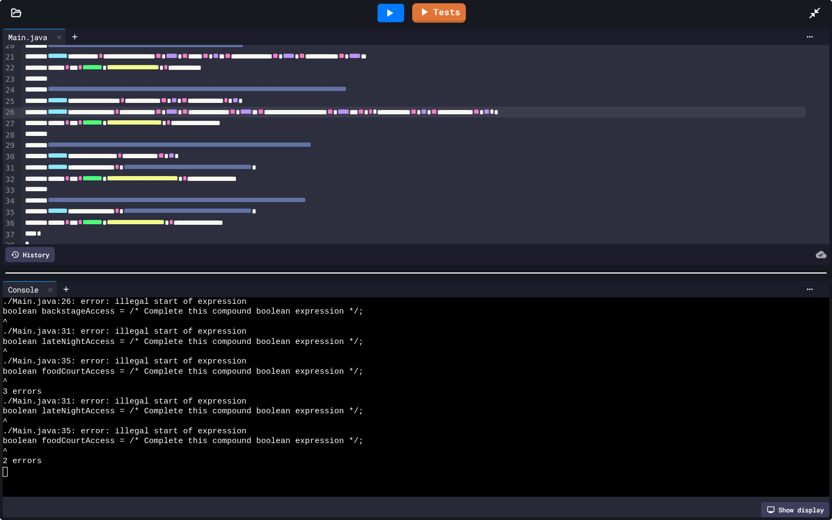
scroll to position [219, 0]
click at [498, 115] on div "**********" at bounding box center [413, 112] width 783 height 11
click at [384, 17] on icon at bounding box center [389, 12] width 13 height 13
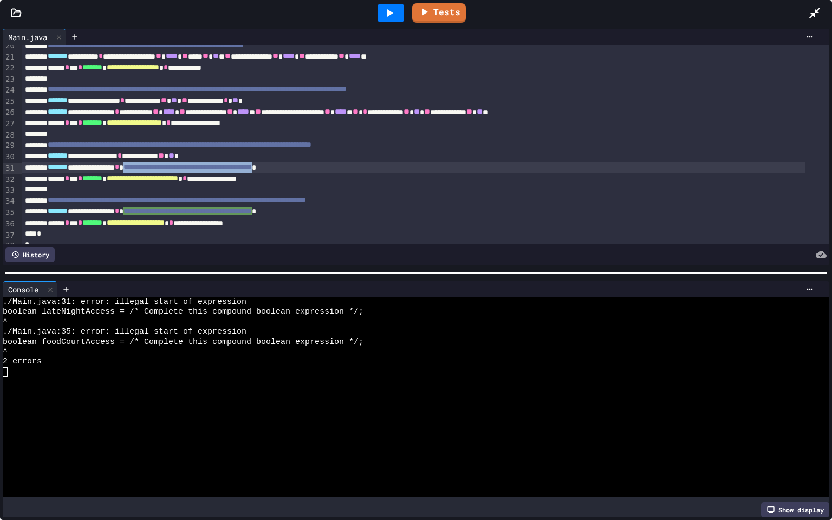
drag, startPoint x: 361, startPoint y: 167, endPoint x: 165, endPoint y: 167, distance: 196.5
click at [165, 167] on div "**********" at bounding box center [413, 167] width 783 height 11
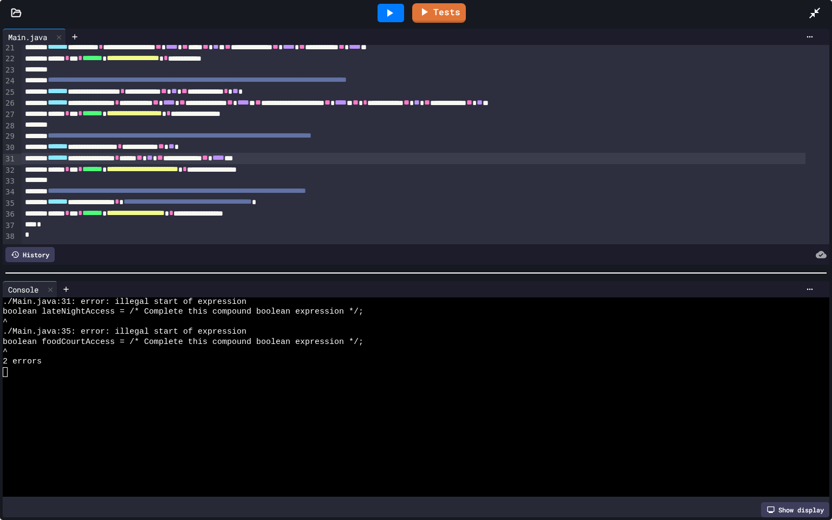
scroll to position [238, 0]
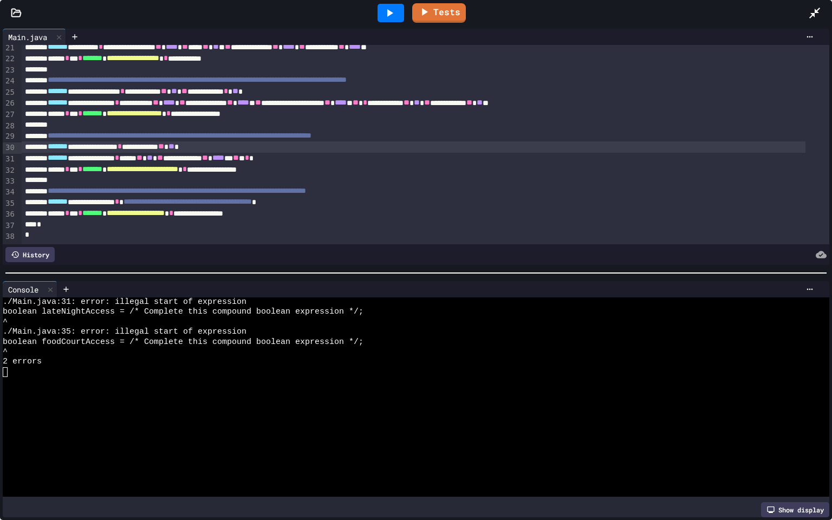
click at [214, 141] on div "**********" at bounding box center [413, 146] width 783 height 11
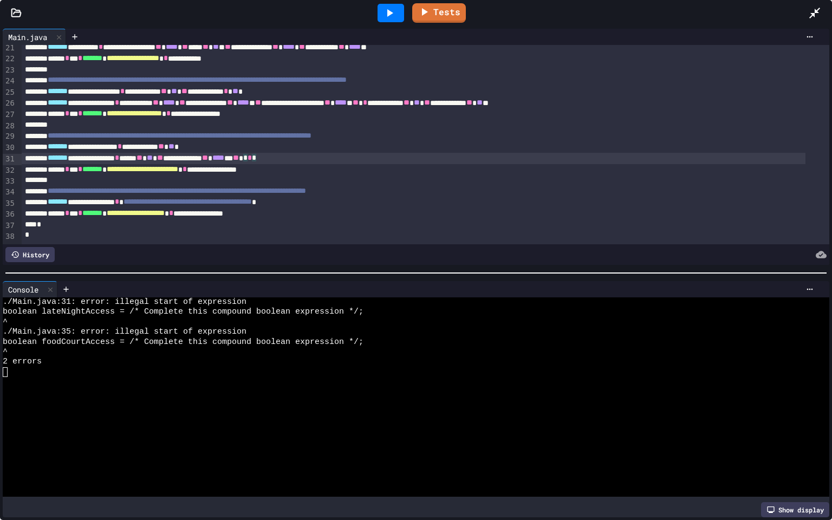
click at [341, 153] on div "**********" at bounding box center [413, 158] width 783 height 11
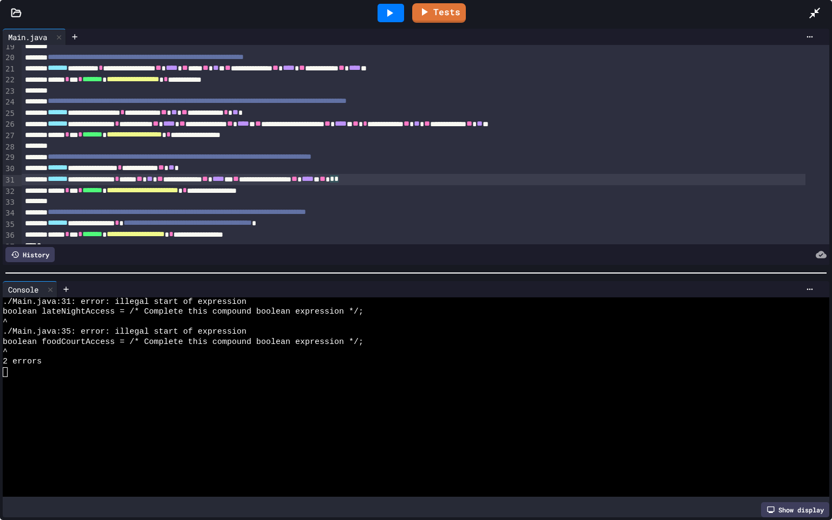
scroll to position [206, 0]
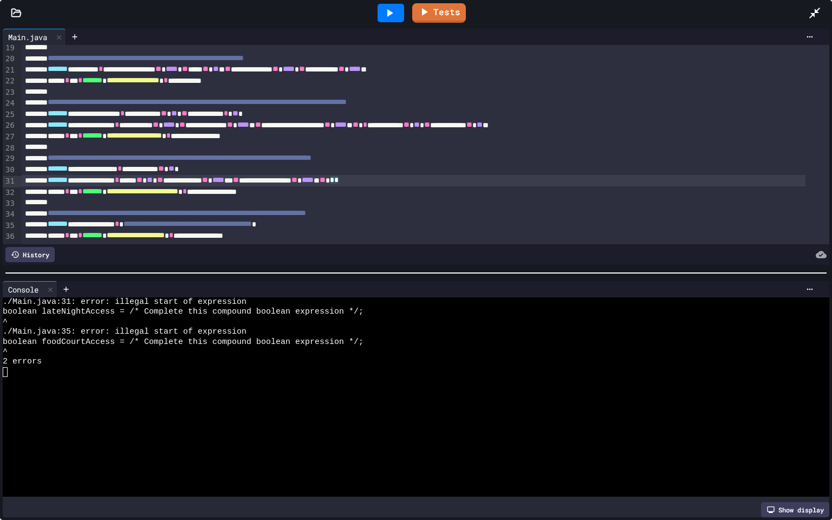
click at [338, 180] on span "*" at bounding box center [336, 180] width 4 height 8
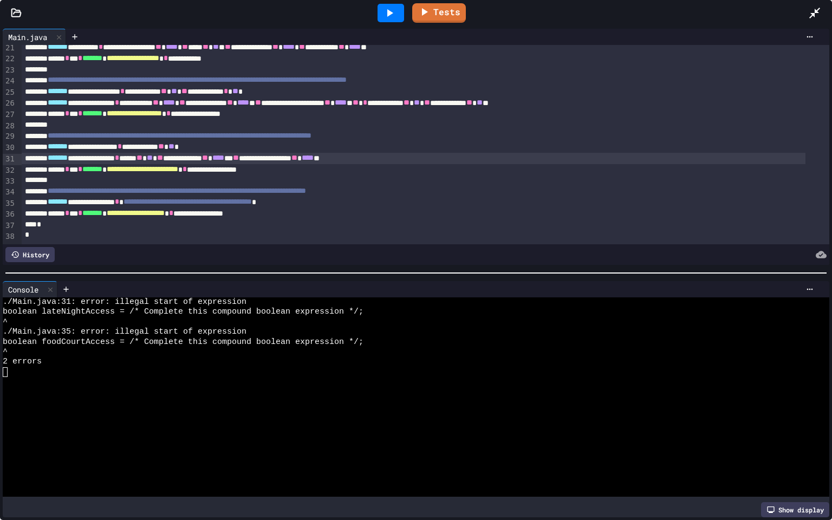
click at [390, 17] on icon at bounding box center [389, 12] width 13 height 13
click at [316, 153] on div "**********" at bounding box center [413, 158] width 783 height 11
click at [394, 12] on icon at bounding box center [389, 12] width 13 height 13
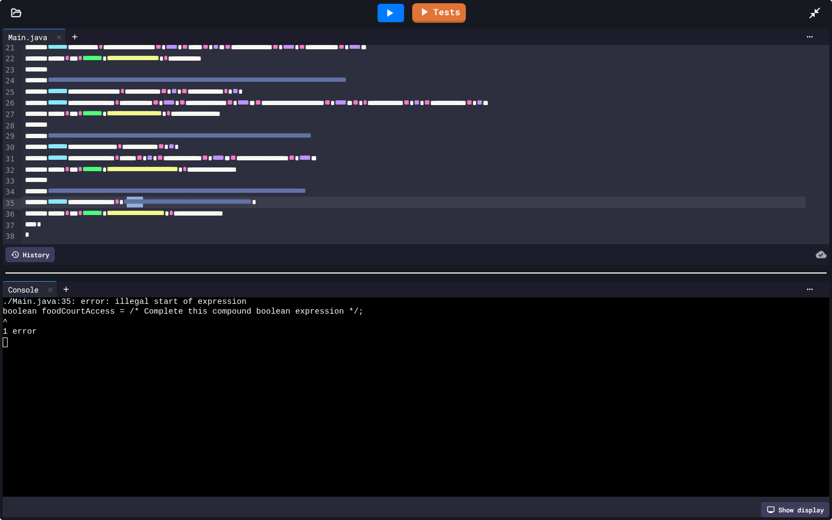
drag, startPoint x: 169, startPoint y: 191, endPoint x: 195, endPoint y: 190, distance: 26.0
click at [195, 198] on span "**********" at bounding box center [187, 202] width 128 height 8
drag, startPoint x: 361, startPoint y: 191, endPoint x: 167, endPoint y: 191, distance: 193.8
click at [167, 198] on span "**********" at bounding box center [187, 202] width 128 height 8
click at [399, 10] on div at bounding box center [390, 13] width 27 height 18
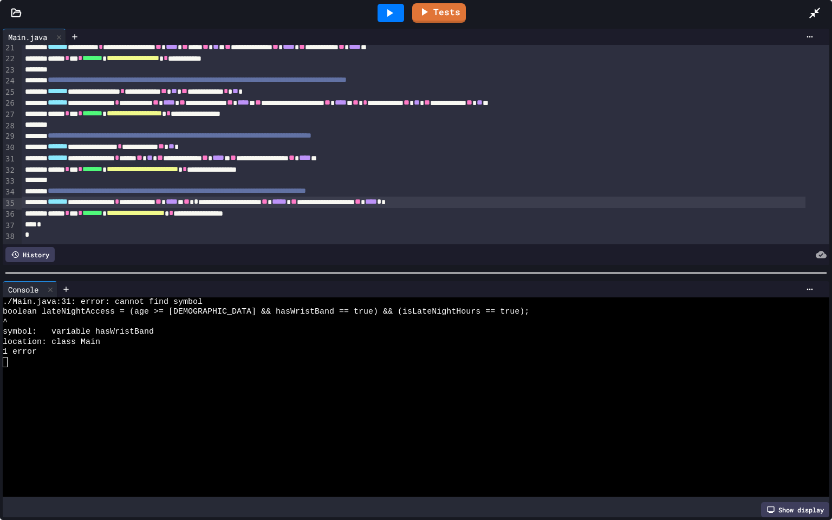
click at [251, 153] on div "**********" at bounding box center [413, 158] width 783 height 11
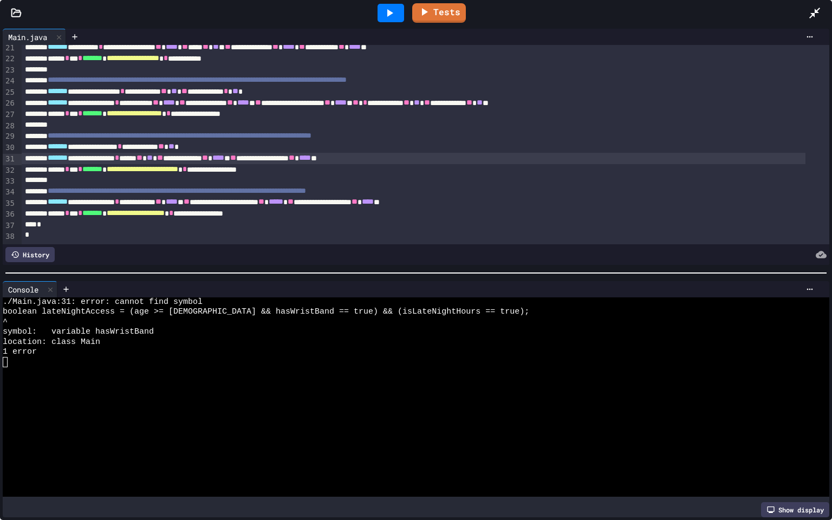
click at [260, 153] on div "**********" at bounding box center [413, 158] width 783 height 11
click at [389, 9] on icon at bounding box center [389, 12] width 13 height 13
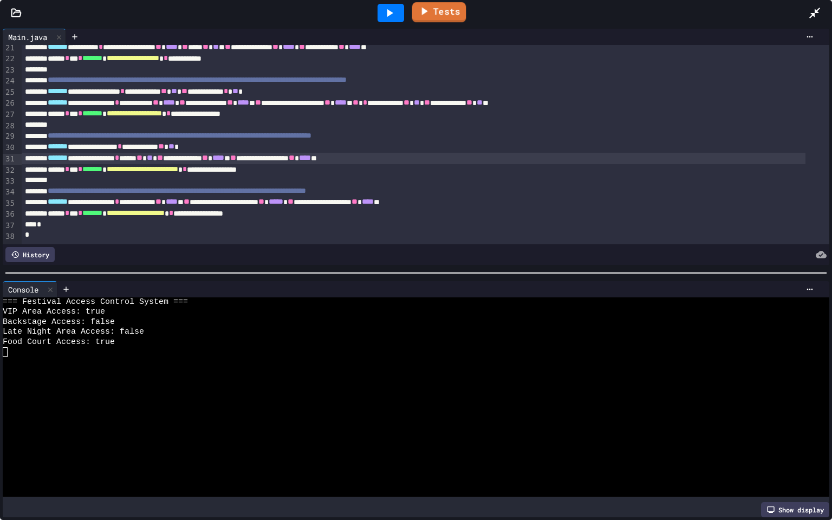
click at [452, 13] on link "Tests" at bounding box center [439, 12] width 54 height 20
click at [445, 13] on link "Tests" at bounding box center [439, 12] width 54 height 21
click at [445, 13] on link "Tests" at bounding box center [439, 12] width 53 height 21
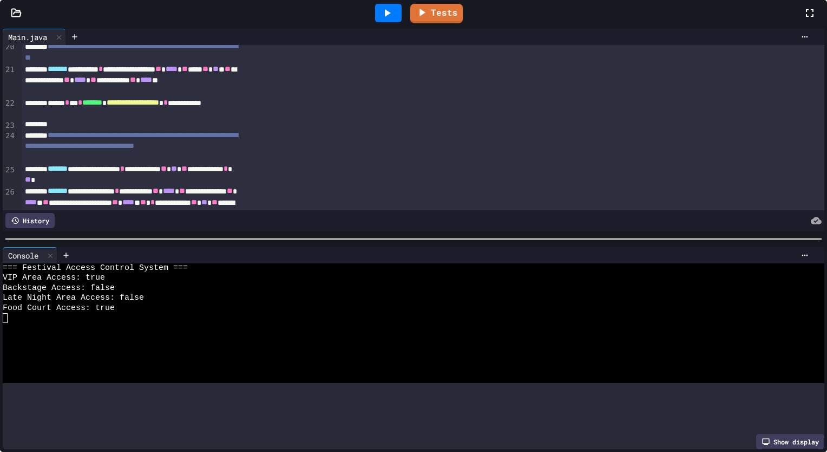
scroll to position [296, 0]
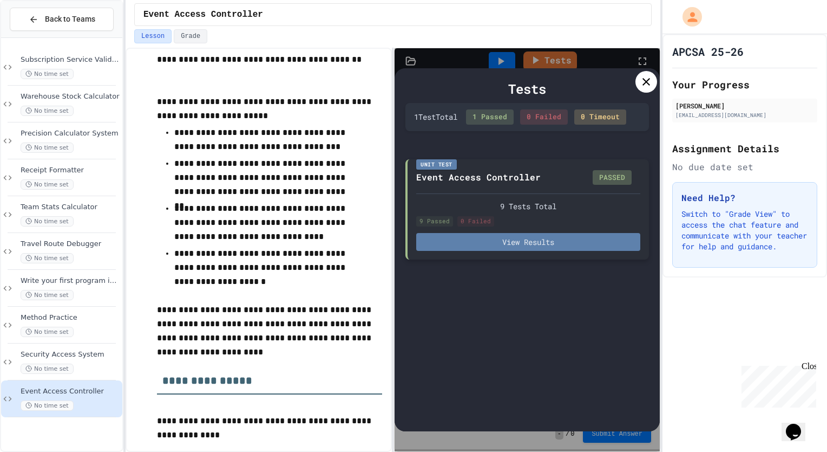
click at [531, 240] on button "View Results" at bounding box center [528, 242] width 224 height 18
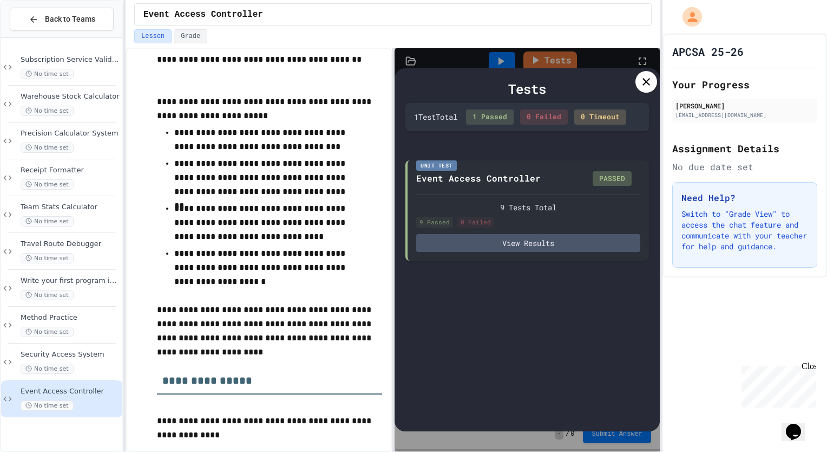
scroll to position [68, 0]
click at [656, 88] on div "Tests 1 Test Total 1 Passed 0 Failed 0 Timeout Unit Test Event Access Controlle…" at bounding box center [527, 249] width 265 height 363
click at [650, 84] on icon at bounding box center [646, 81] width 13 height 13
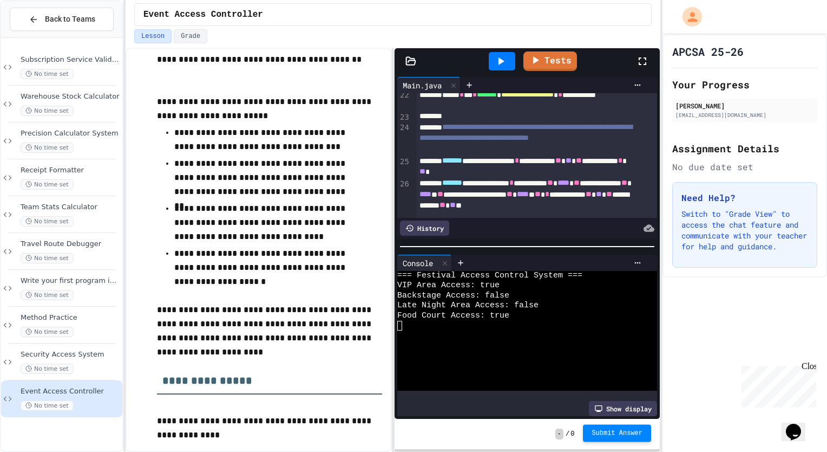
click at [612, 435] on span "Submit Answer" at bounding box center [617, 432] width 51 height 9
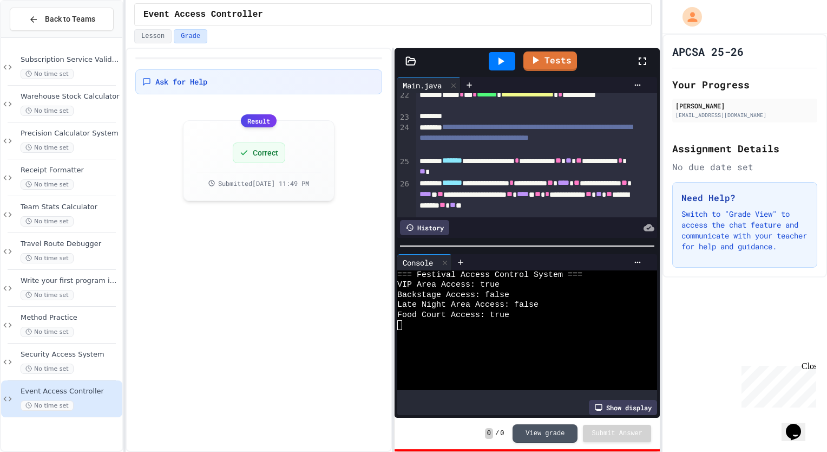
click at [337, 276] on div "Ask for Help Result Correct Submitted [DATE] 11:49 PM" at bounding box center [259, 250] width 266 height 404
click at [537, 433] on button "View grade" at bounding box center [545, 432] width 65 height 18
